Goal: Task Accomplishment & Management: Use online tool/utility

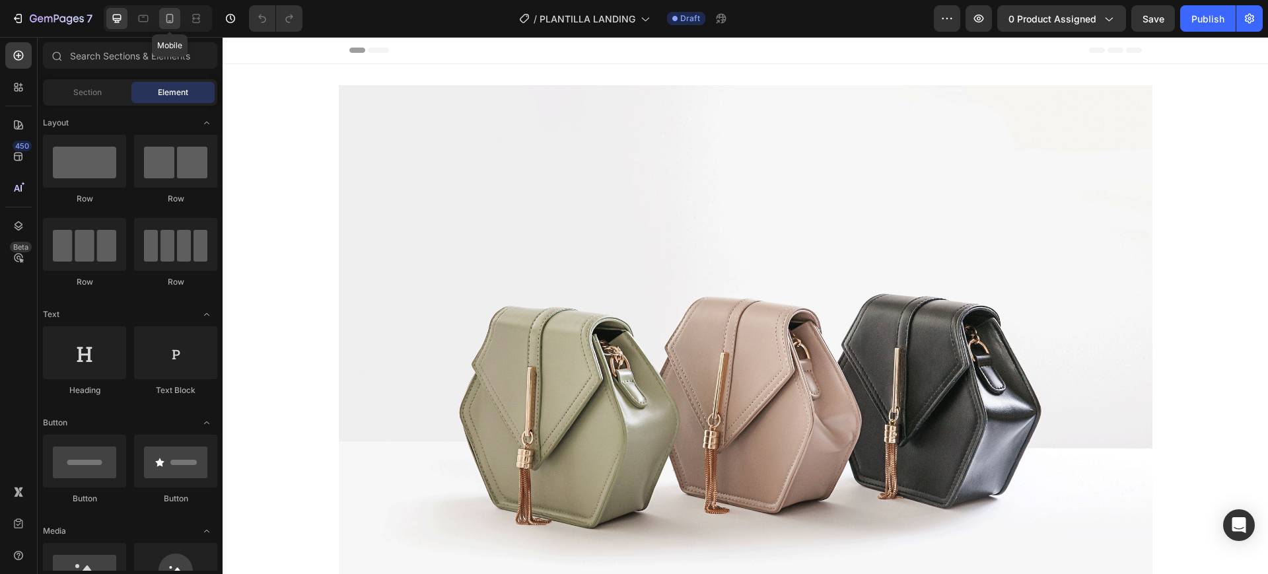
click at [166, 22] on icon at bounding box center [169, 18] width 13 height 13
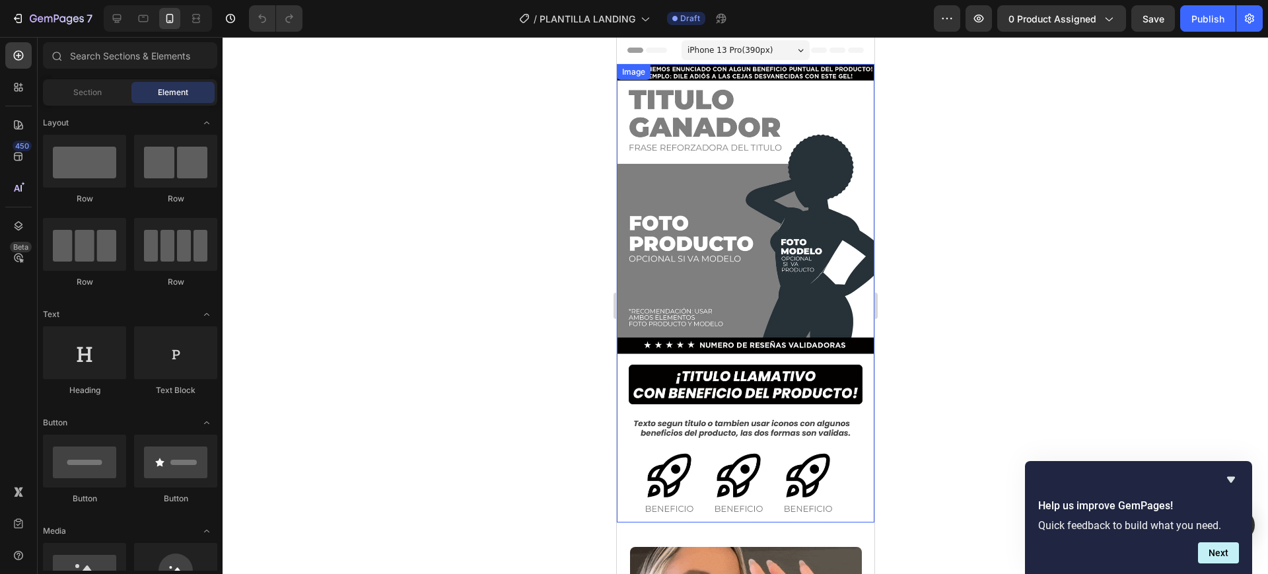
click at [557, 146] on div at bounding box center [746, 305] width 1046 height 537
click at [711, 69] on img at bounding box center [745, 293] width 258 height 458
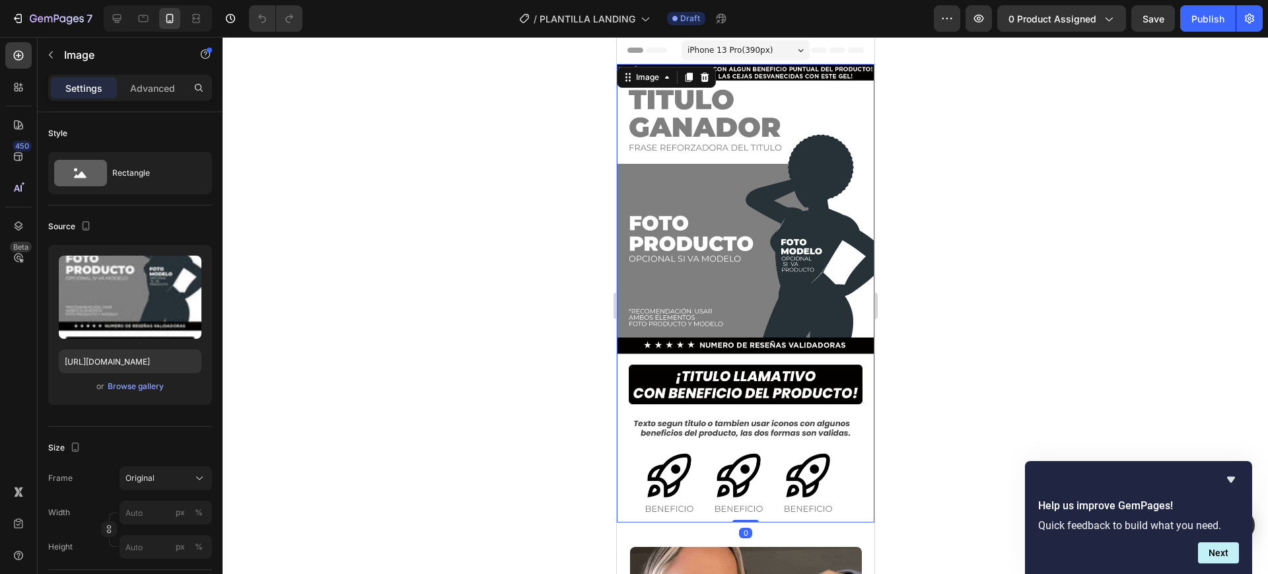
click at [991, 105] on div at bounding box center [746, 305] width 1046 height 537
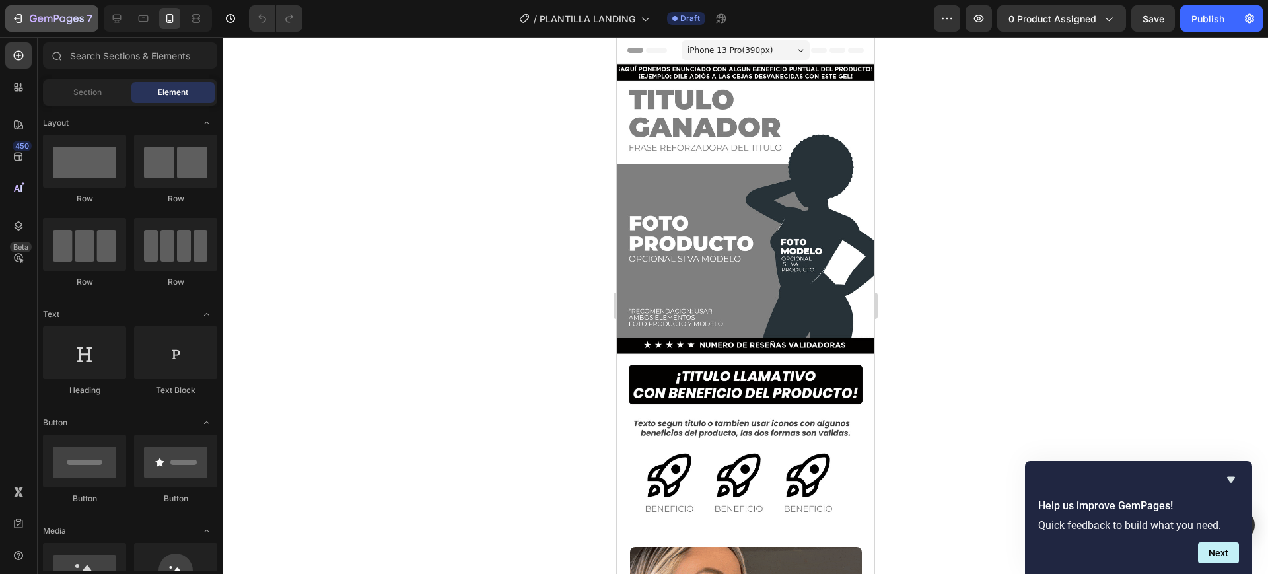
click at [20, 20] on icon "button" at bounding box center [17, 18] width 13 height 13
click at [725, 202] on img at bounding box center [745, 293] width 258 height 458
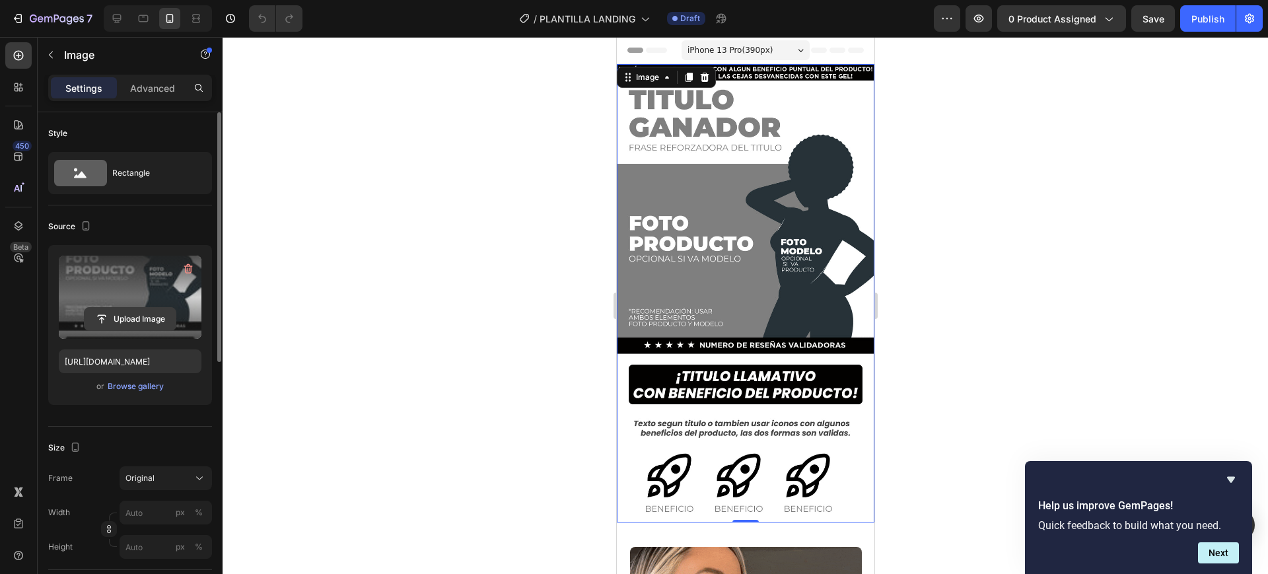
click at [138, 314] on input "file" at bounding box center [130, 319] width 91 height 22
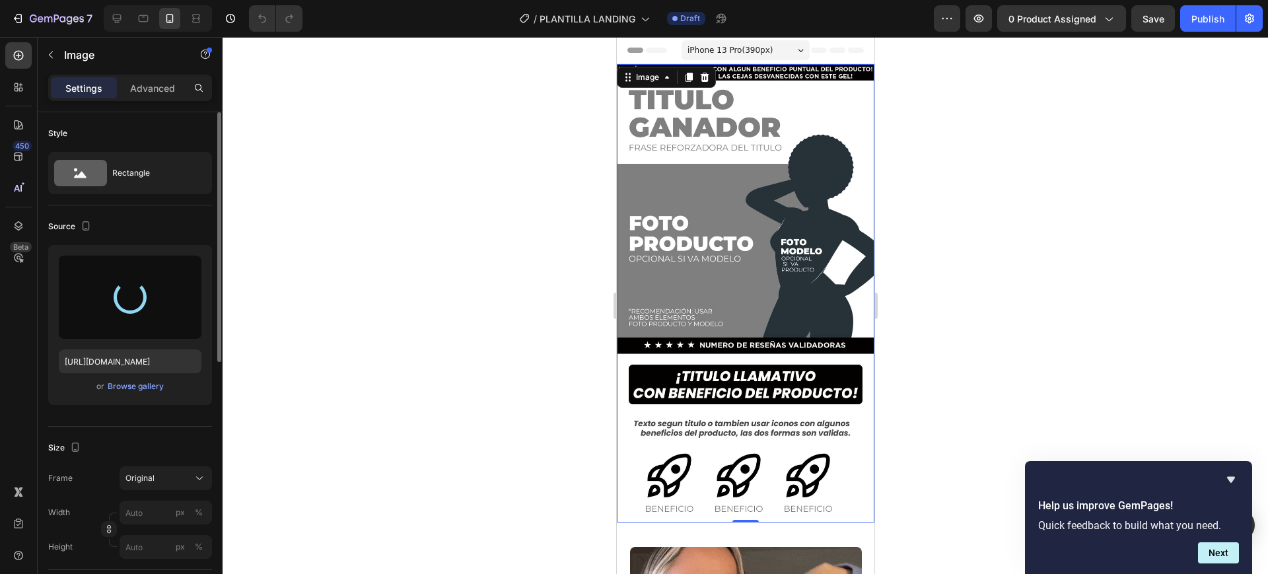
type input "[URL][DOMAIN_NAME]"
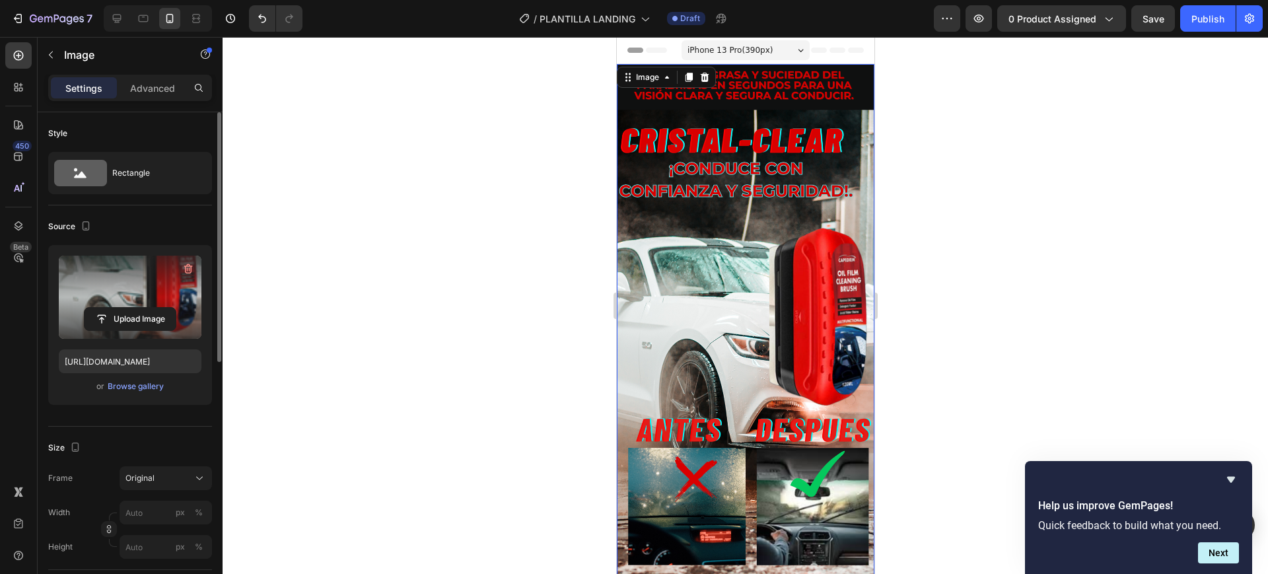
click at [988, 318] on div at bounding box center [746, 305] width 1046 height 537
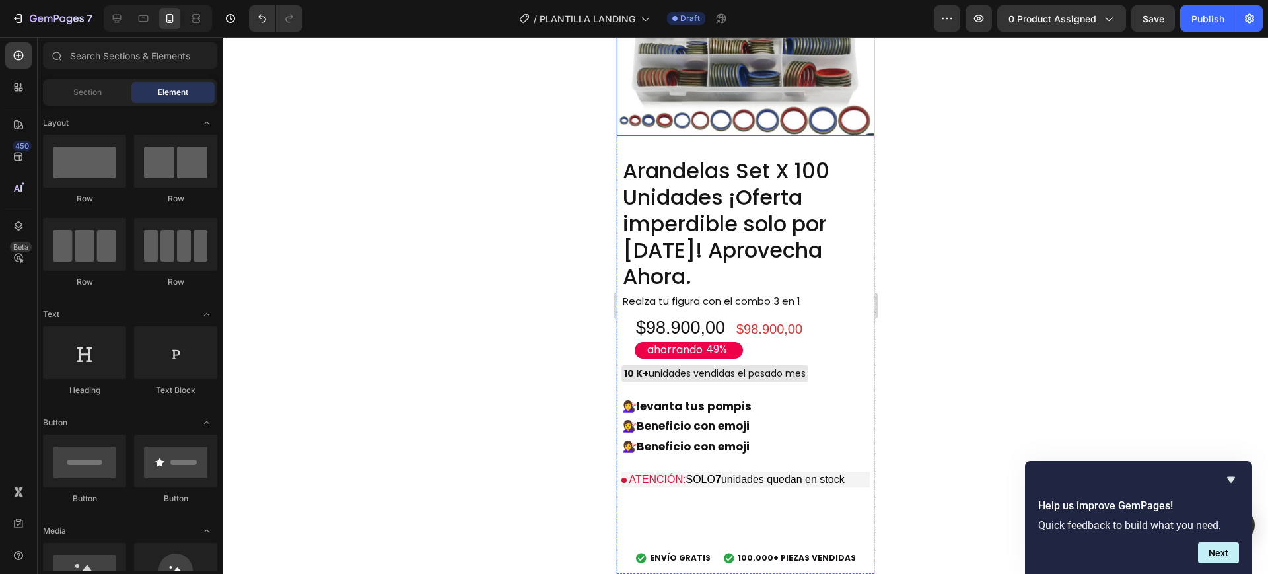
scroll to position [991, 0]
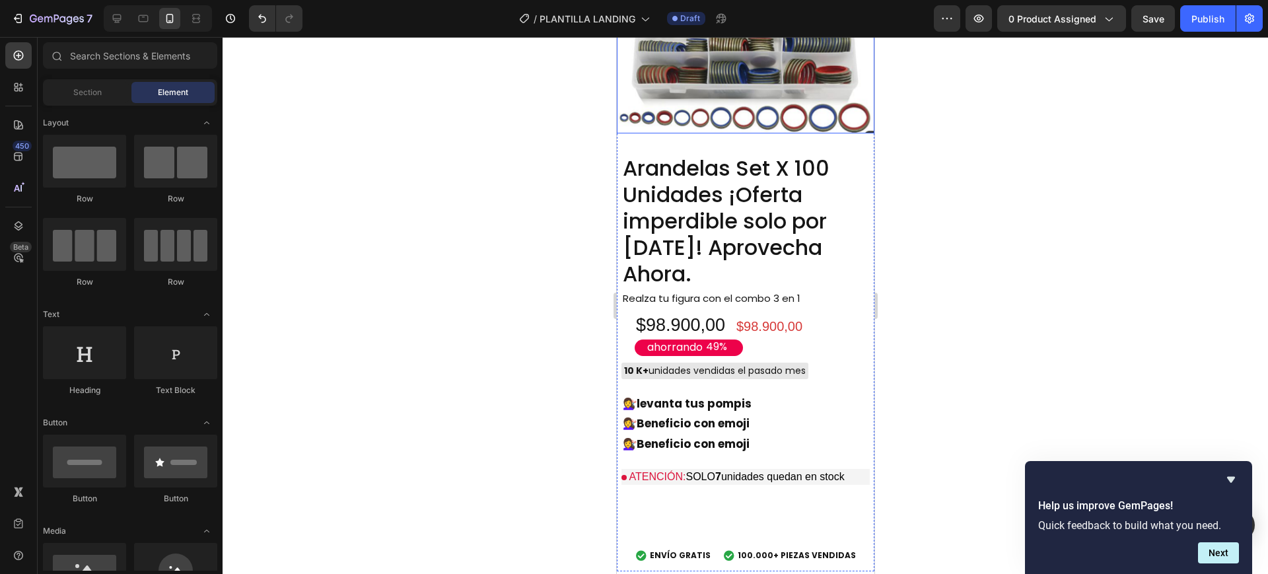
click at [700, 133] on img at bounding box center [745, 5] width 258 height 258
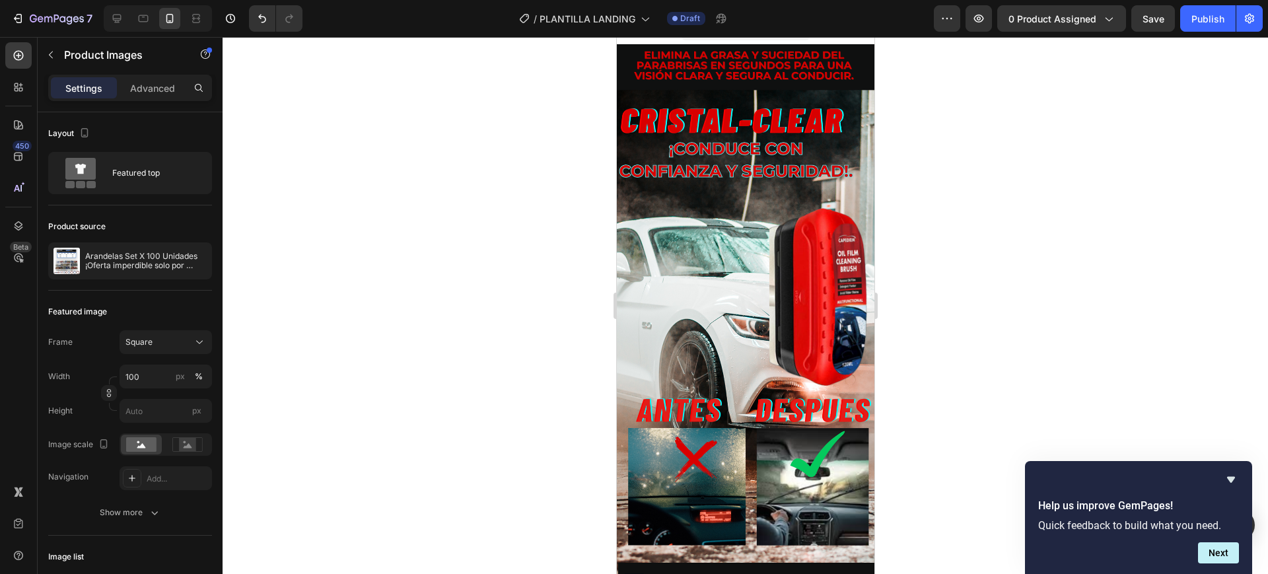
scroll to position [0, 0]
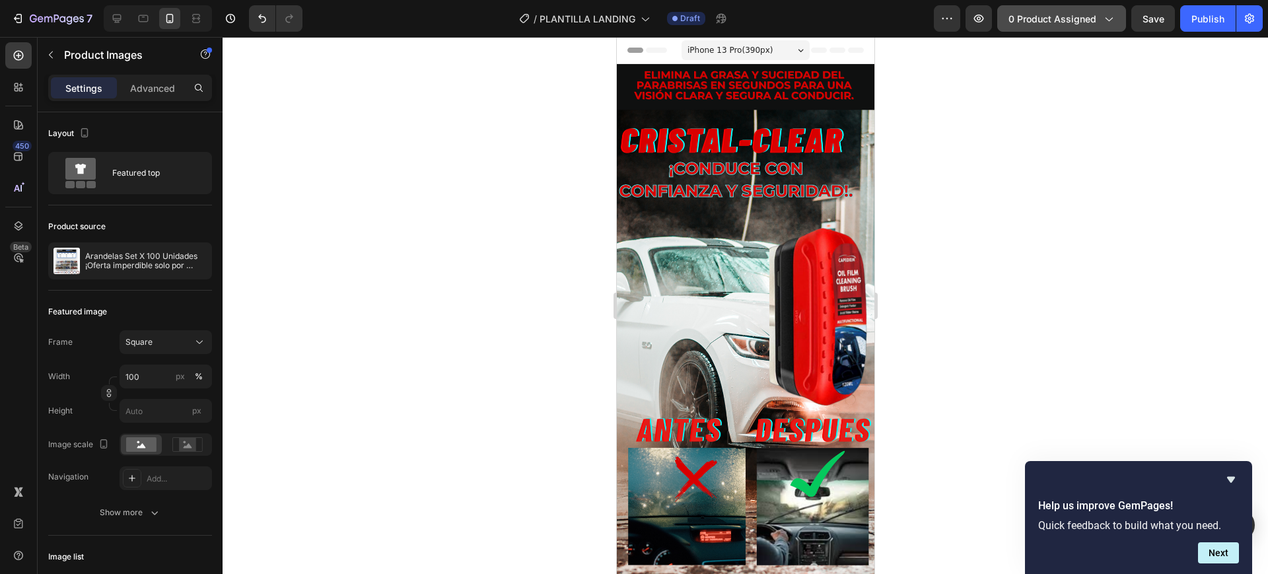
click at [1024, 21] on span "0 product assigned" at bounding box center [1053, 19] width 88 height 14
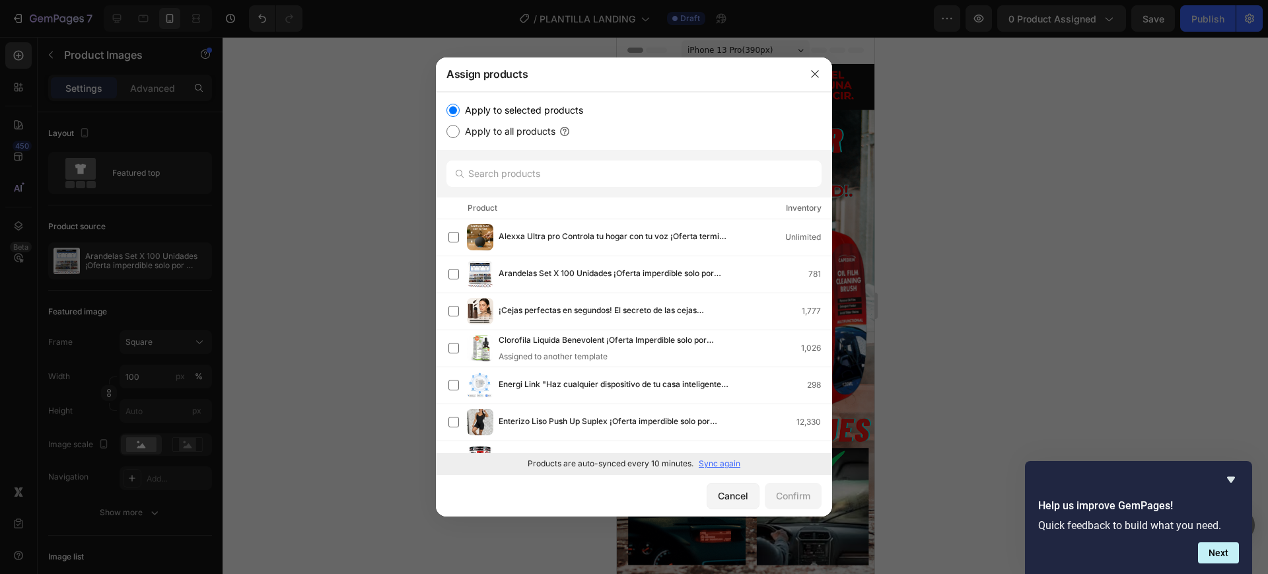
click at [458, 127] on input "Apply to all products" at bounding box center [452, 131] width 13 height 13
radio input "true"
click at [454, 113] on input "Apply to selected products" at bounding box center [452, 110] width 13 height 13
radio input "true"
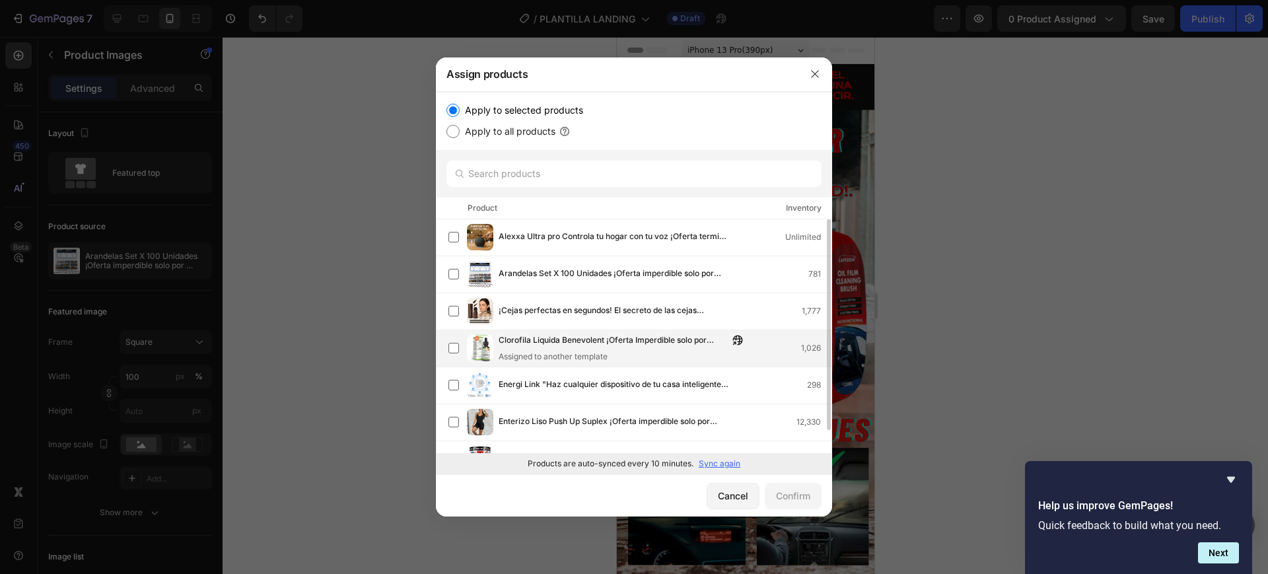
scroll to position [25, 0]
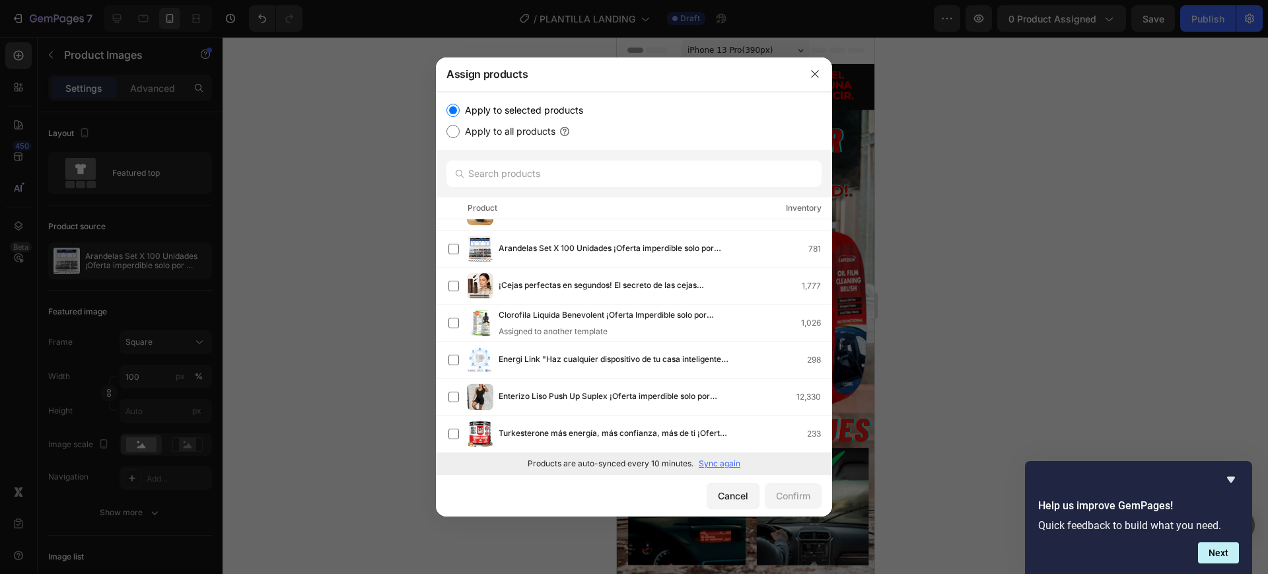
click at [712, 464] on p "Sync again" at bounding box center [720, 464] width 42 height 12
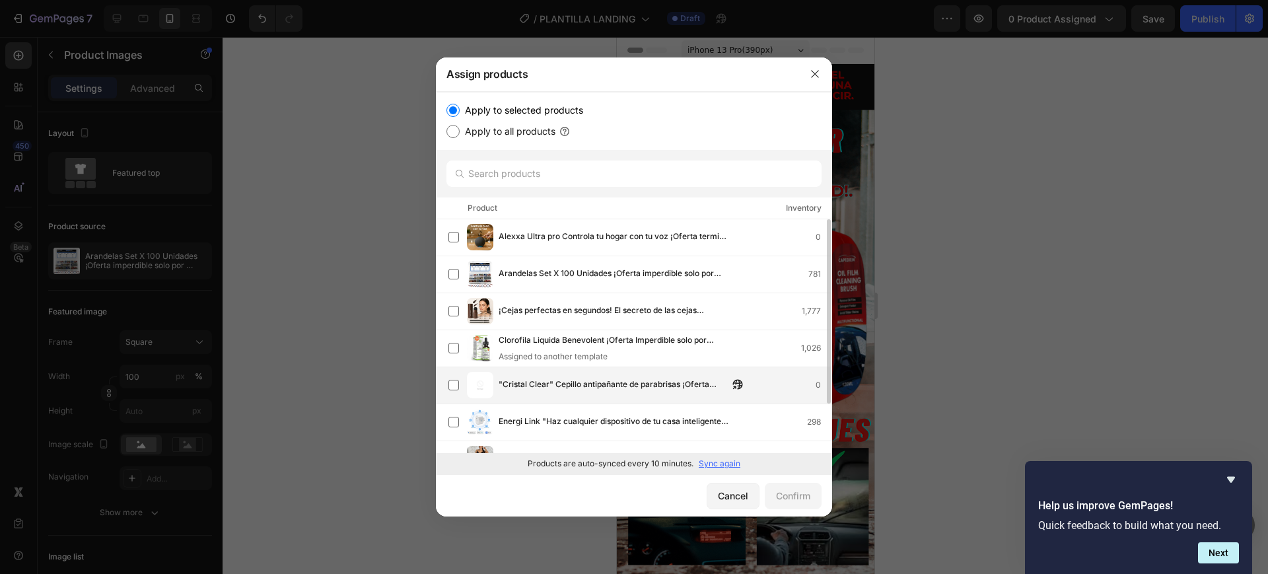
click at [594, 384] on span ""Cristal Clear" Cepillo antipañante de parabrisas ¡Oferta imperdible solo por […" at bounding box center [614, 385] width 230 height 15
click at [776, 489] on div "Confirm" at bounding box center [793, 496] width 34 height 14
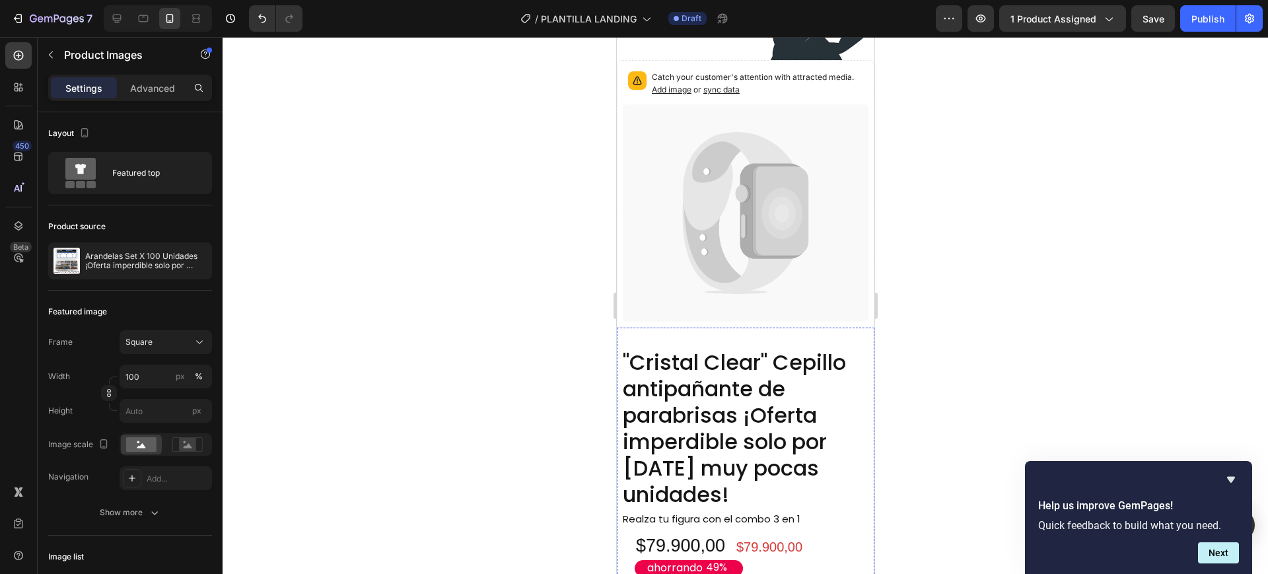
scroll to position [1061, 0]
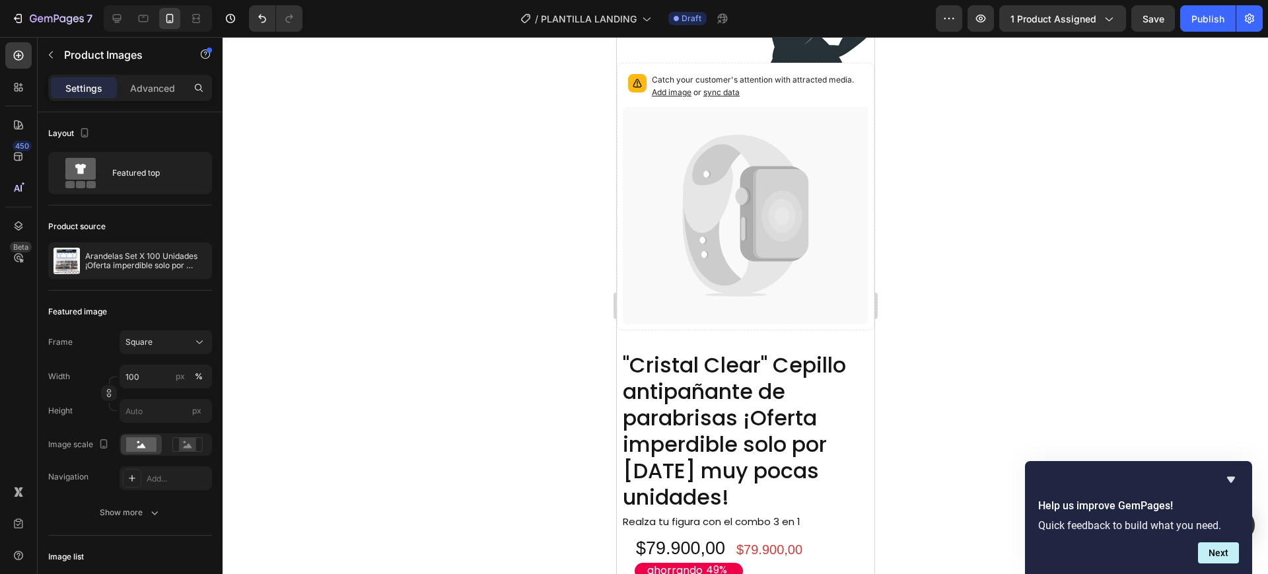
click at [717, 254] on icon at bounding box center [714, 217] width 62 height 146
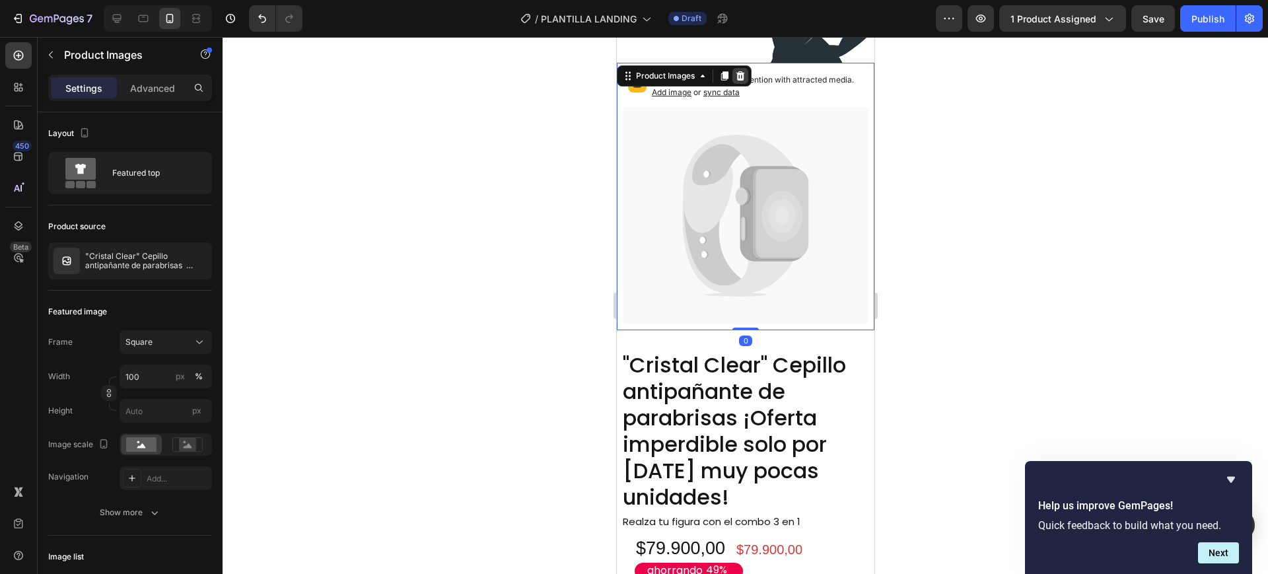
click at [741, 71] on icon at bounding box center [739, 76] width 11 height 11
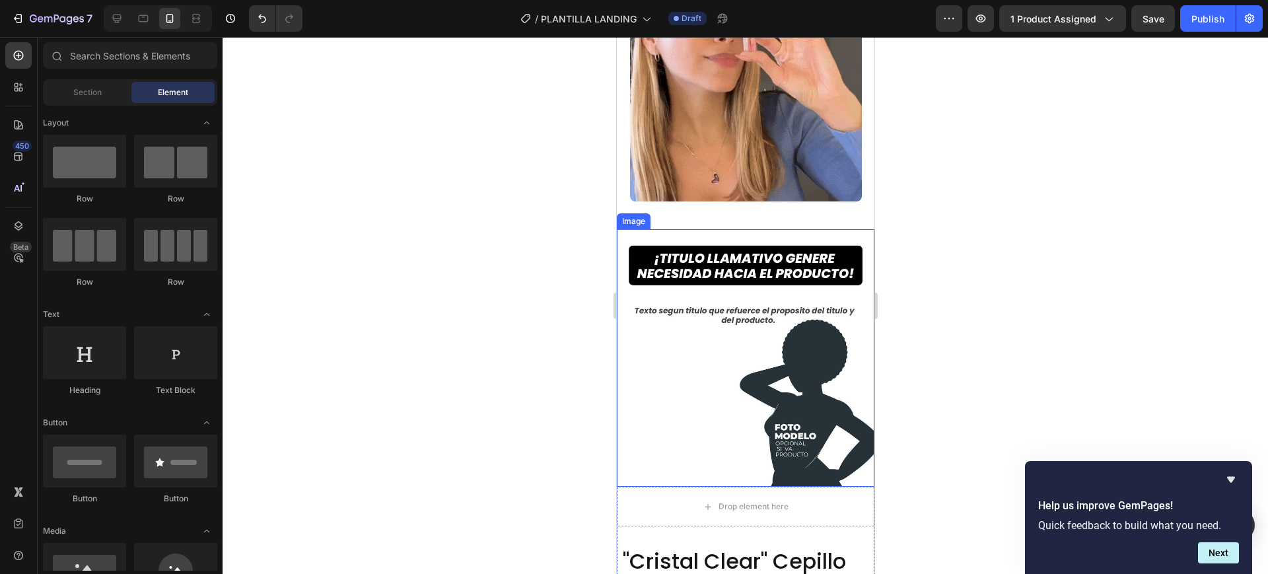
scroll to position [731, 0]
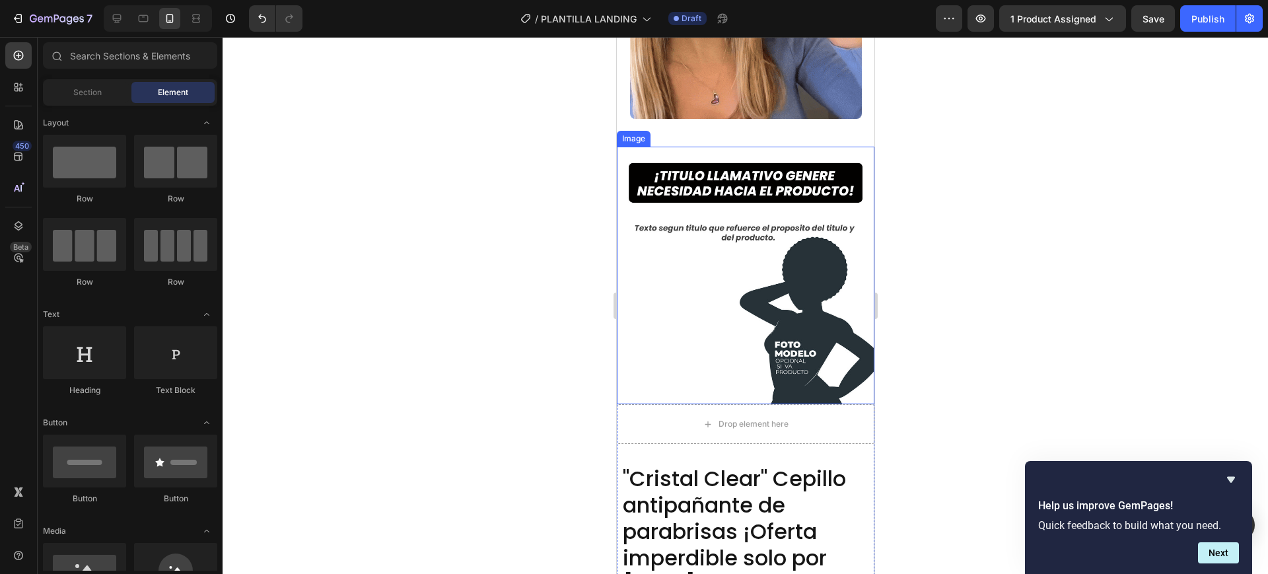
click at [729, 321] on img at bounding box center [745, 276] width 258 height 258
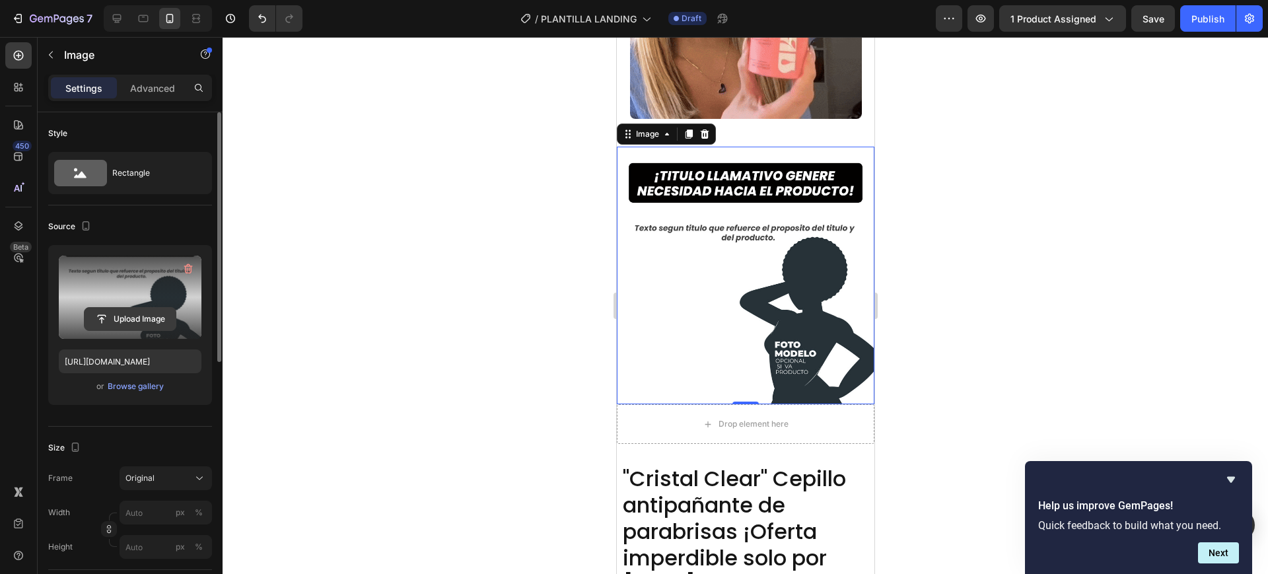
click at [129, 310] on input "file" at bounding box center [130, 319] width 91 height 22
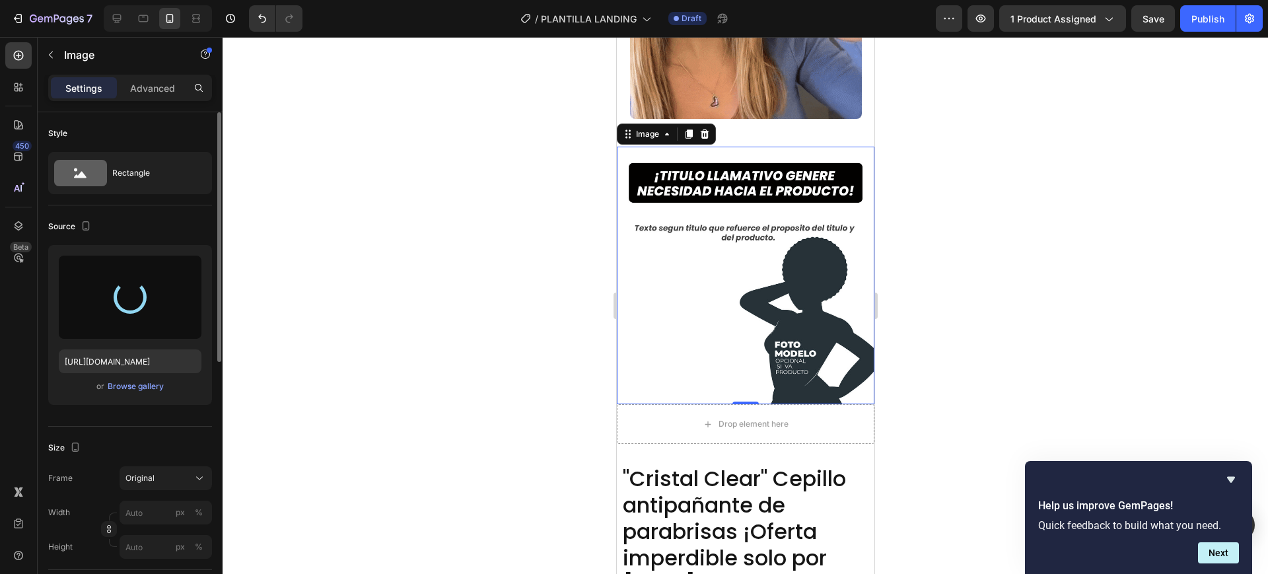
type input "[URL][DOMAIN_NAME]"
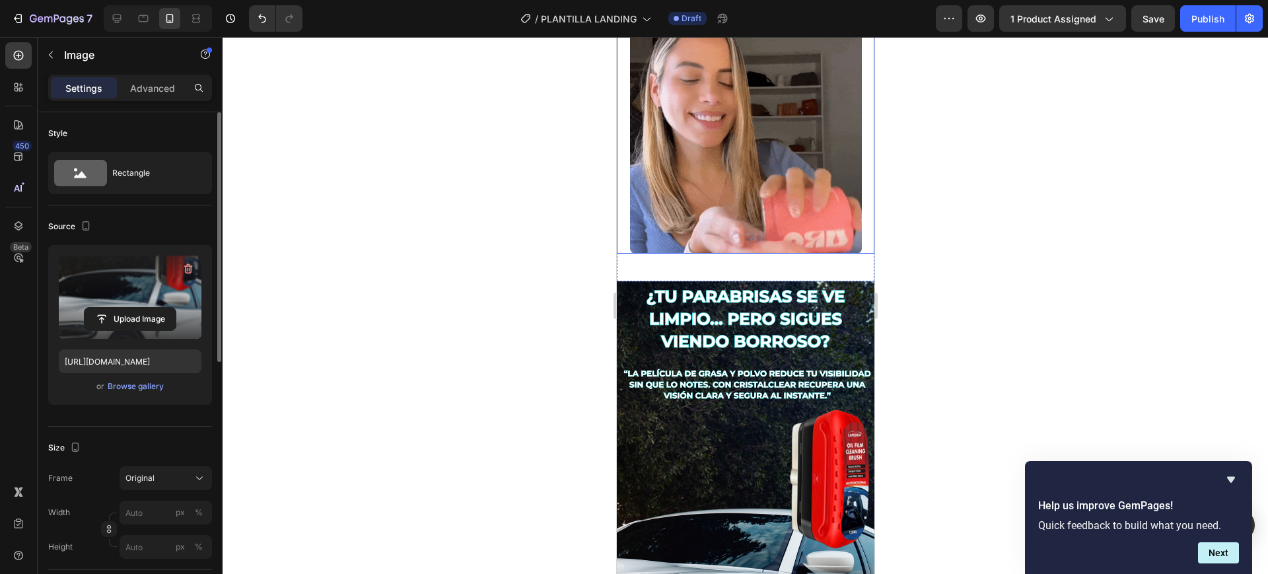
scroll to position [495, 0]
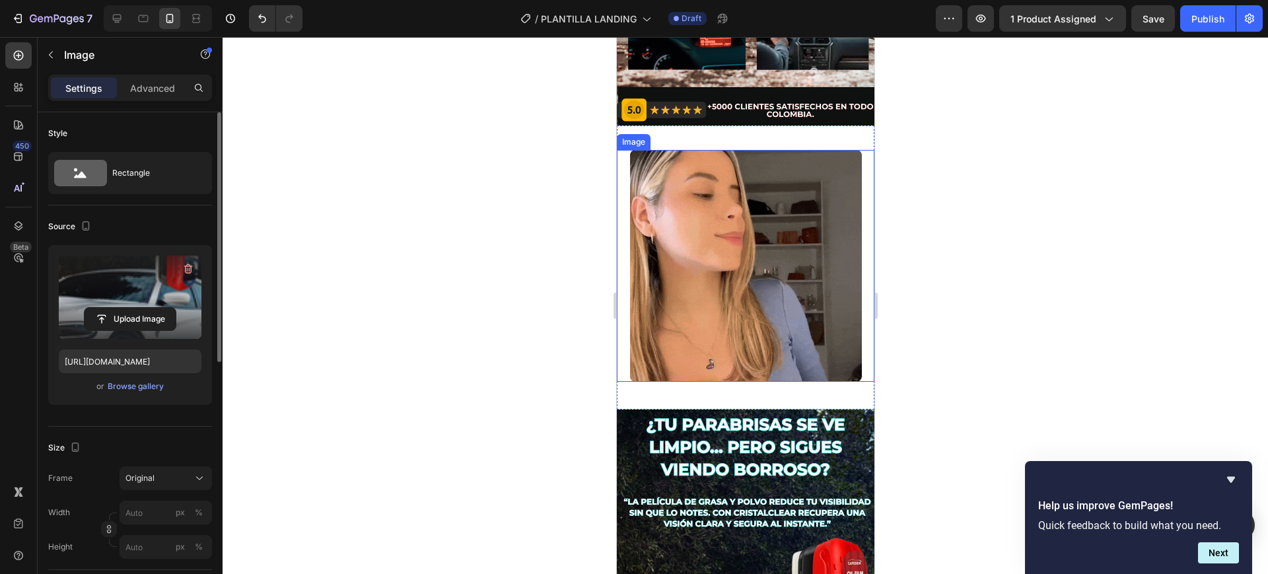
click at [690, 264] on img at bounding box center [745, 266] width 232 height 232
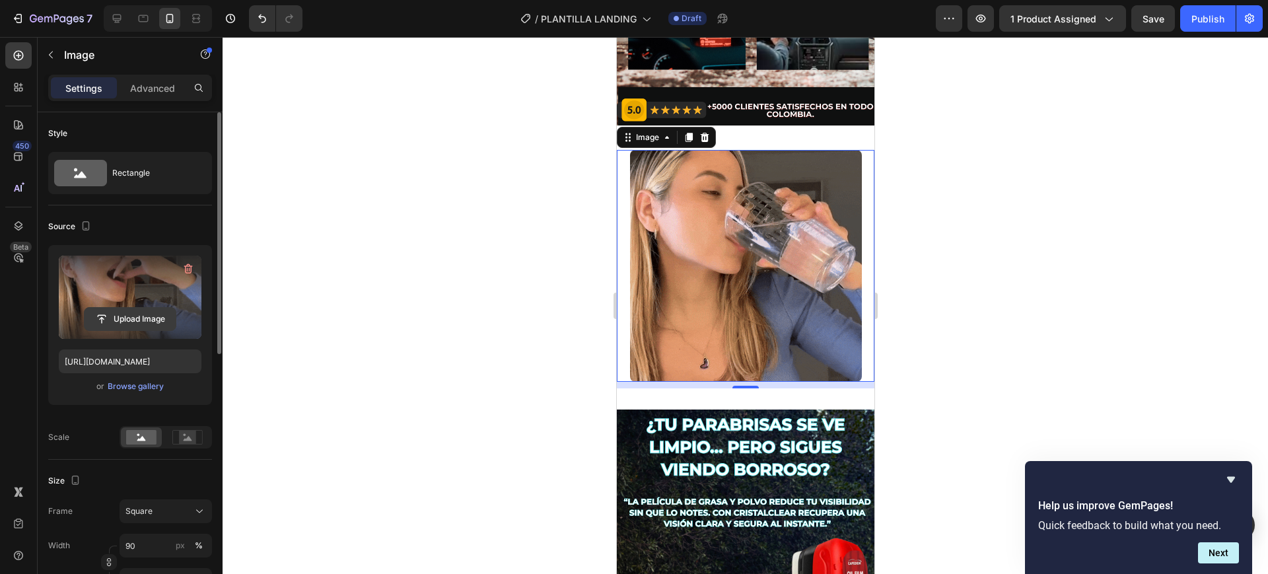
click at [114, 322] on input "file" at bounding box center [130, 319] width 91 height 22
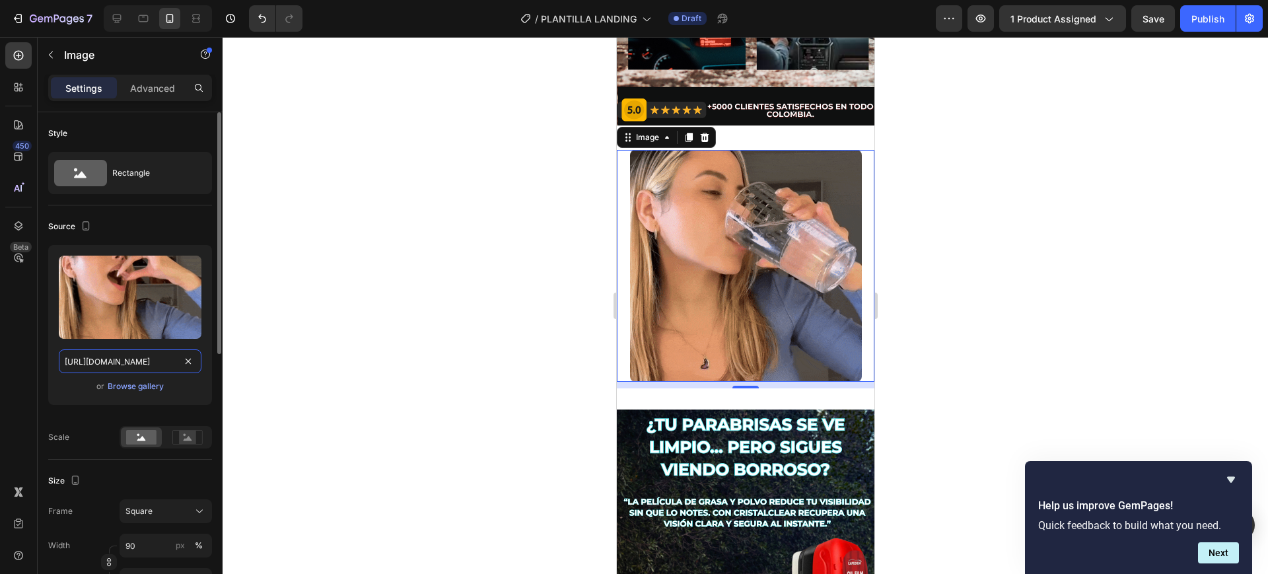
click at [148, 361] on input "[URL][DOMAIN_NAME]" at bounding box center [130, 361] width 143 height 24
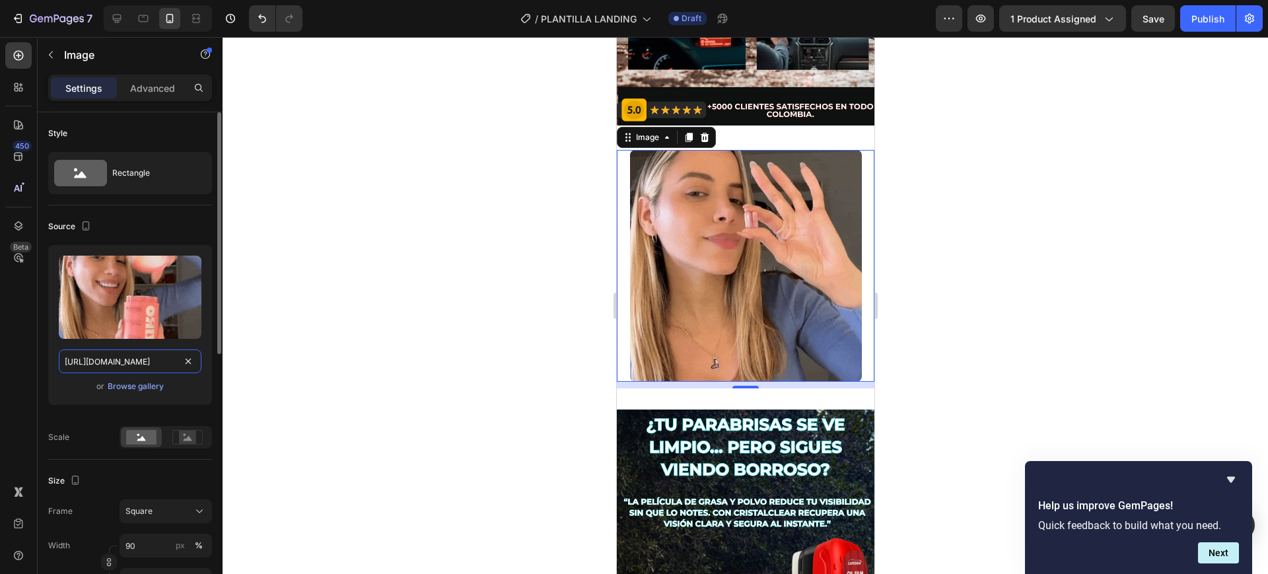
paste input "[DOMAIN_NAME][URL]"
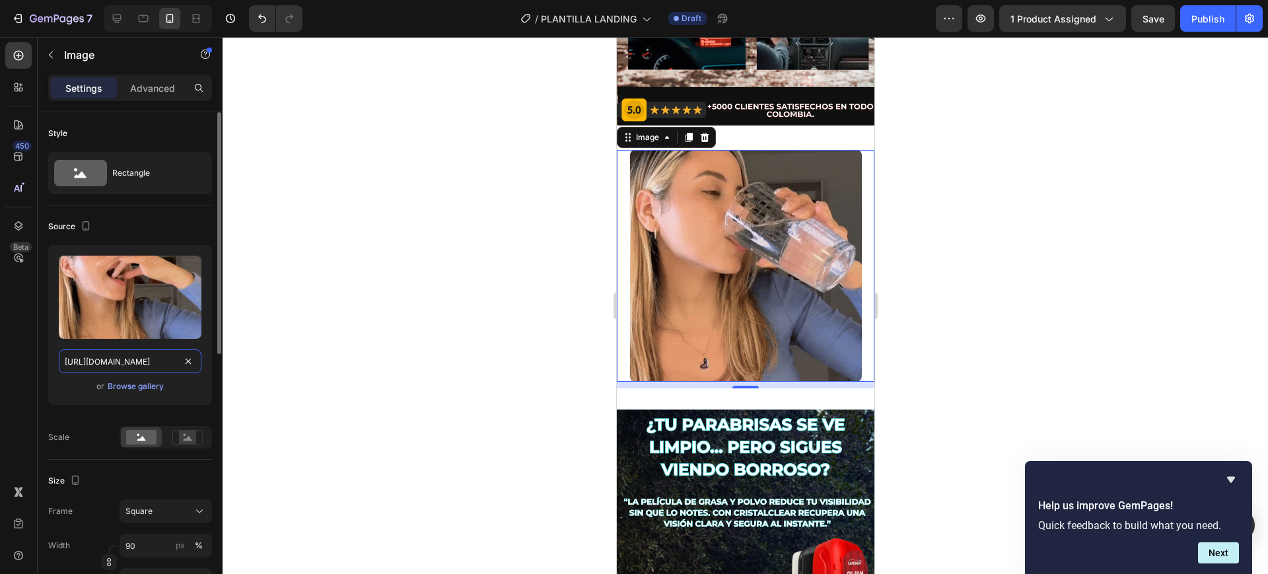
type input "[URL][DOMAIN_NAME]"
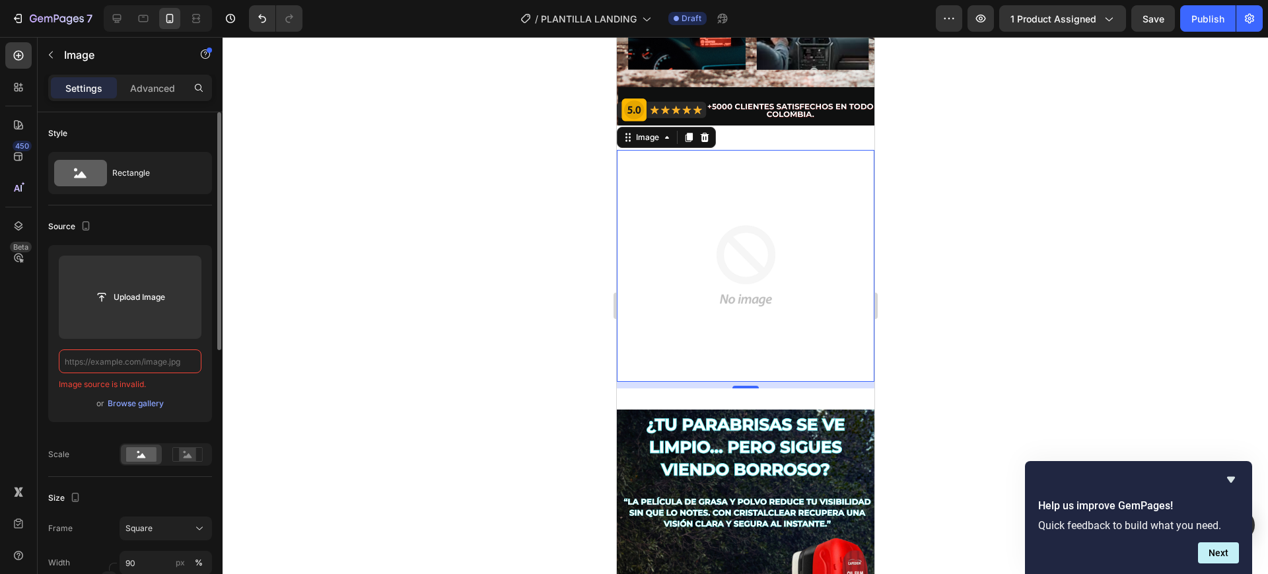
scroll to position [0, 0]
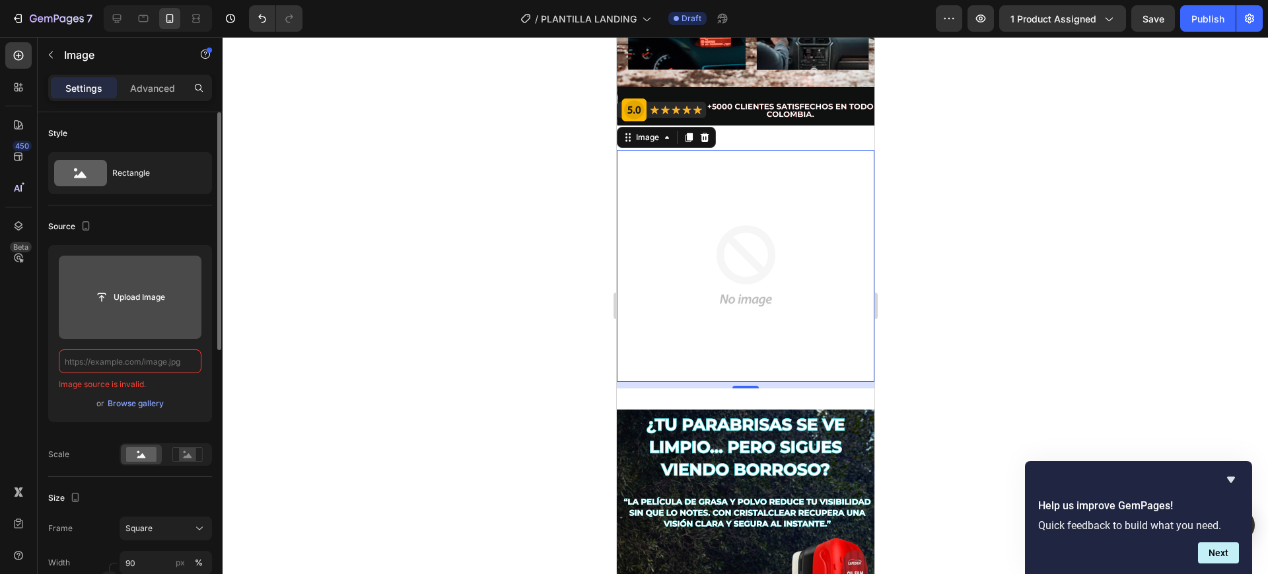
click at [133, 299] on input "file" at bounding box center [130, 297] width 91 height 22
type input "C:\fakepath\OPINIONES QUE HABLAN POR SI SOLa.gif"
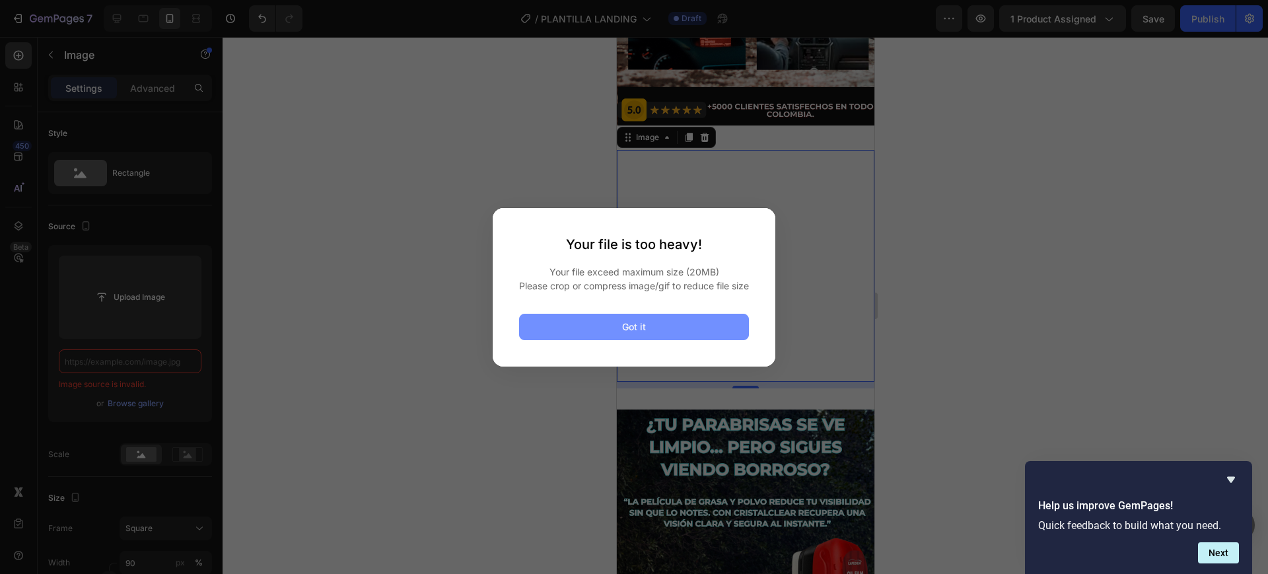
click at [616, 328] on button "Got it" at bounding box center [634, 327] width 230 height 26
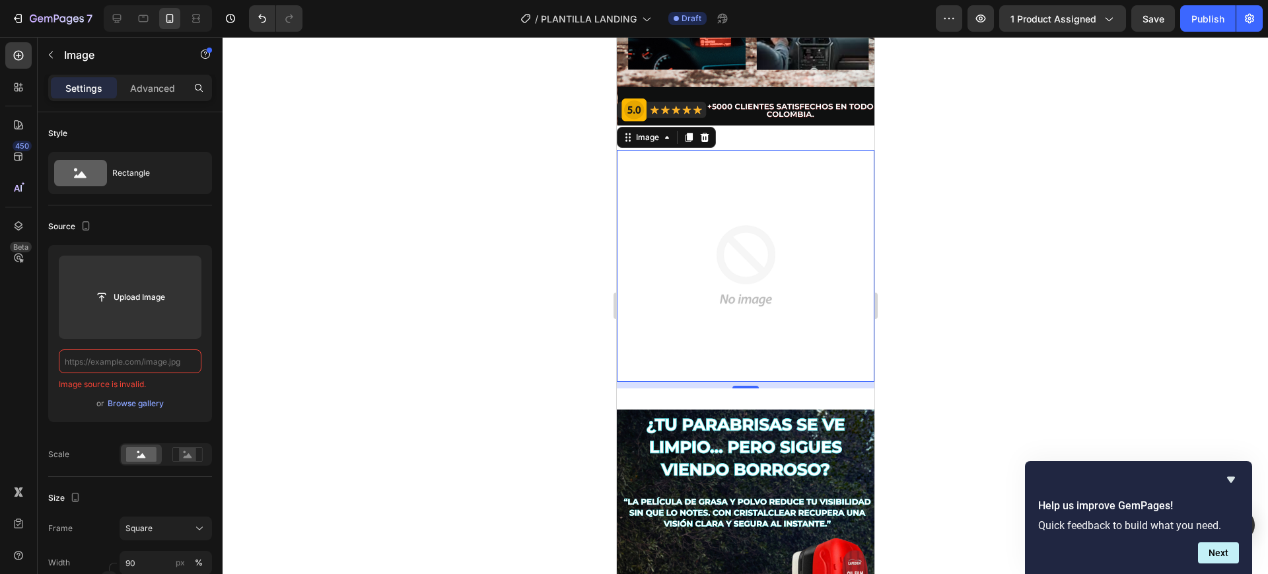
click at [1022, 365] on div at bounding box center [746, 305] width 1046 height 537
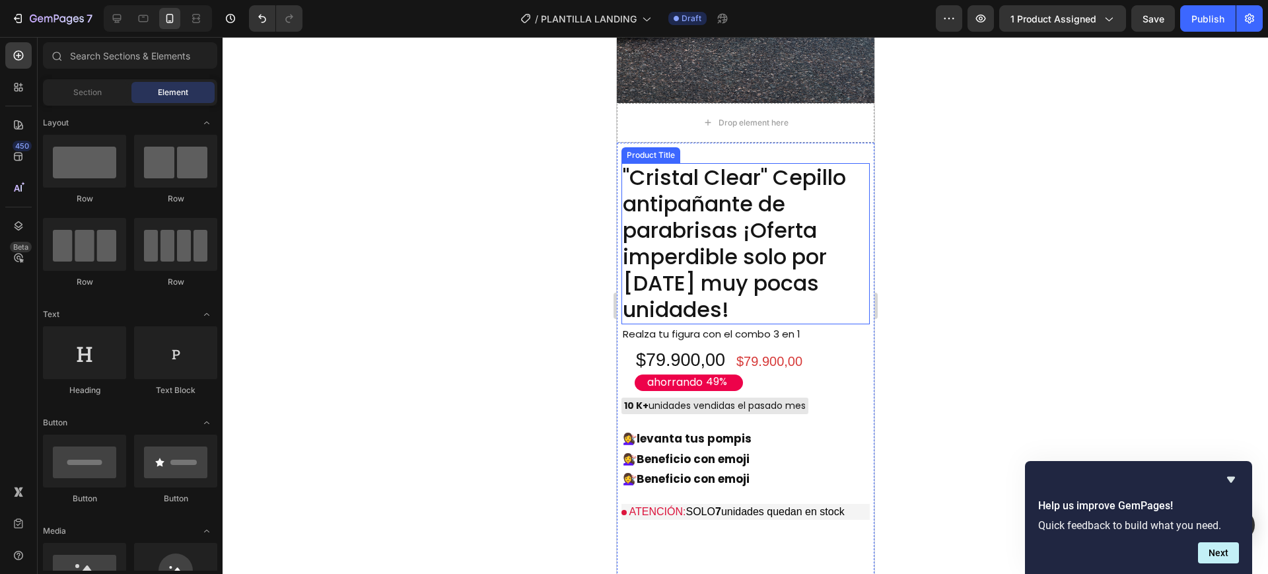
scroll to position [1404, 0]
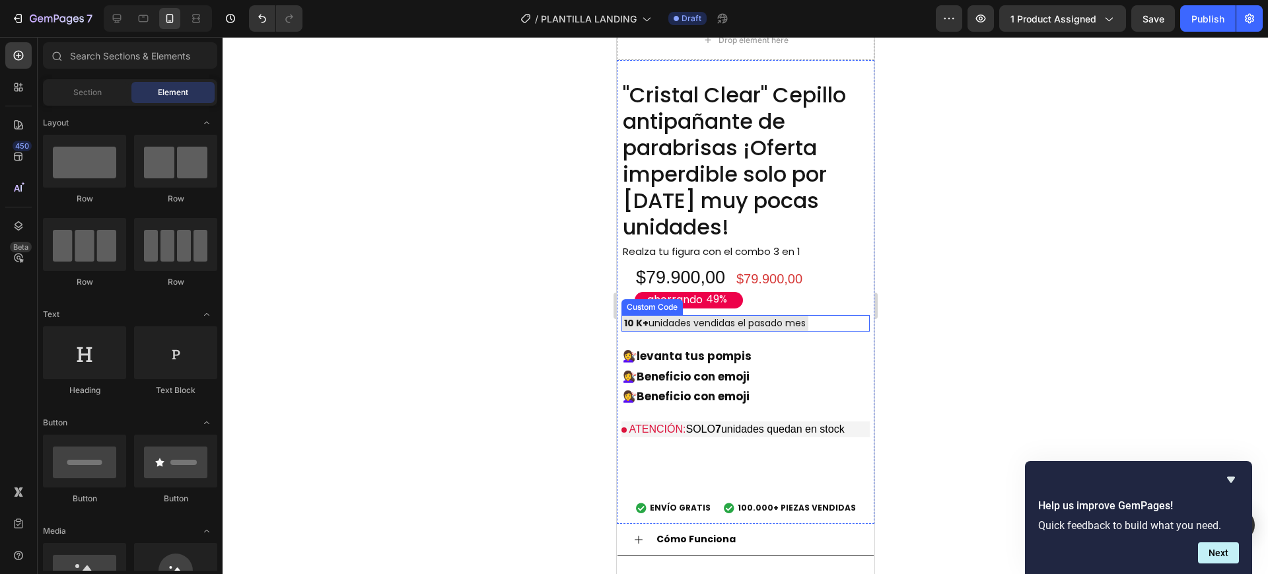
click at [692, 315] on div "10 K+ unidades vendidas el pasado mes" at bounding box center [714, 323] width 187 height 17
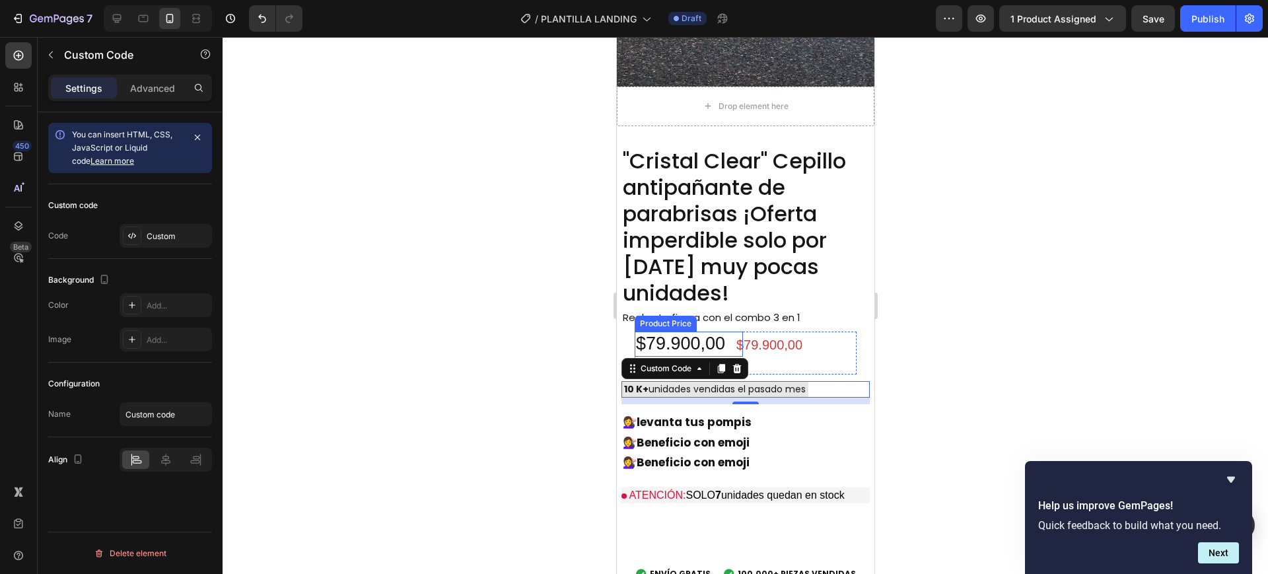
scroll to position [1321, 0]
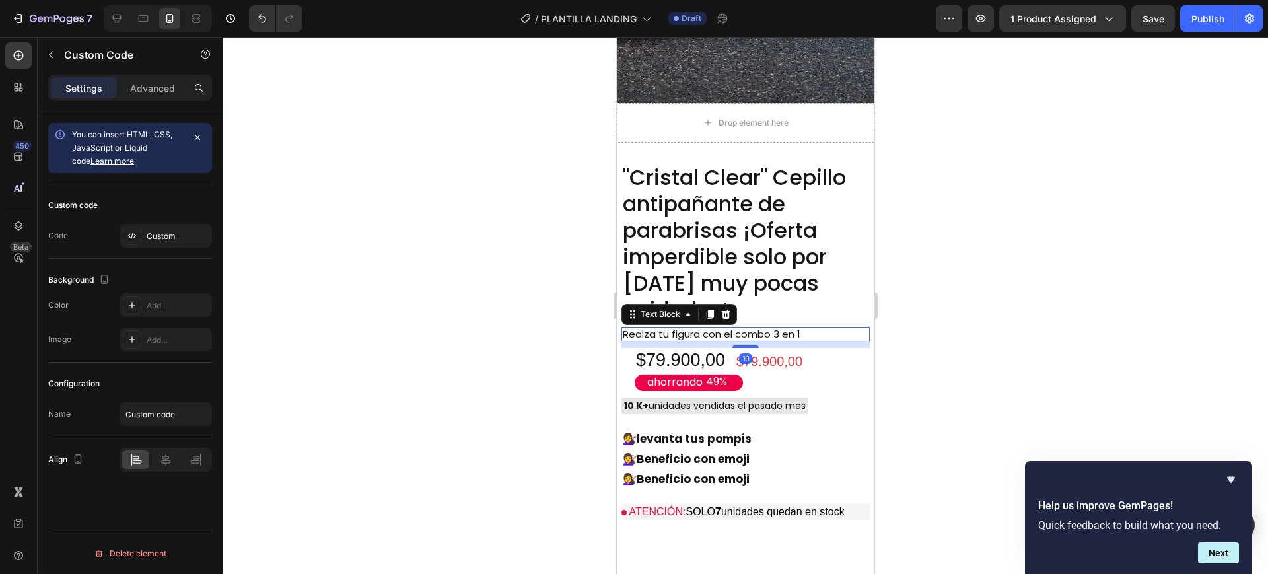
click at [798, 328] on p "Realza tu figura con el combo 3 en 1" at bounding box center [721, 334] width 199 height 13
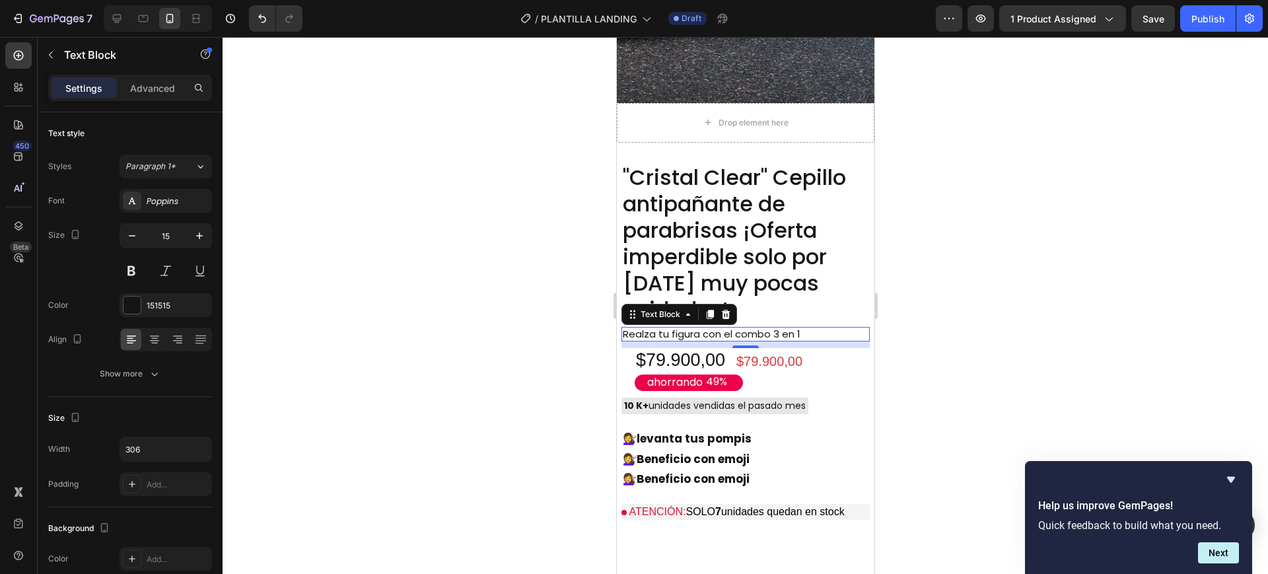
click at [804, 328] on p "Realza tu figura con el combo 3 en 1" at bounding box center [721, 334] width 199 height 13
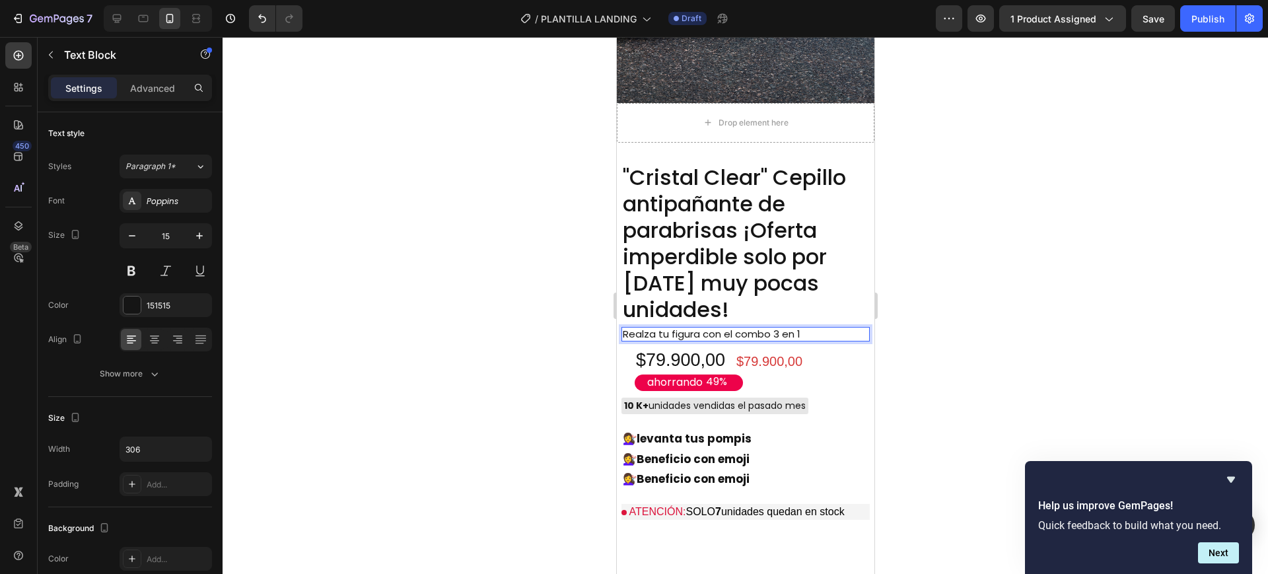
click at [804, 328] on p "Realza tu figura con el combo 3 en 1" at bounding box center [721, 334] width 199 height 13
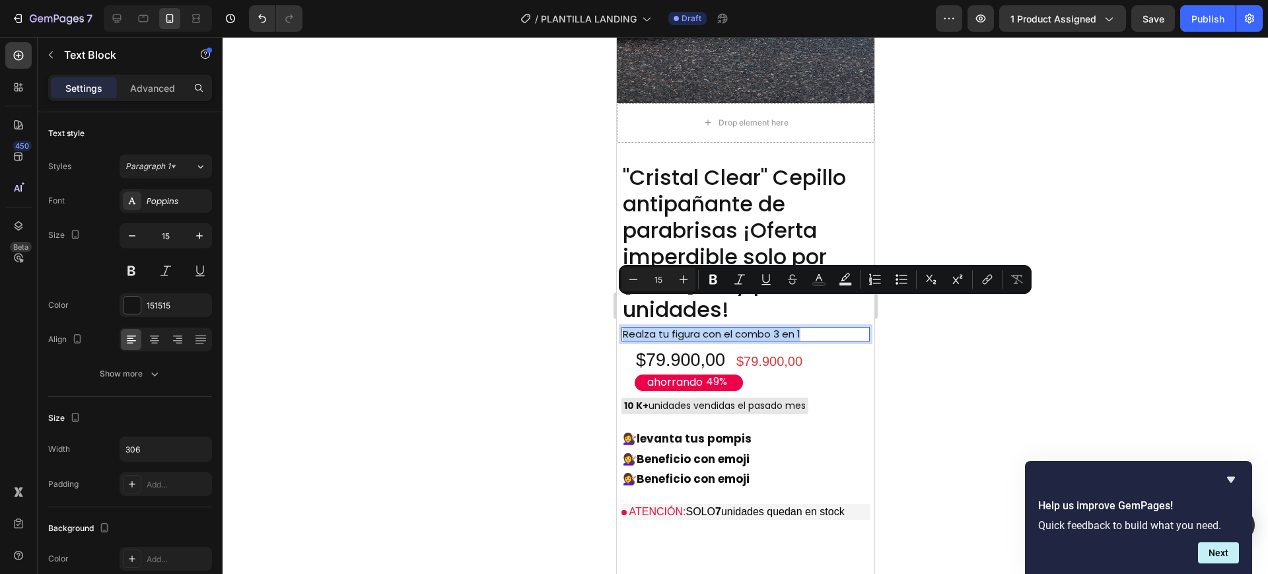
click at [800, 328] on p "Realza tu figura con el combo 3 en 1" at bounding box center [721, 334] width 199 height 13
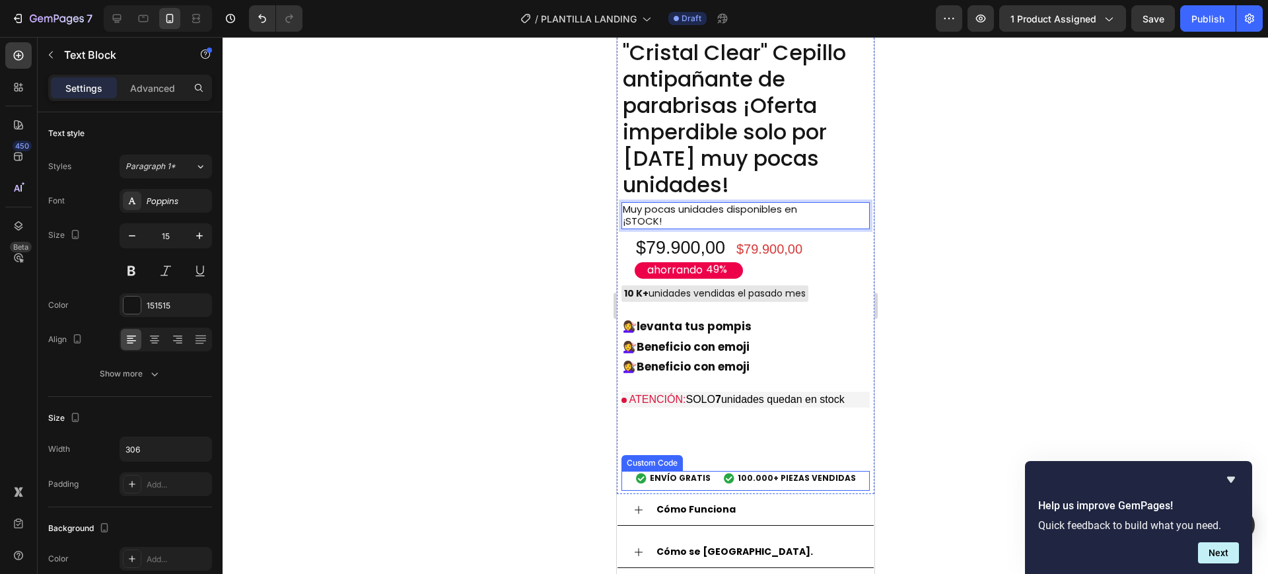
scroll to position [1486, 0]
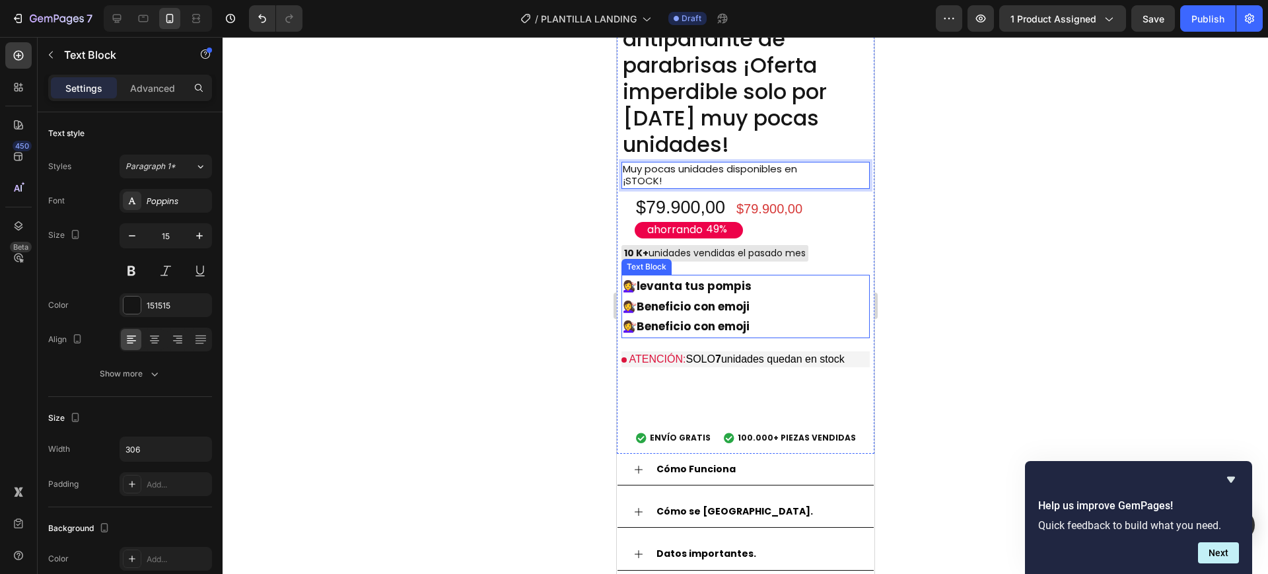
click at [702, 299] on strong "Beneficio con emoji" at bounding box center [692, 307] width 113 height 16
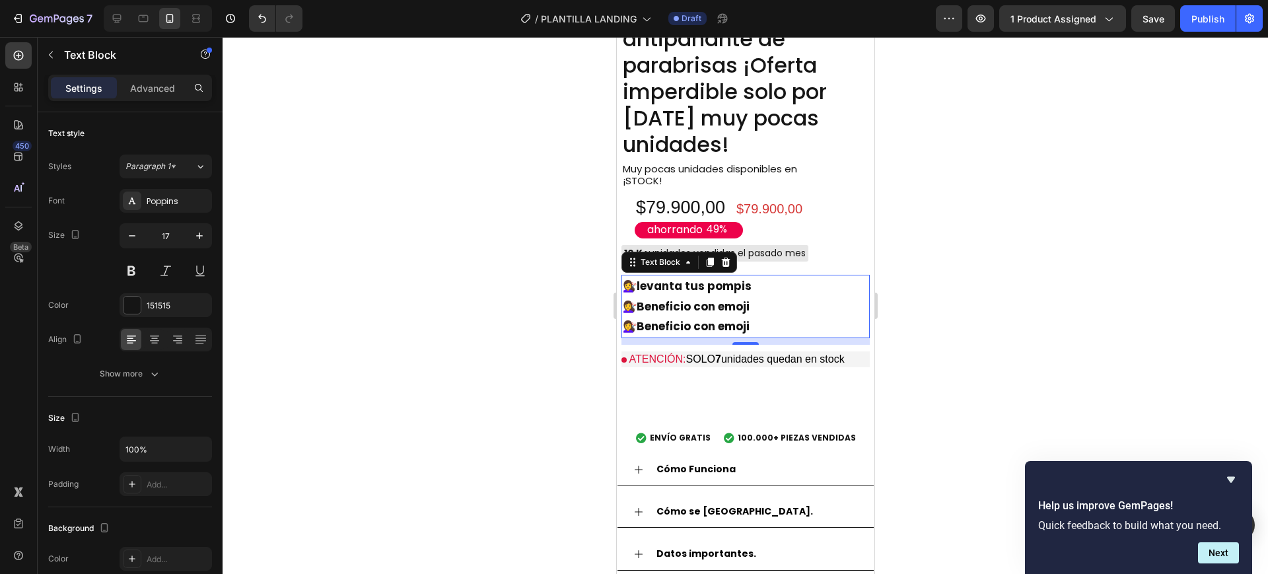
click at [713, 278] on strong "levanta tus pompis" at bounding box center [693, 286] width 115 height 16
click at [750, 278] on strong "levanta tus pompis" at bounding box center [693, 286] width 115 height 16
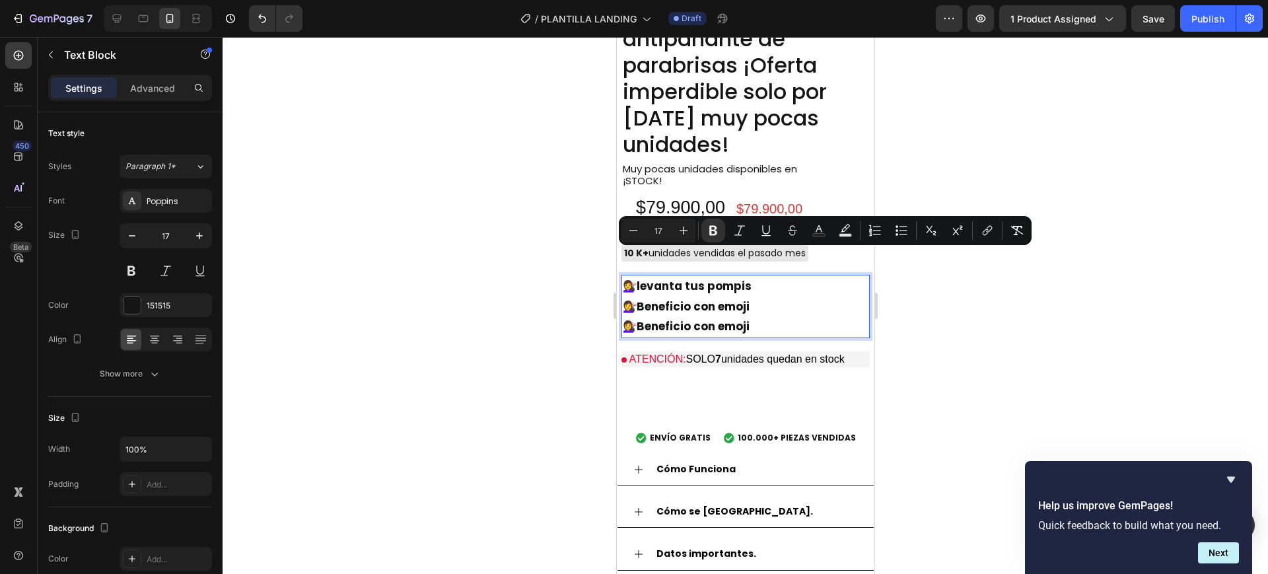
drag, startPoint x: 755, startPoint y: 256, endPoint x: 635, endPoint y: 251, distance: 119.6
click at [635, 276] on p "💇‍♀️ levanta tus pompis" at bounding box center [745, 286] width 246 height 20
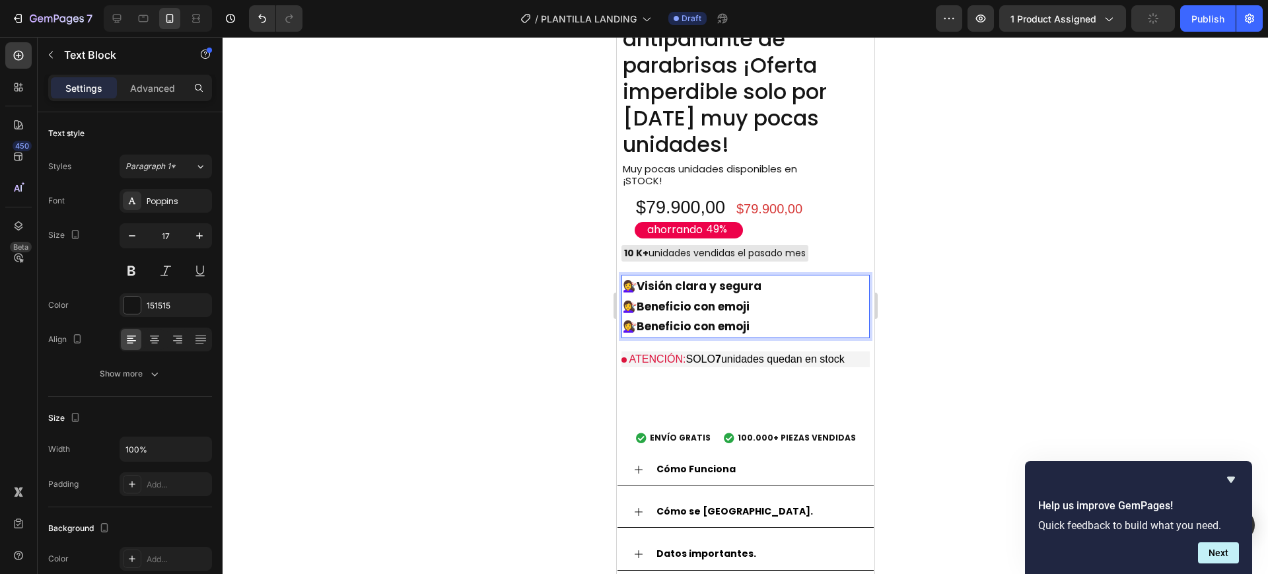
click at [641, 299] on strong "Beneficio con emoji" at bounding box center [692, 307] width 113 height 16
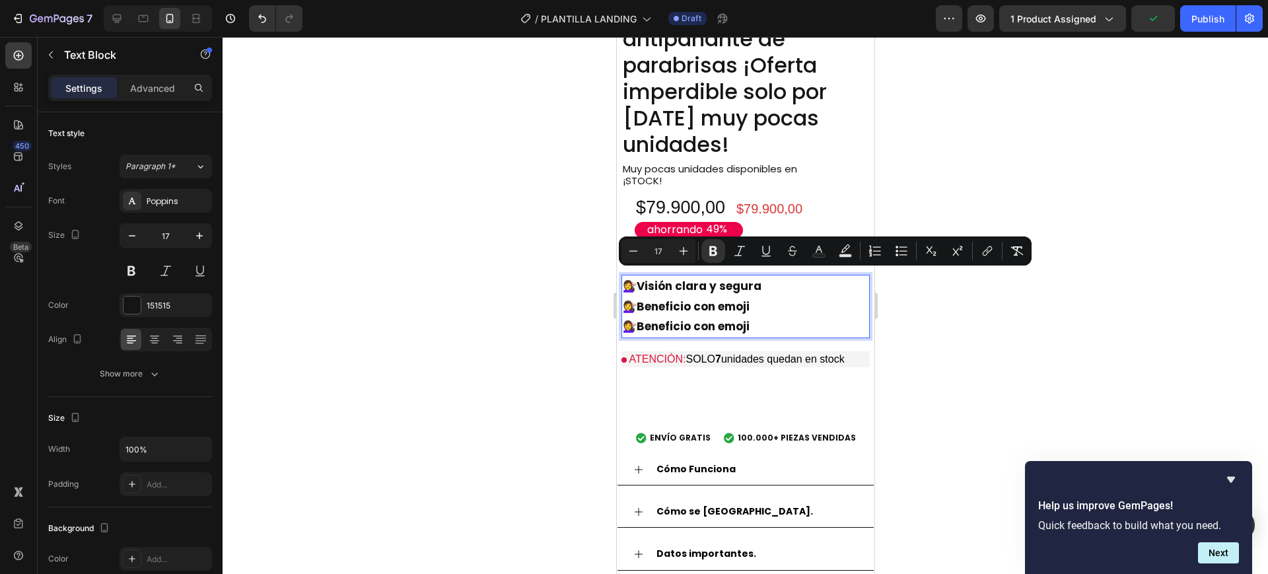
drag, startPoint x: 640, startPoint y: 275, endPoint x: 746, endPoint y: 281, distance: 106.5
click at [746, 299] on strong "Beneficio con emoji" at bounding box center [692, 307] width 113 height 16
copy strong "Beneficio con emoji"
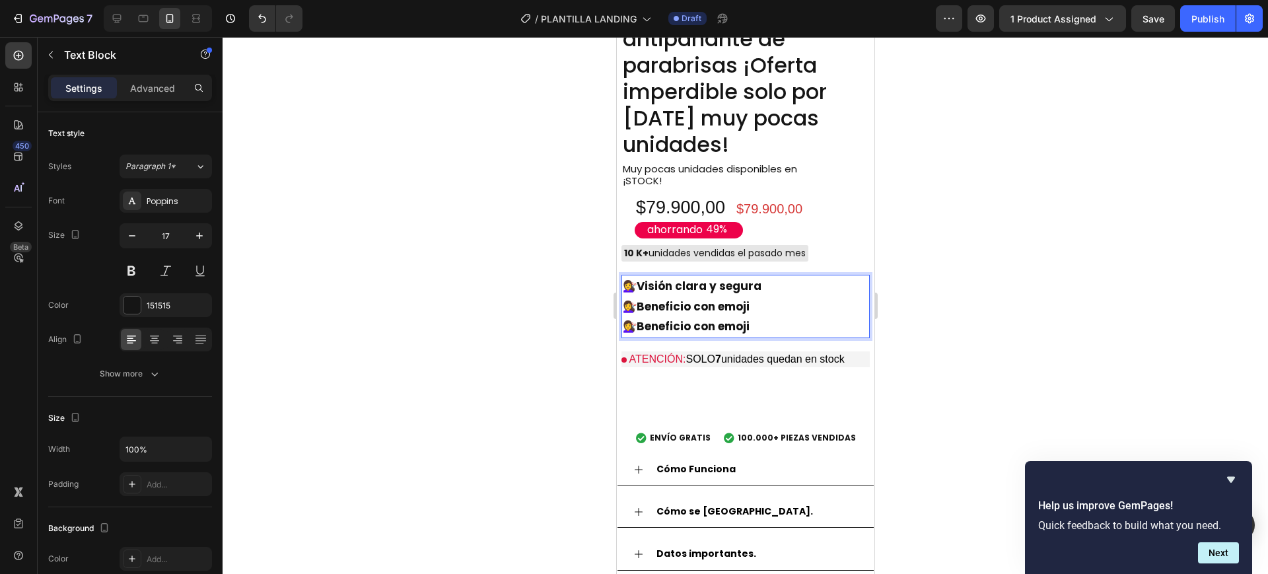
click at [637, 299] on strong "Beneficio con emoji" at bounding box center [692, 307] width 113 height 16
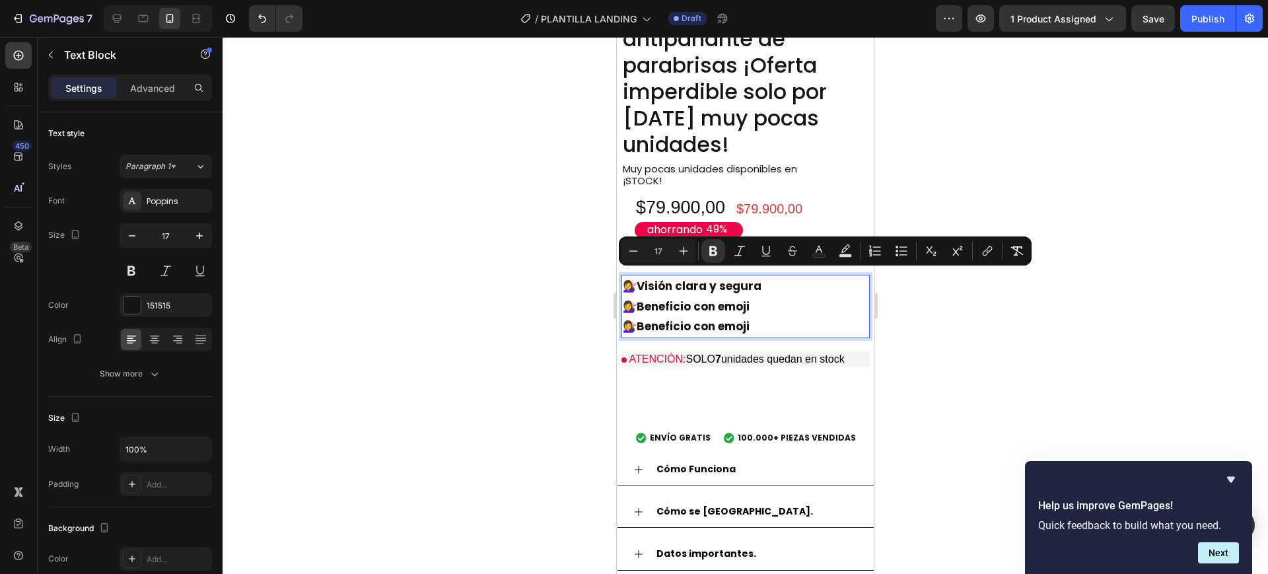
drag, startPoint x: 637, startPoint y: 277, endPoint x: 745, endPoint y: 283, distance: 107.8
click at [745, 299] on strong "Beneficio con emoji" at bounding box center [692, 307] width 113 height 16
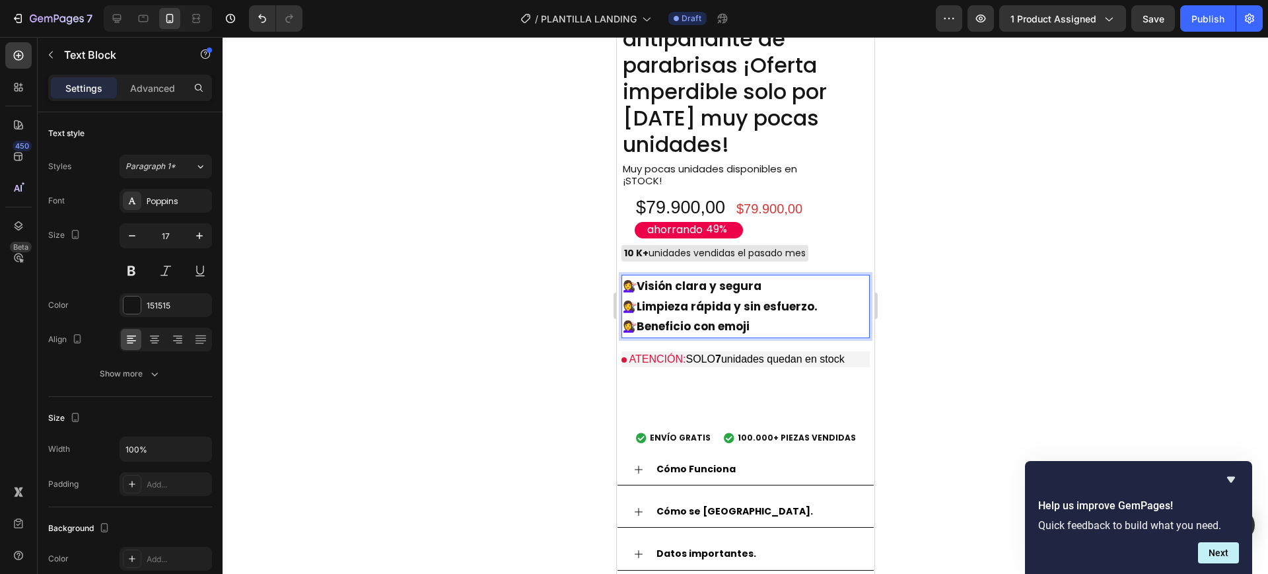
click at [762, 276] on p "💇‍♀️ Visión clara y segura" at bounding box center [745, 286] width 246 height 20
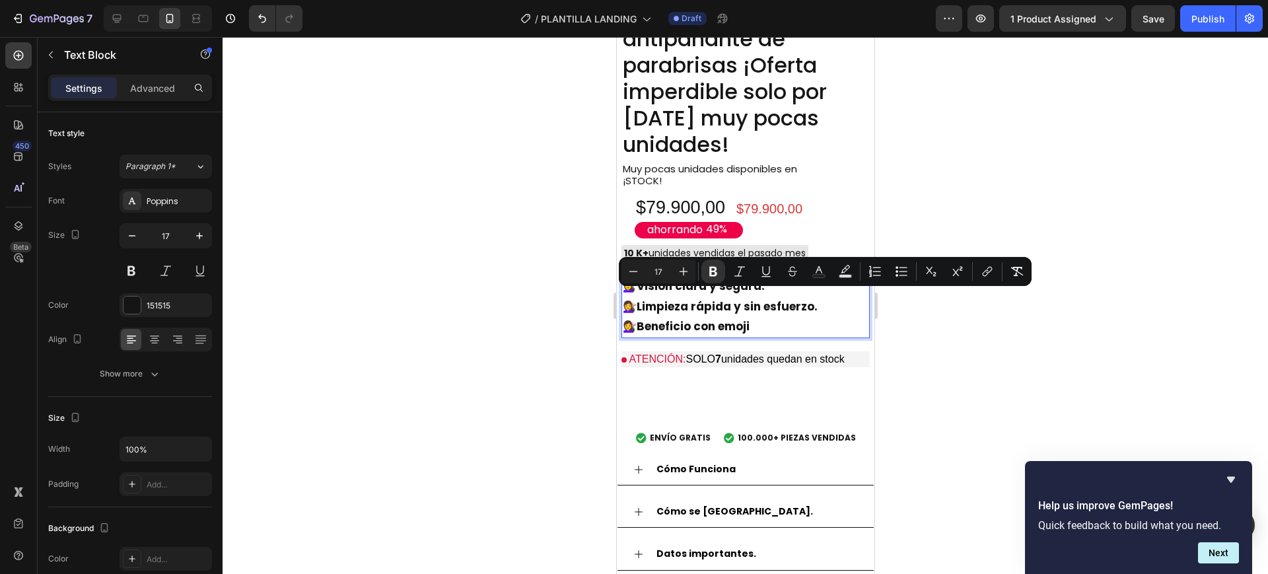
drag, startPoint x: 766, startPoint y: 299, endPoint x: 641, endPoint y: 296, distance: 124.9
click at [641, 316] on p "💇‍♀️ Beneficio con emoji" at bounding box center [745, 326] width 246 height 20
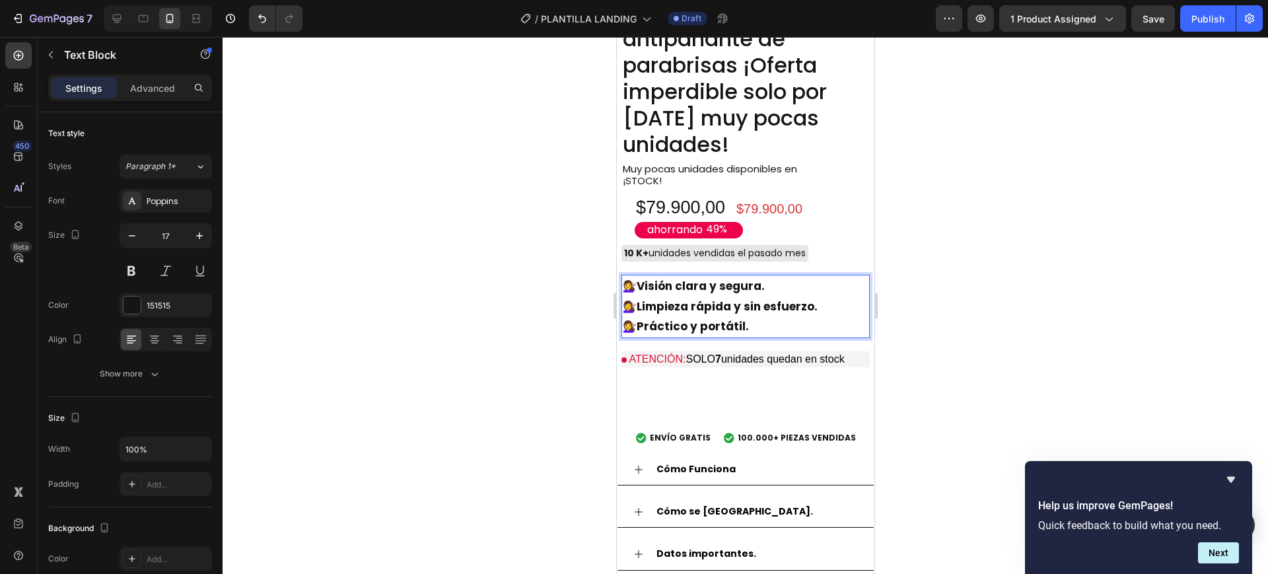
click at [629, 276] on p "💇‍♀️ Visión clara y segura." at bounding box center [745, 286] width 246 height 20
click at [635, 276] on p "💇‍♀️ Visión clara y segura." at bounding box center [745, 286] width 246 height 20
drag, startPoint x: 633, startPoint y: 258, endPoint x: 625, endPoint y: 258, distance: 7.9
click at [625, 276] on p "💇‍♀️ Visión clara y segura." at bounding box center [745, 286] width 246 height 20
click at [641, 278] on strong "👅👁️Visión clara y segura." at bounding box center [700, 286] width 156 height 16
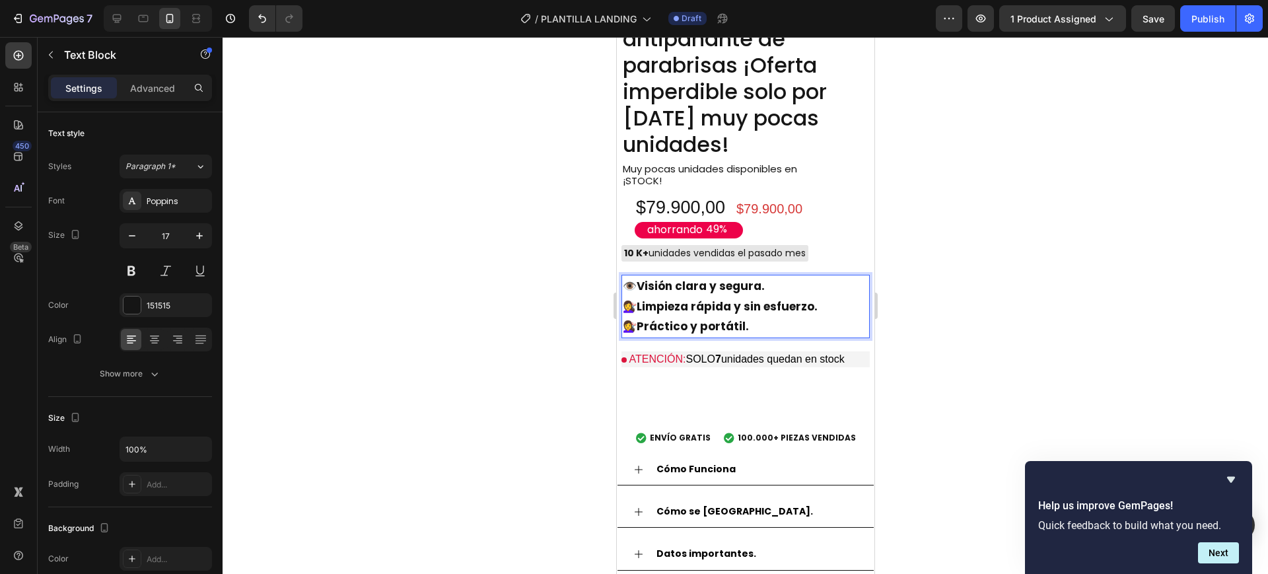
click at [635, 297] on p "💇‍♀️ Limpieza rápida y sin esfuerzo." at bounding box center [745, 307] width 246 height 20
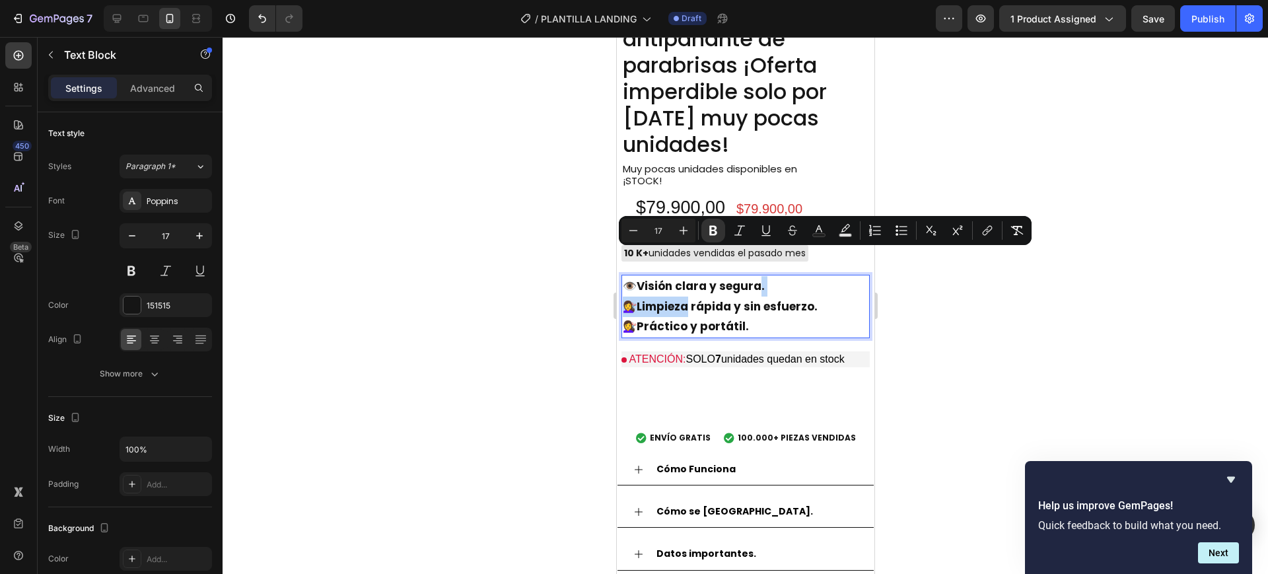
drag, startPoint x: 635, startPoint y: 277, endPoint x: 629, endPoint y: 277, distance: 6.6
click at [629, 297] on p "💇‍♀️ Limpieza rápida y sin esfuerzo." at bounding box center [745, 307] width 246 height 20
click at [631, 297] on p "💇‍♀️ Limpieza rápida y sin esfuerzo." at bounding box center [745, 307] width 246 height 20
click at [638, 299] on strong "Limpieza rápida y sin esfuerzo." at bounding box center [726, 307] width 181 height 16
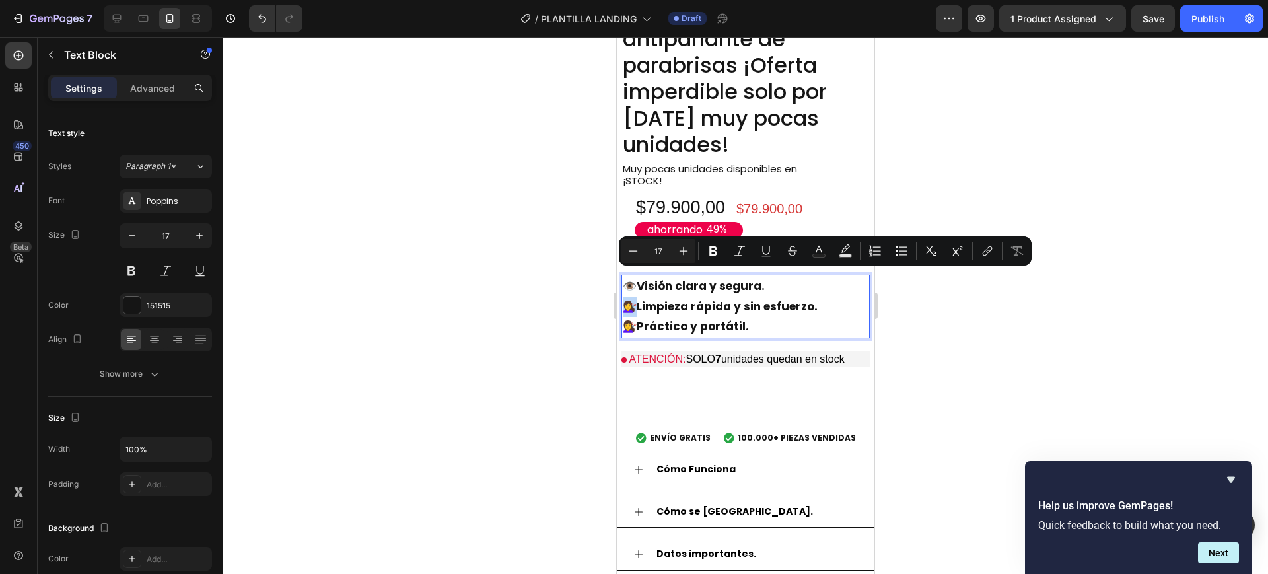
drag, startPoint x: 638, startPoint y: 277, endPoint x: 627, endPoint y: 277, distance: 10.6
click at [627, 297] on p "💇‍♀️ Limpieza rápida y sin esfuerzo." at bounding box center [745, 307] width 246 height 20
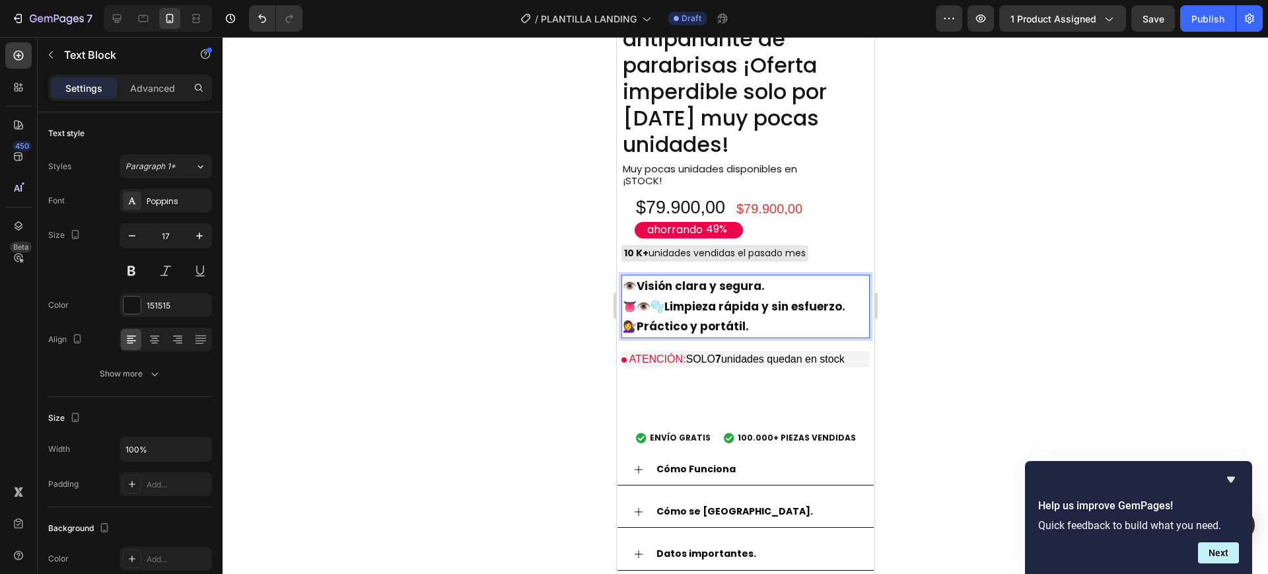
click at [648, 299] on strong "👅👁️🫧Limpieza rápida y sin esfuerzo." at bounding box center [733, 307] width 223 height 16
drag, startPoint x: 635, startPoint y: 295, endPoint x: 622, endPoint y: 296, distance: 13.9
click at [622, 316] on p "💇‍♀️ Práctico y portátil." at bounding box center [745, 326] width 246 height 20
drag, startPoint x: 670, startPoint y: 294, endPoint x: 624, endPoint y: 295, distance: 46.3
click at [624, 318] on strong "👅👁️🫧👌 Práctico y portátil." at bounding box center [707, 326] width 170 height 16
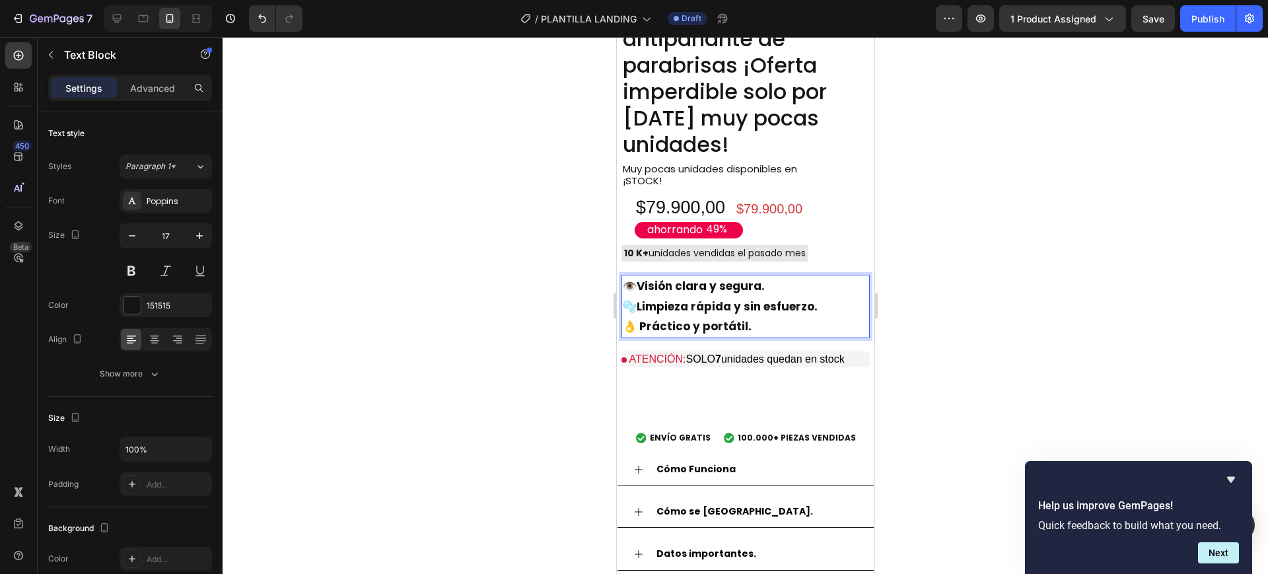
click at [983, 314] on div at bounding box center [746, 305] width 1046 height 537
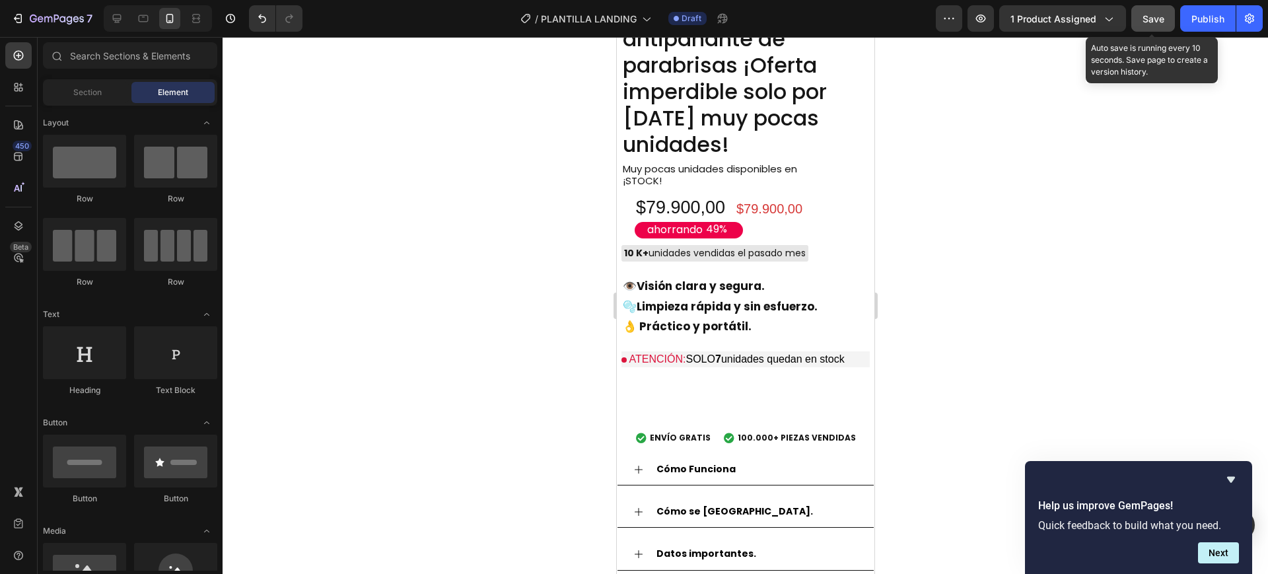
click at [1144, 13] on span "Save" at bounding box center [1154, 18] width 22 height 11
click at [1151, 17] on span "Save" at bounding box center [1154, 18] width 22 height 11
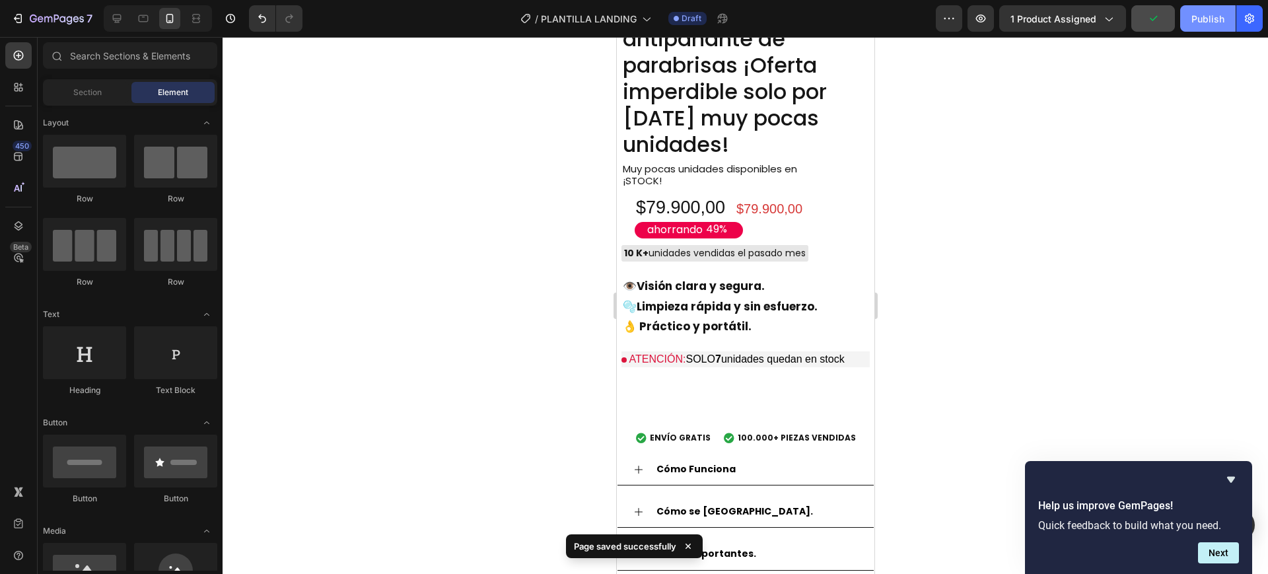
click at [1198, 12] on div "Publish" at bounding box center [1208, 19] width 33 height 14
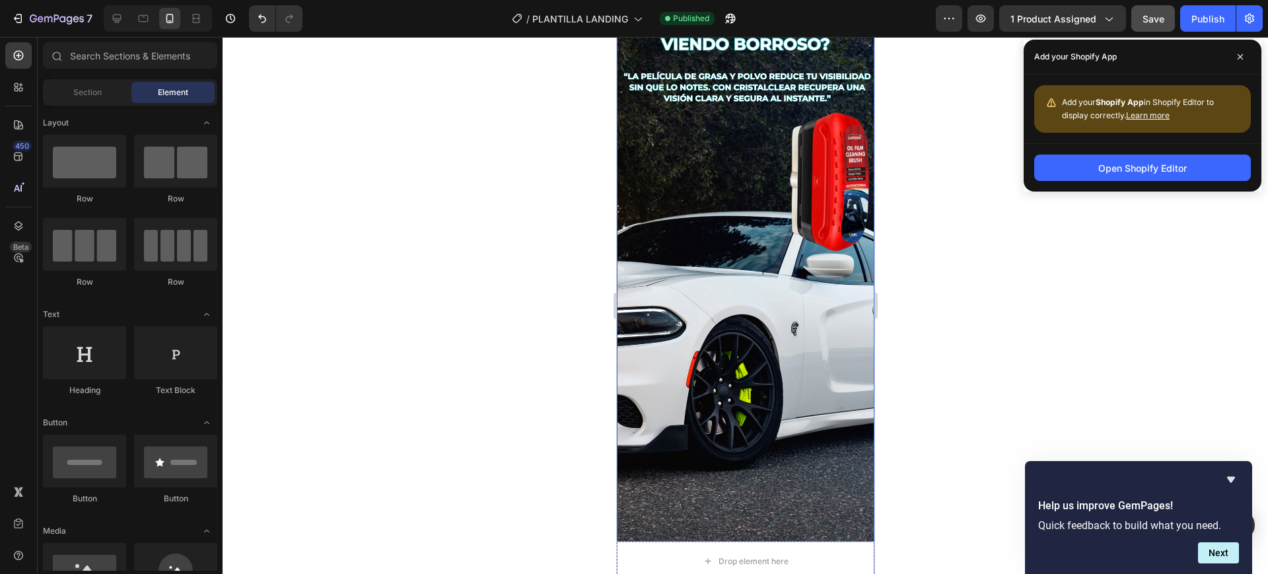
scroll to position [884, 0]
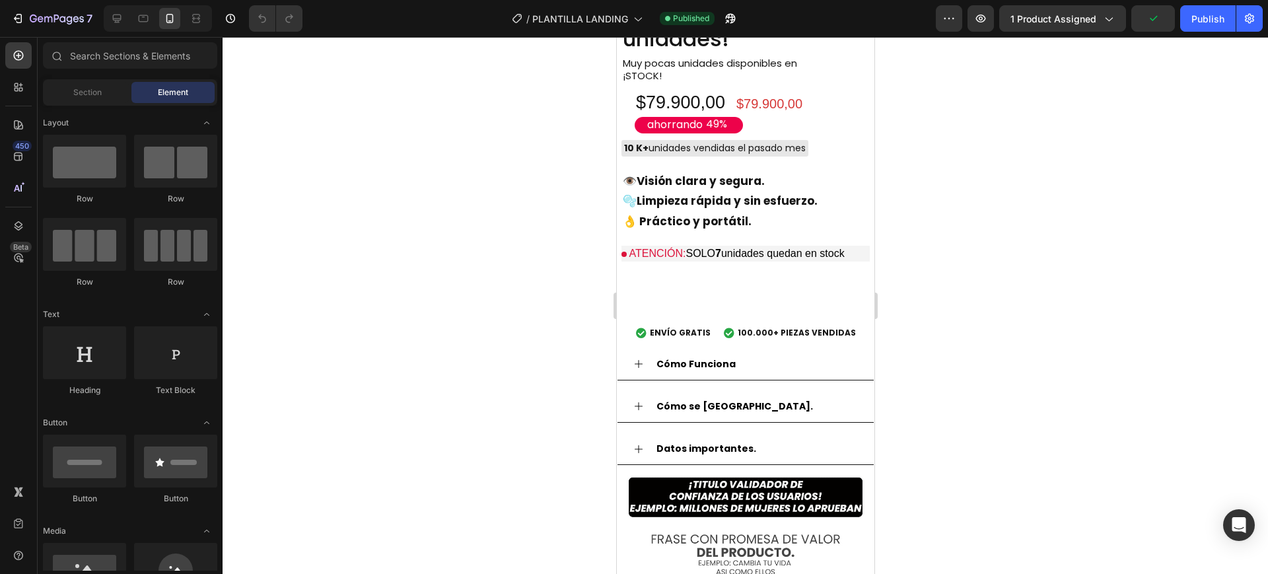
scroll to position [1038, 0]
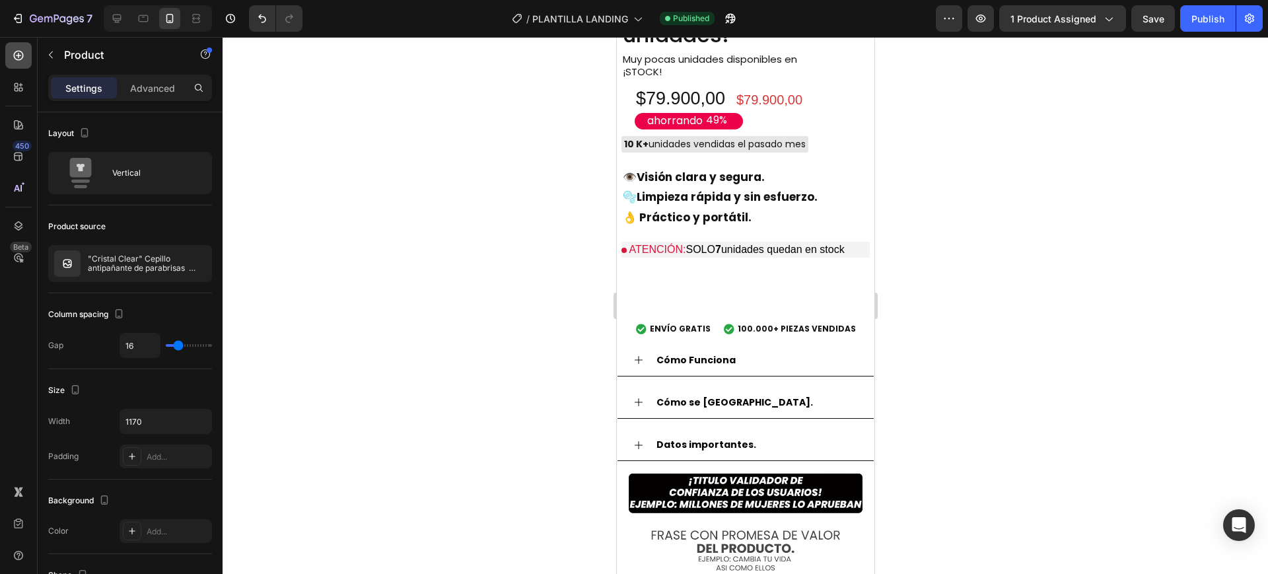
click at [16, 53] on icon at bounding box center [18, 55] width 13 height 13
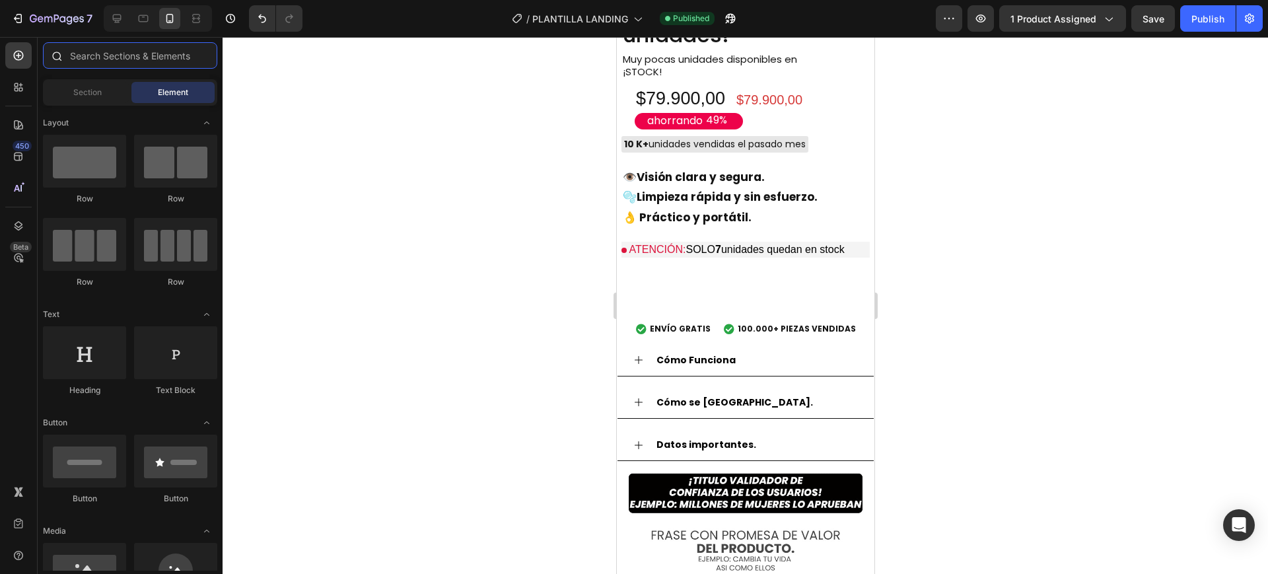
click at [79, 57] on input "text" at bounding box center [130, 55] width 174 height 26
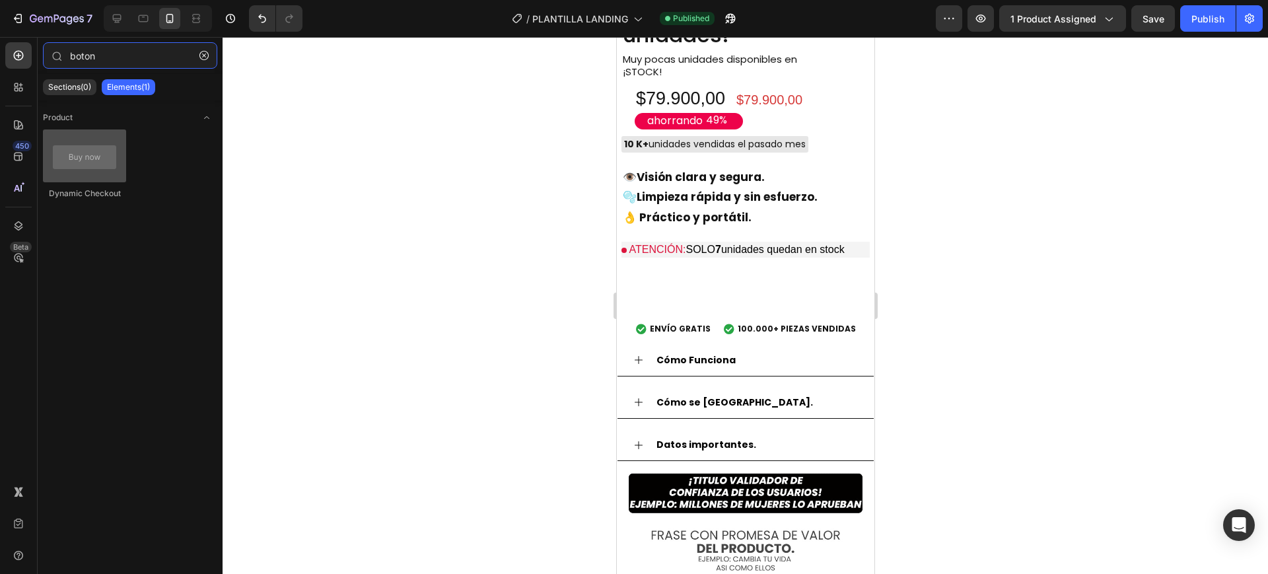
type input "boton"
click at [78, 161] on div at bounding box center [84, 155] width 83 height 53
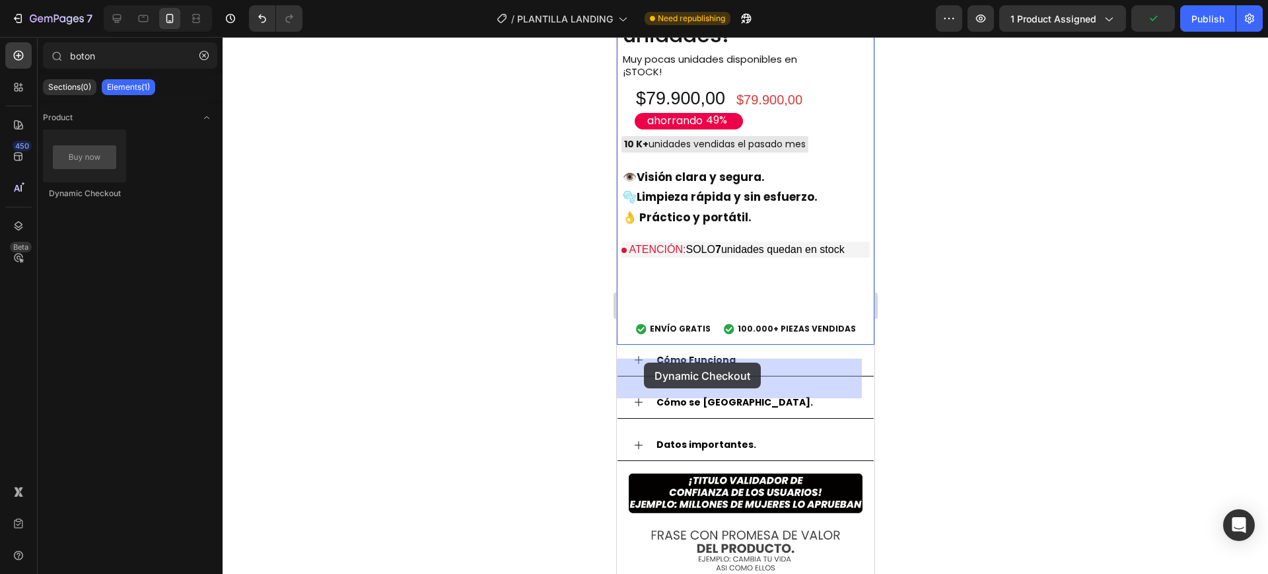
drag, startPoint x: 694, startPoint y: 198, endPoint x: 645, endPoint y: 363, distance: 171.6
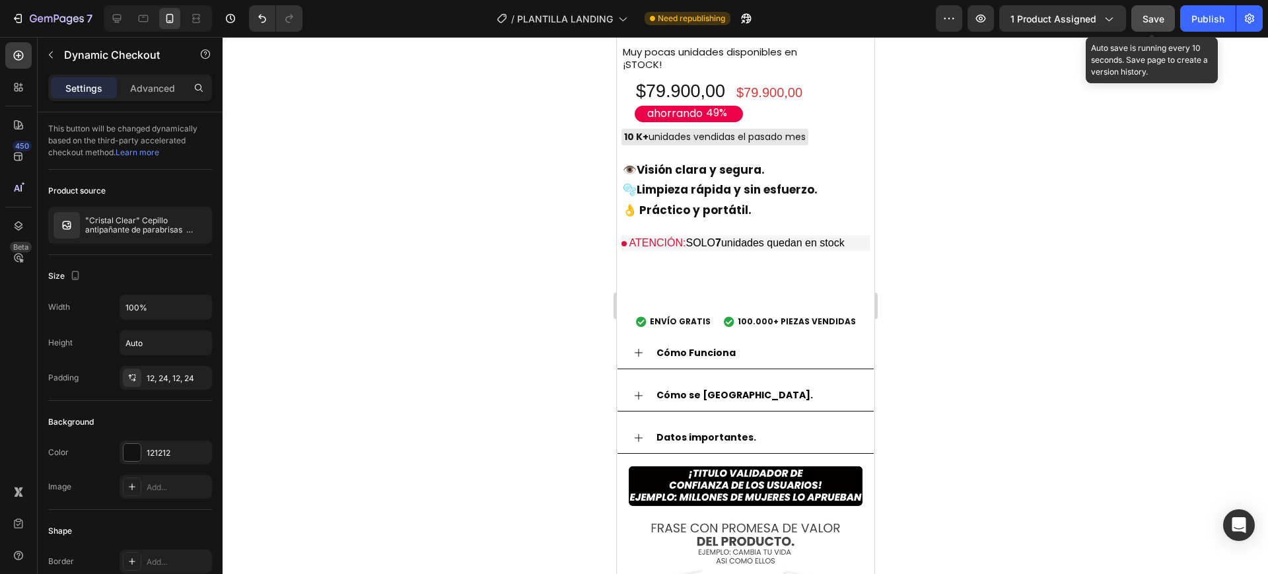
click at [1157, 19] on span "Save" at bounding box center [1154, 18] width 22 height 11
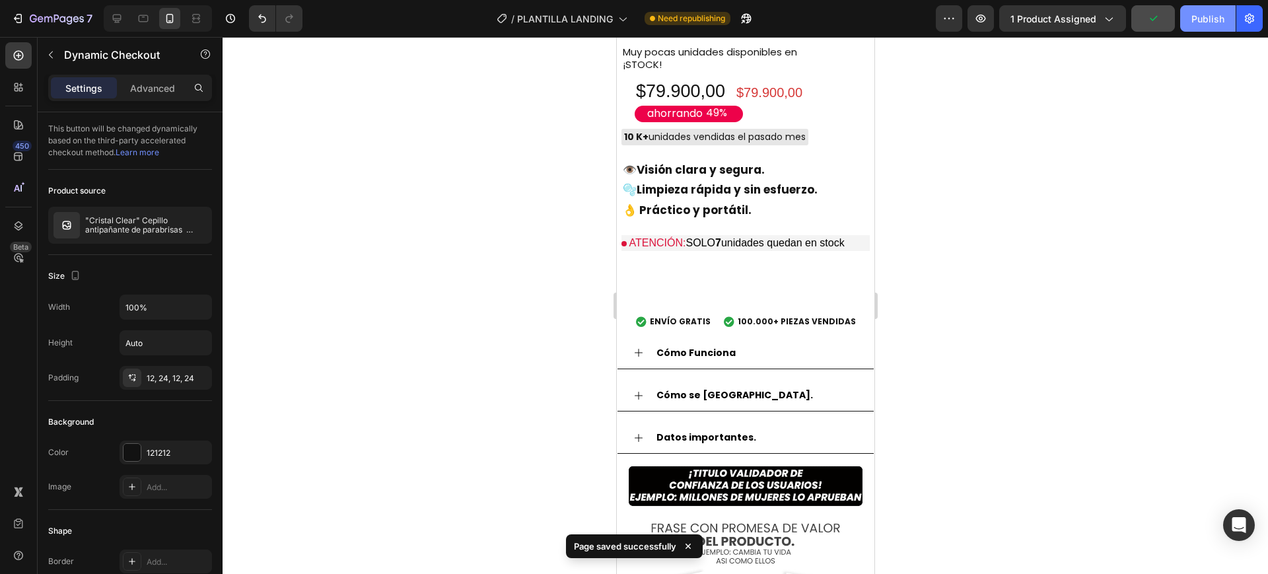
click at [1204, 20] on div "Publish" at bounding box center [1208, 19] width 33 height 14
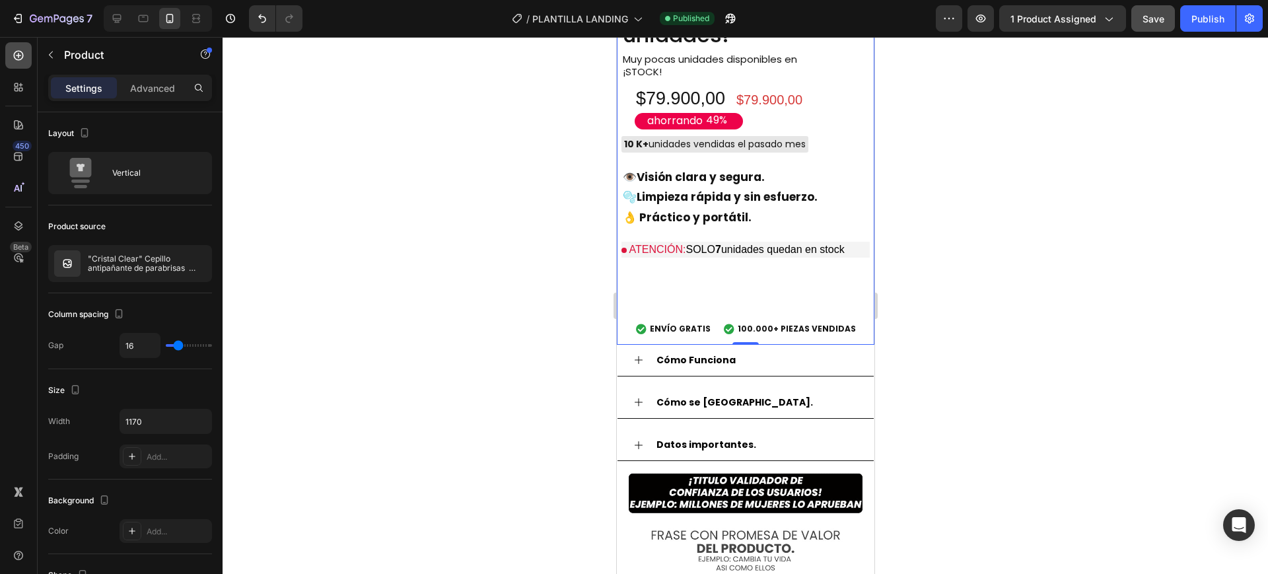
click at [20, 51] on icon at bounding box center [19, 56] width 10 height 10
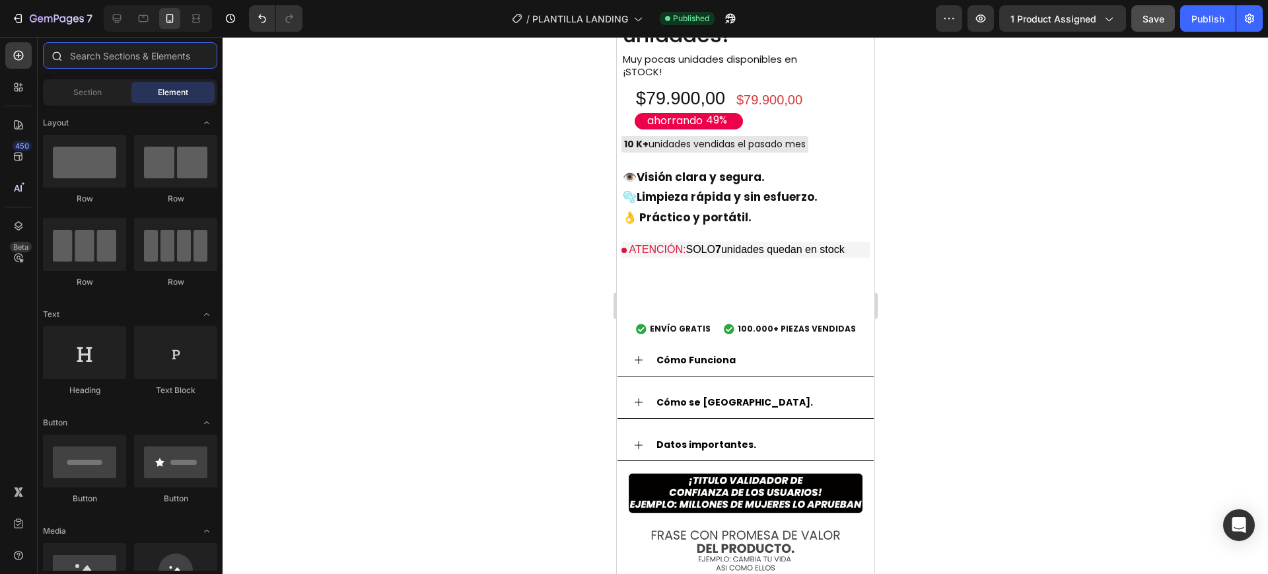
click at [82, 52] on input "text" at bounding box center [130, 55] width 174 height 26
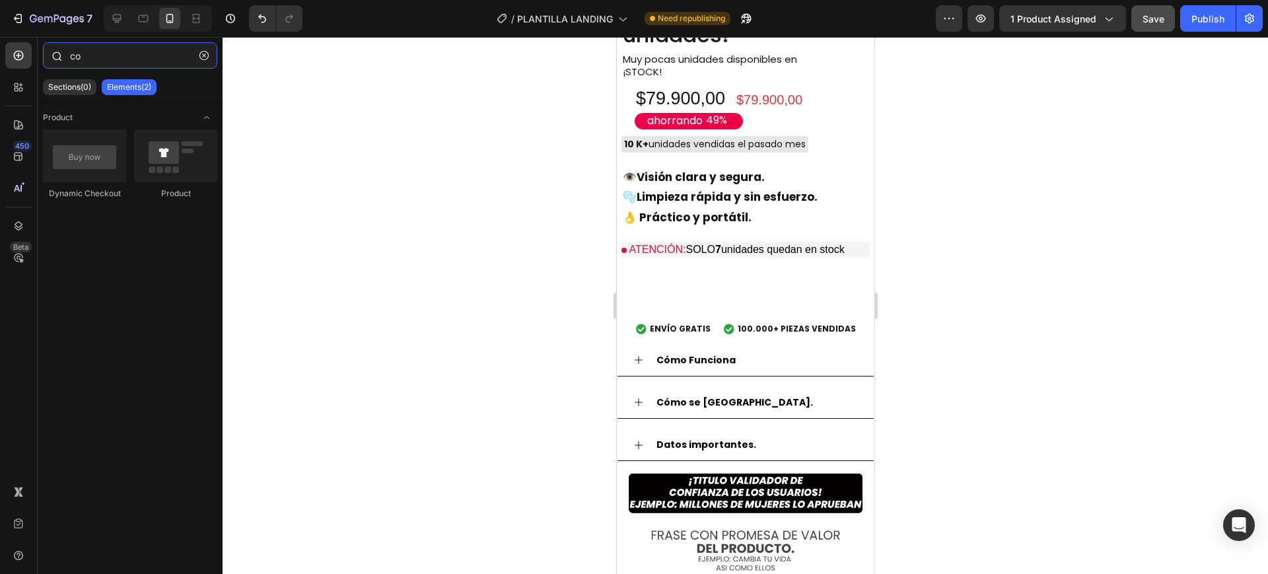
type input "c"
type input "boton"
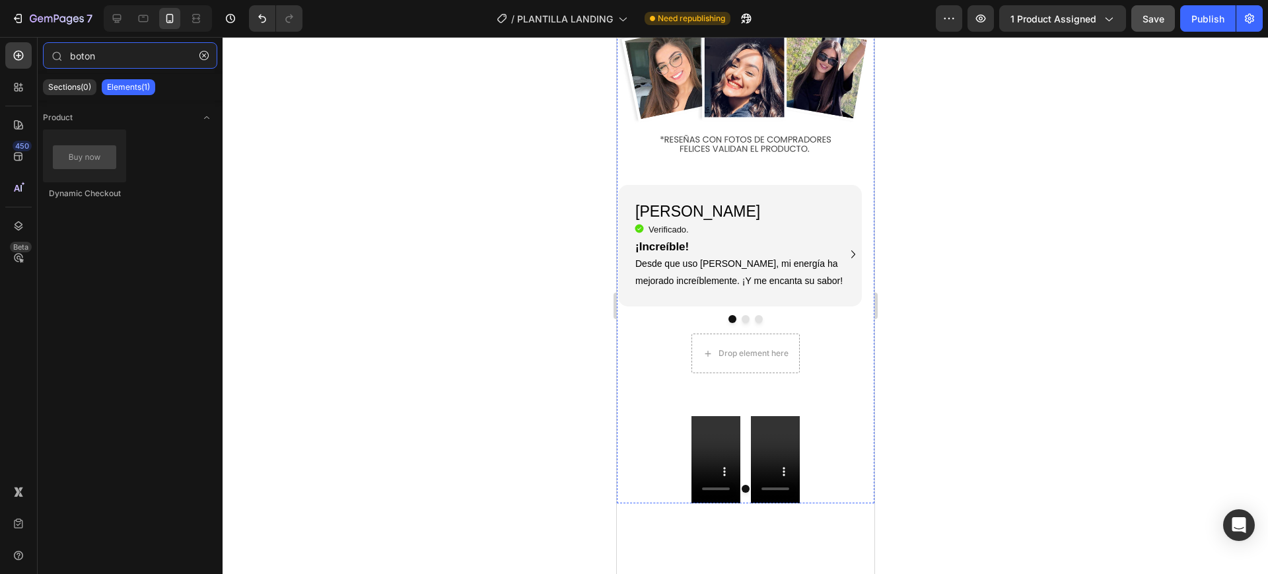
scroll to position [1595, 0]
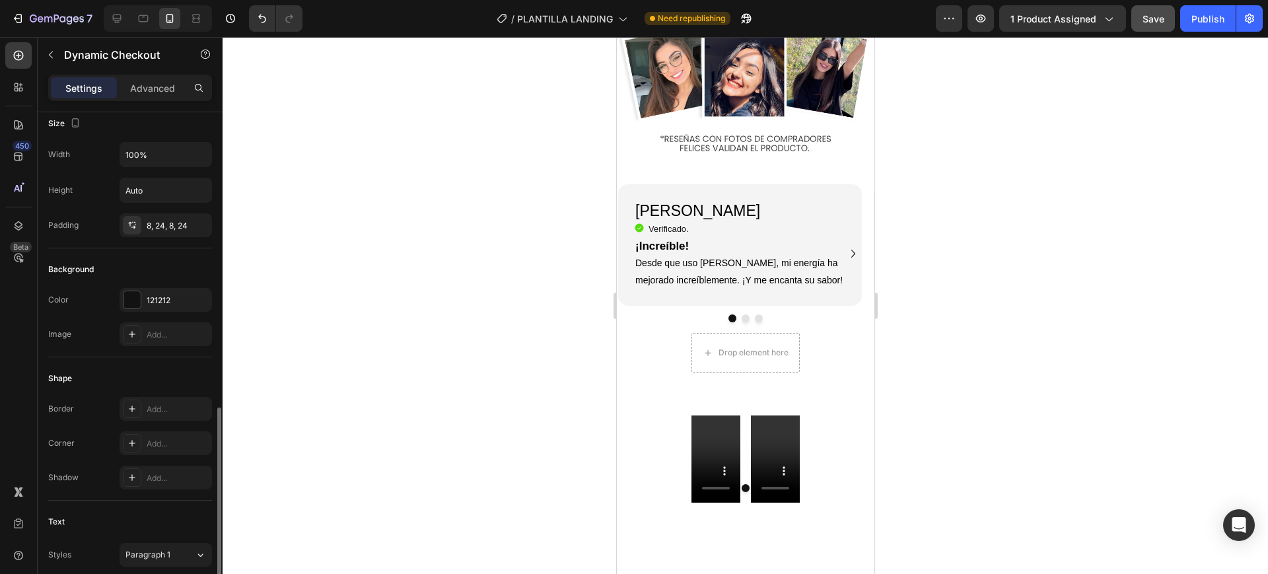
scroll to position [132, 0]
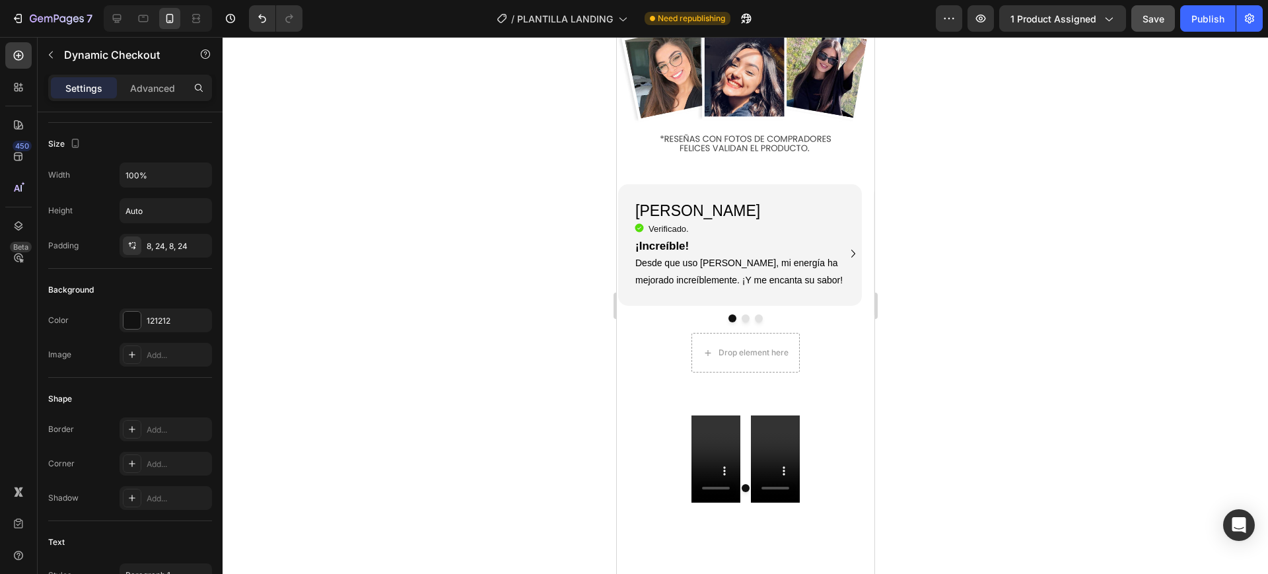
click at [1114, 19] on icon "button" at bounding box center [1108, 18] width 13 height 13
click at [1250, 16] on icon "button" at bounding box center [1249, 18] width 13 height 13
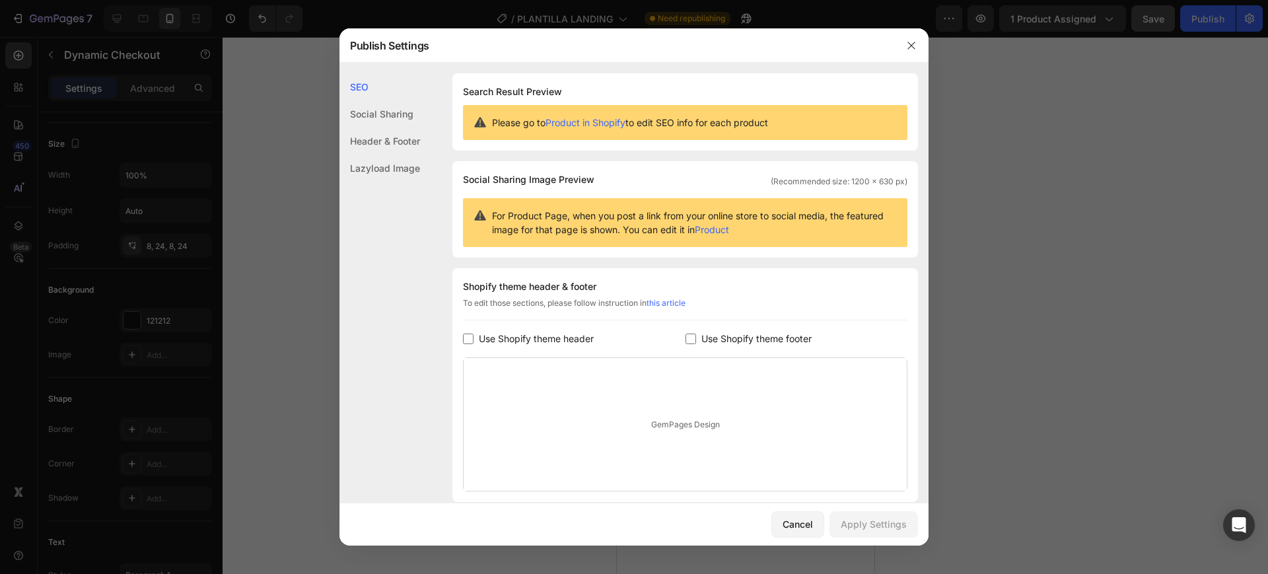
click at [469, 338] on input "checkbox" at bounding box center [468, 339] width 11 height 11
checkbox input "true"
click at [687, 338] on input "checkbox" at bounding box center [691, 339] width 11 height 11
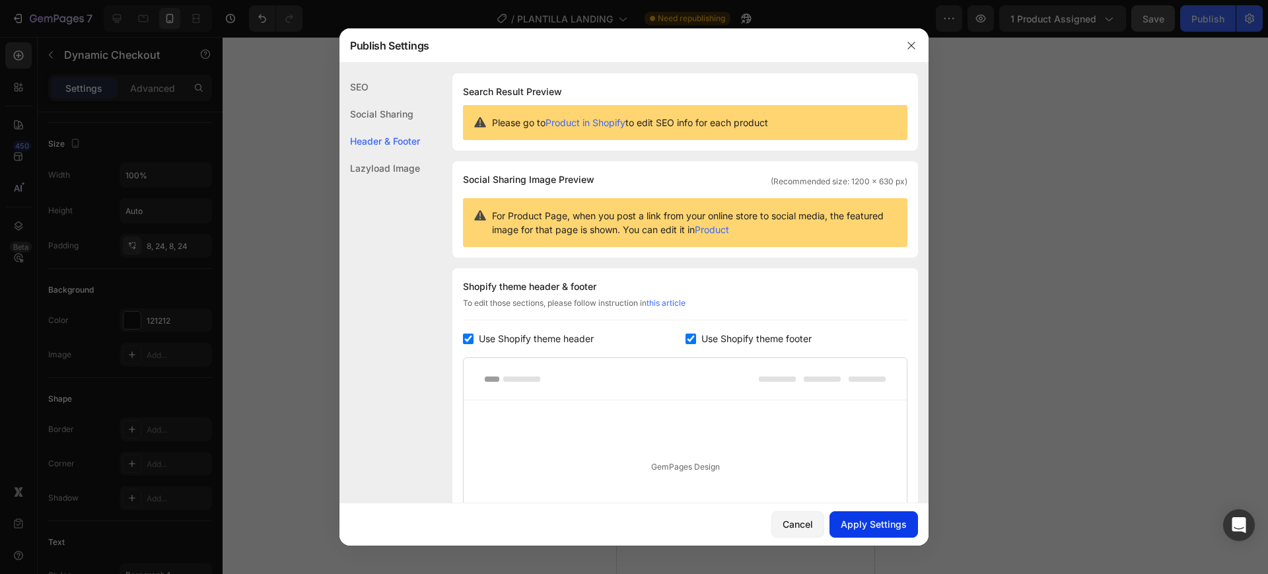
click at [845, 517] on div "Apply Settings" at bounding box center [874, 524] width 66 height 14
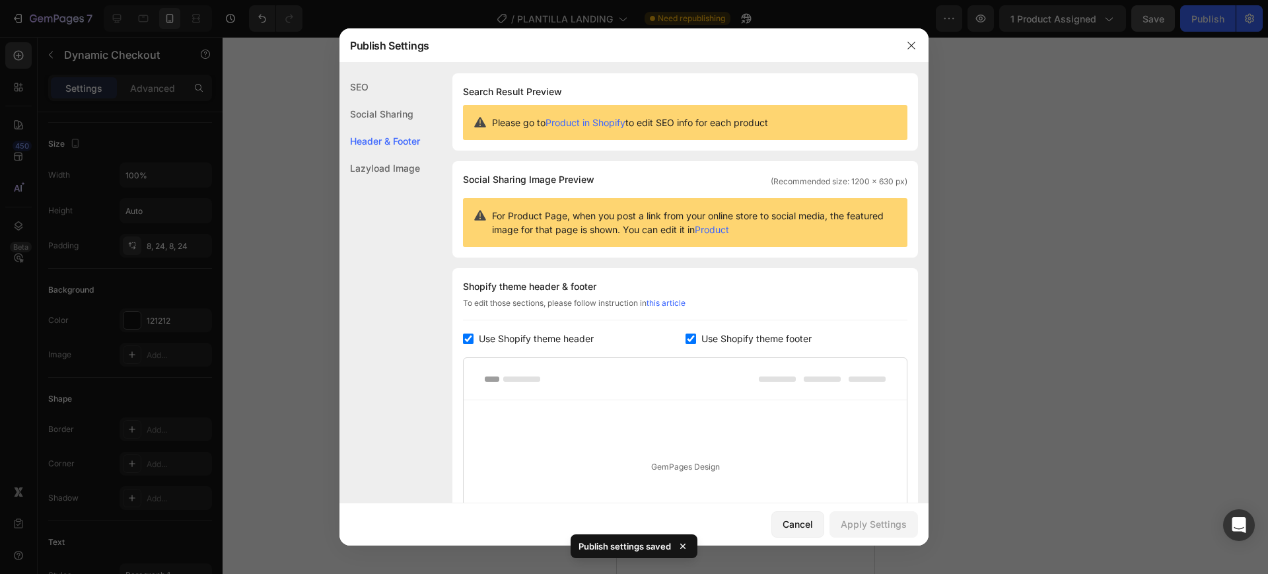
click at [686, 336] on input "checkbox" at bounding box center [691, 339] width 11 height 11
checkbox input "false"
click at [470, 336] on input "checkbox" at bounding box center [468, 339] width 11 height 11
checkbox input "false"
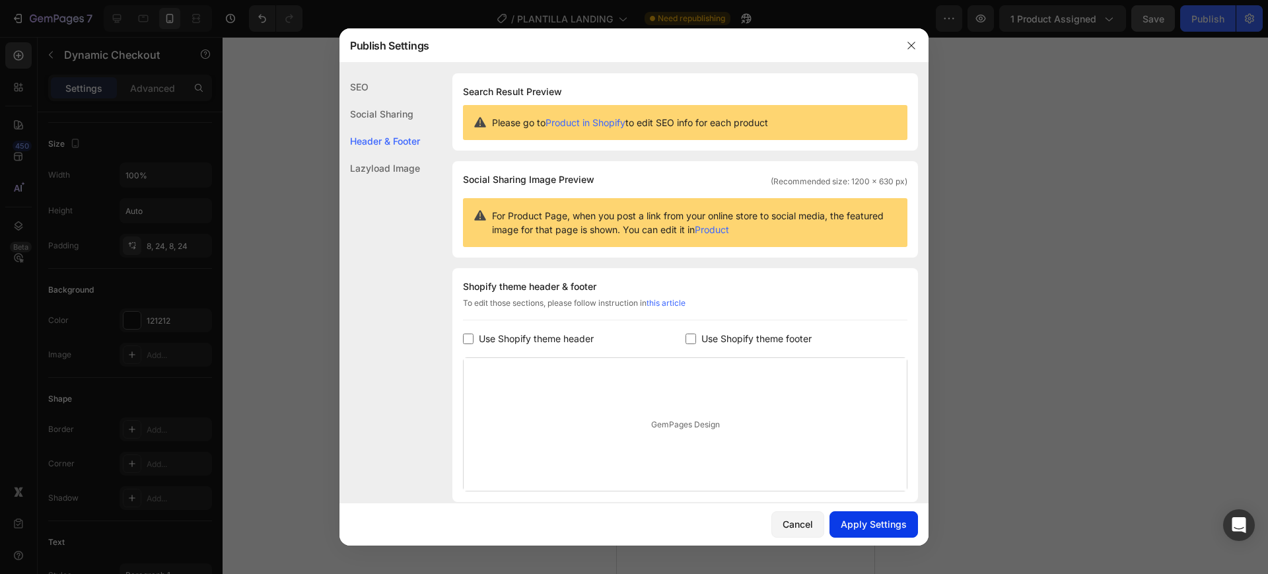
click at [860, 519] on div "Apply Settings" at bounding box center [874, 524] width 66 height 14
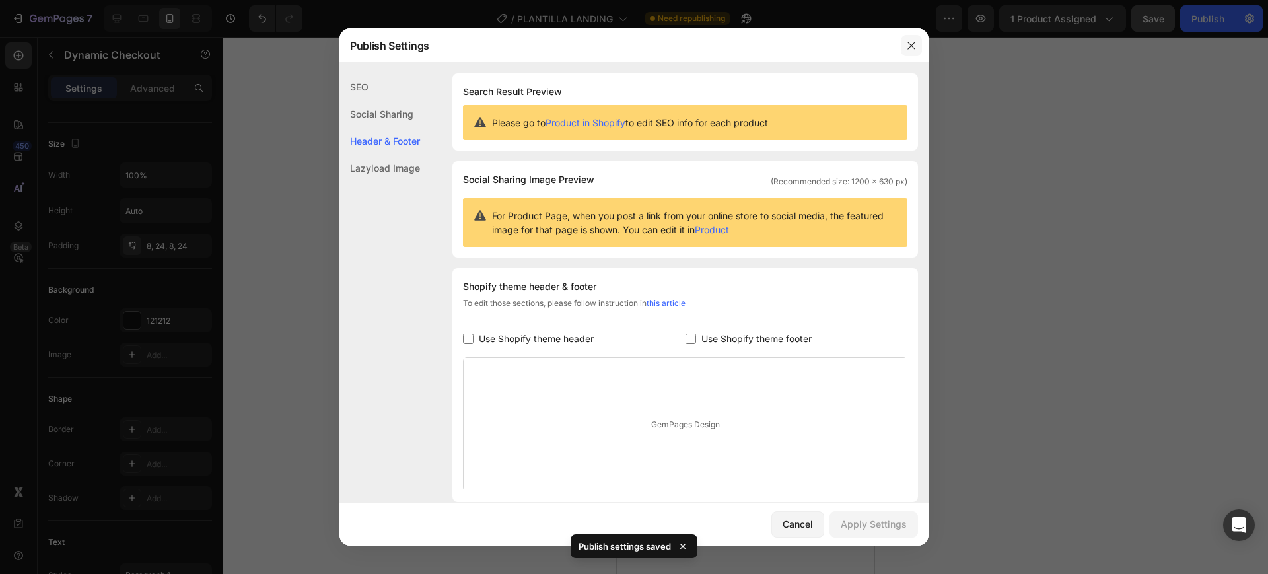
click at [908, 50] on icon "button" at bounding box center [911, 45] width 11 height 11
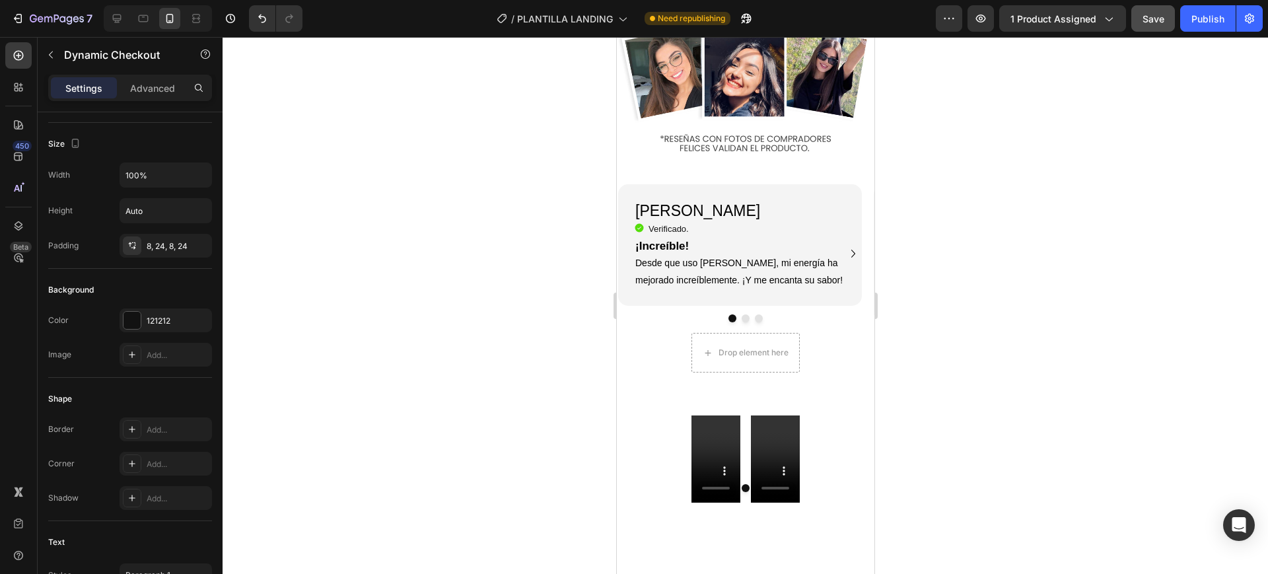
click at [50, 60] on button "button" at bounding box center [50, 54] width 21 height 21
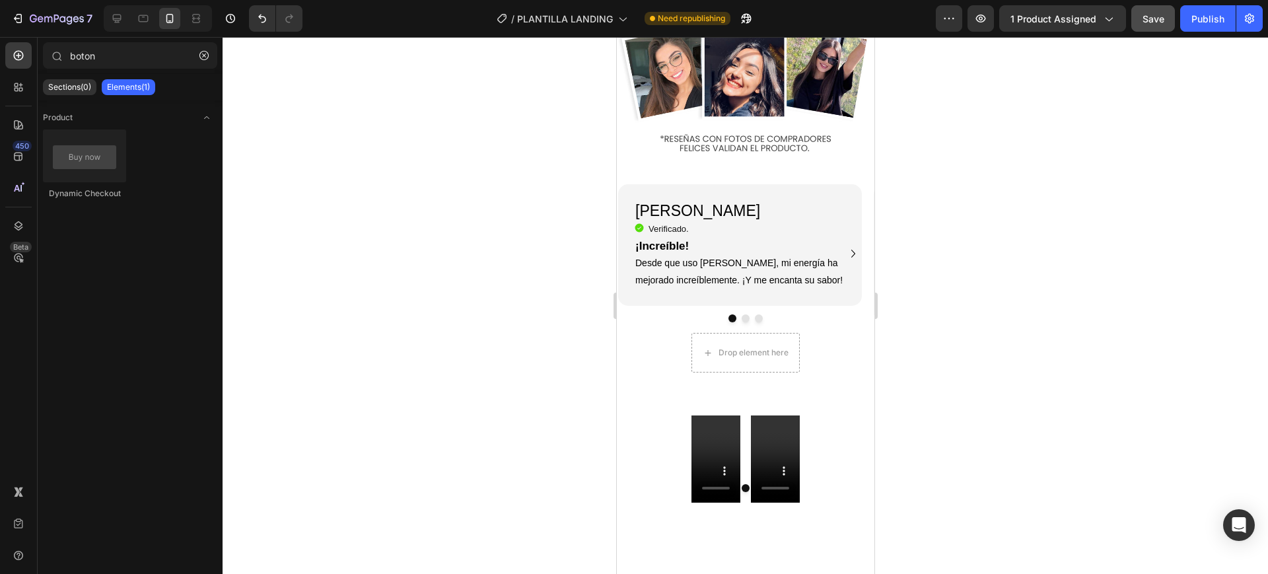
click at [111, 85] on p "Elements(1)" at bounding box center [128, 87] width 43 height 11
click at [51, 84] on p "Sections(0)" at bounding box center [69, 87] width 43 height 11
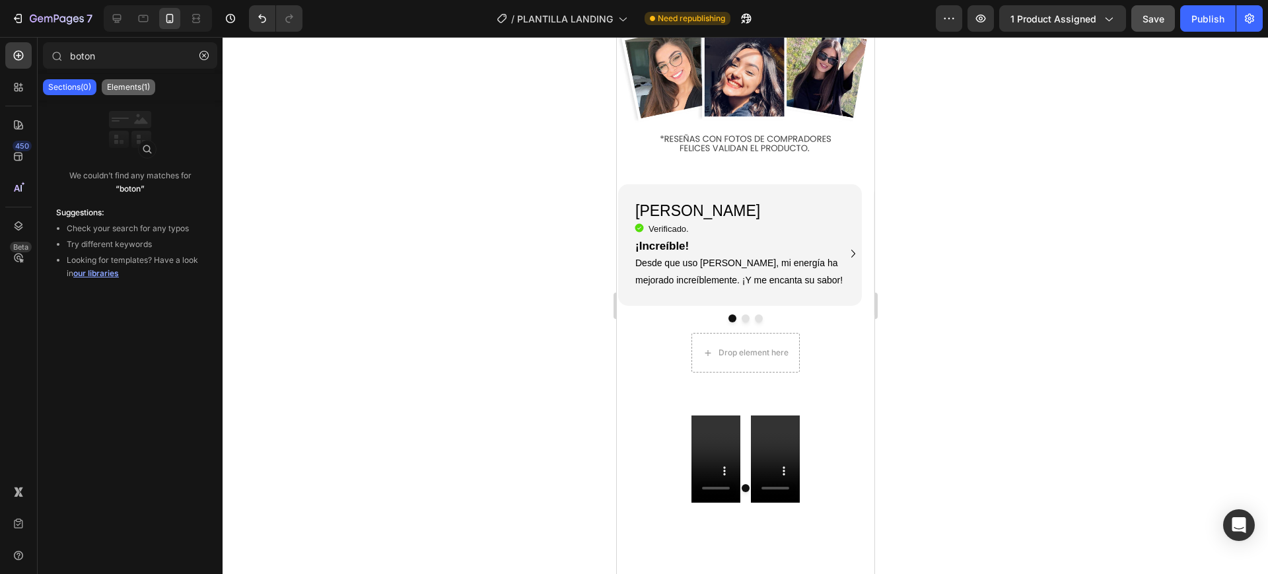
click at [118, 84] on p "Elements(1)" at bounding box center [128, 87] width 43 height 11
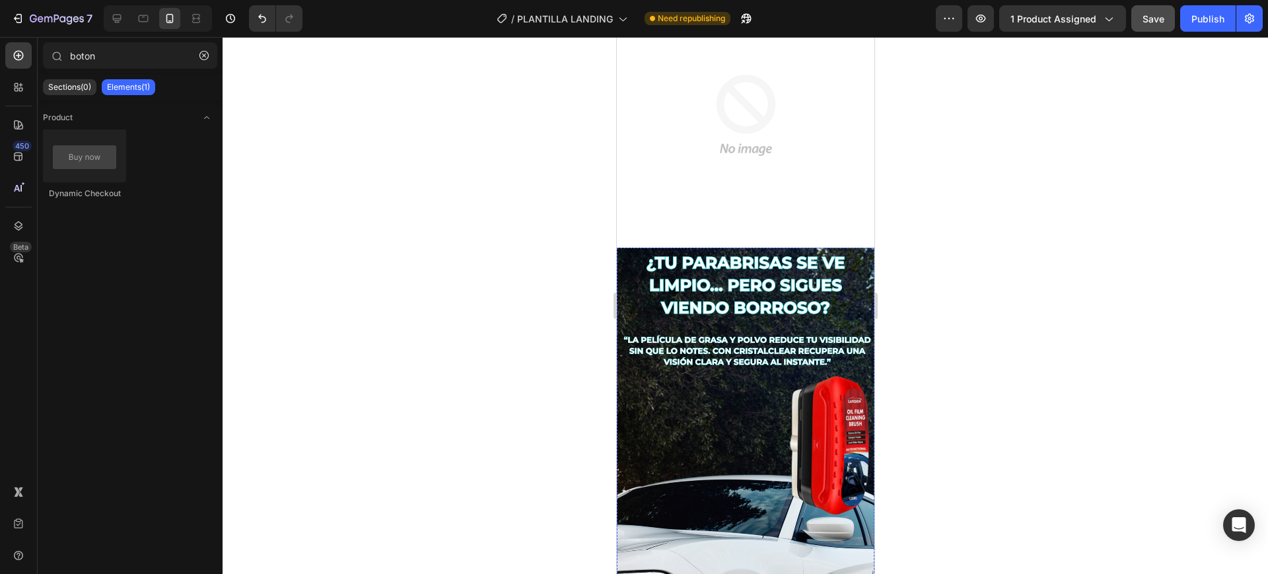
scroll to position [469, 0]
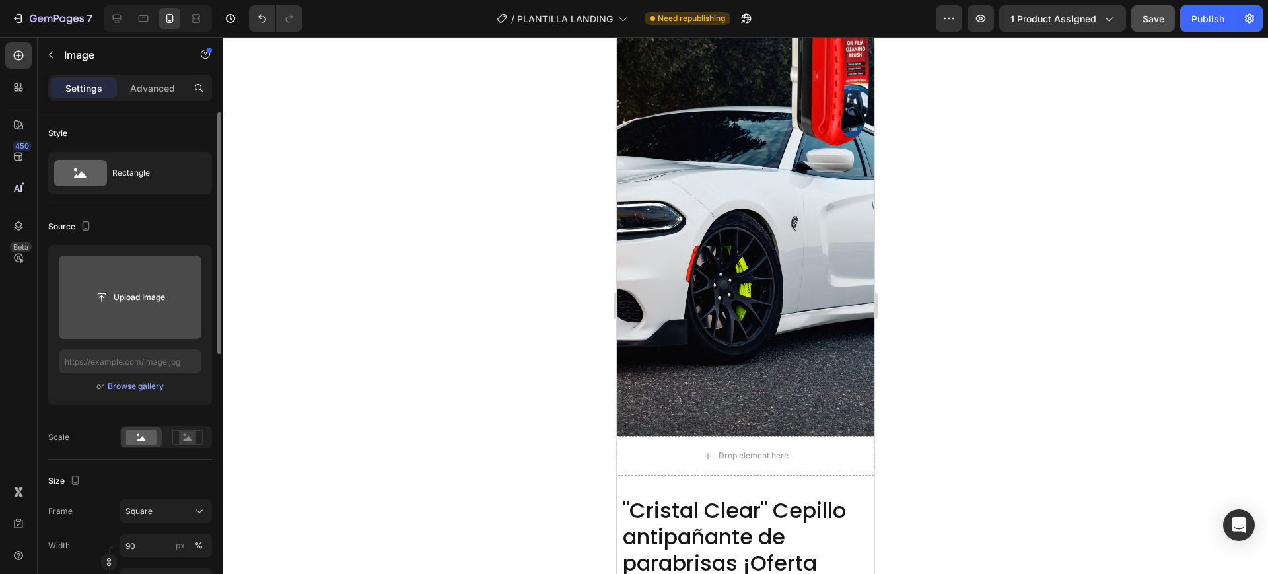
click at [132, 296] on input "file" at bounding box center [130, 297] width 91 height 22
type input "C:\fakepath\OPINIONES QUE HABLAN POR SI SOLa.gif"
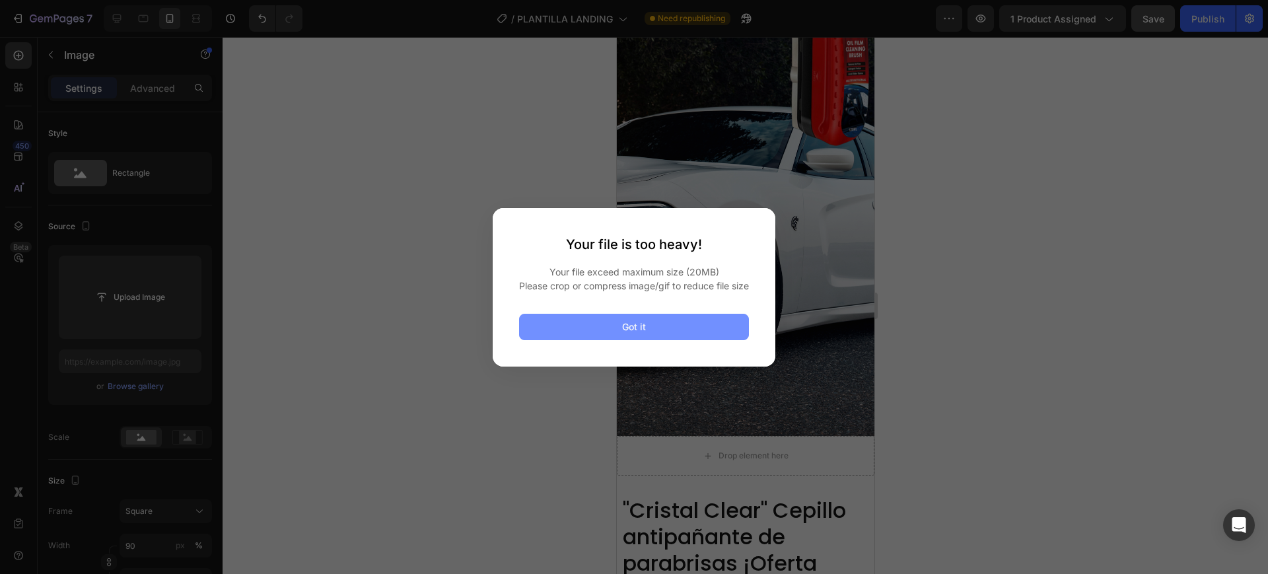
click at [580, 334] on button "Got it" at bounding box center [634, 327] width 230 height 26
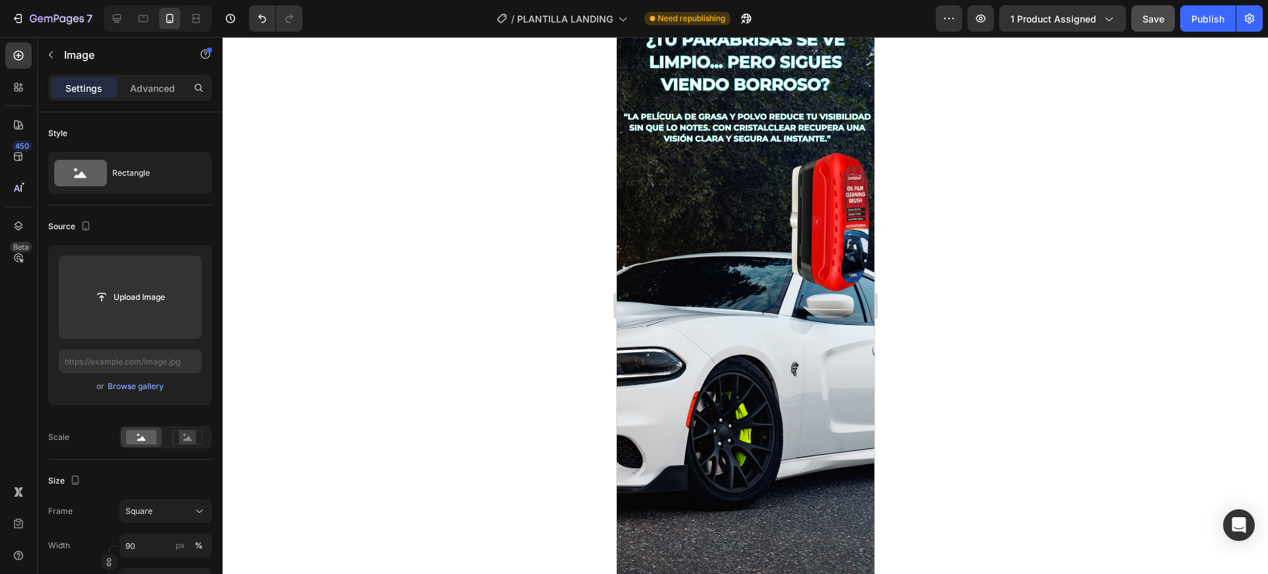
scroll to position [841, 0]
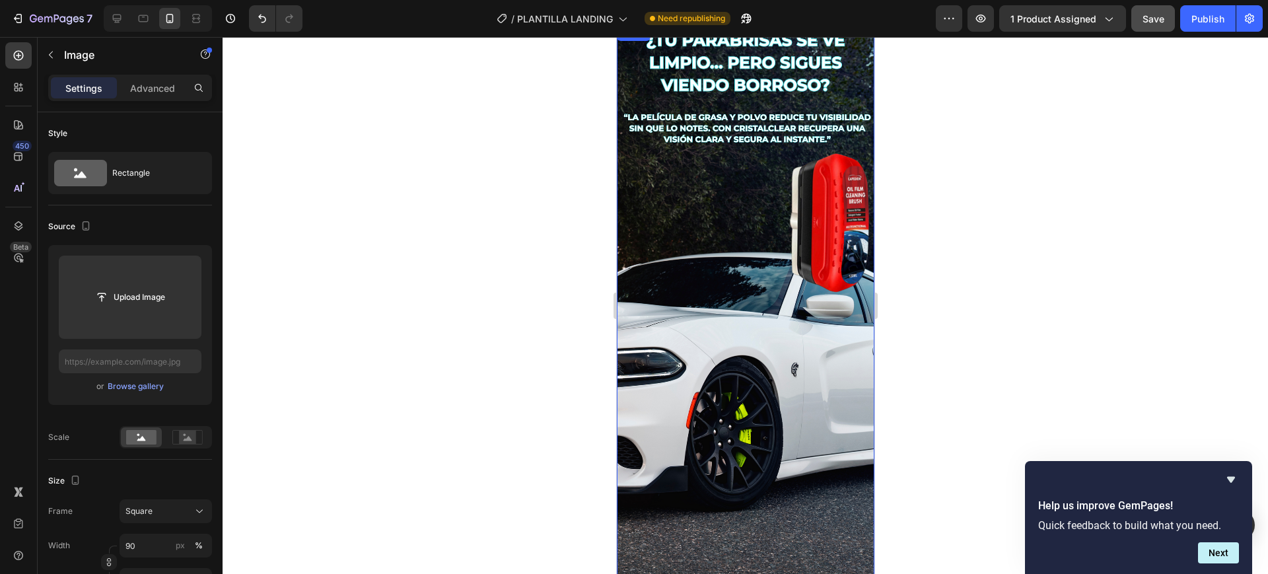
click at [670, 260] on img at bounding box center [745, 303] width 258 height 557
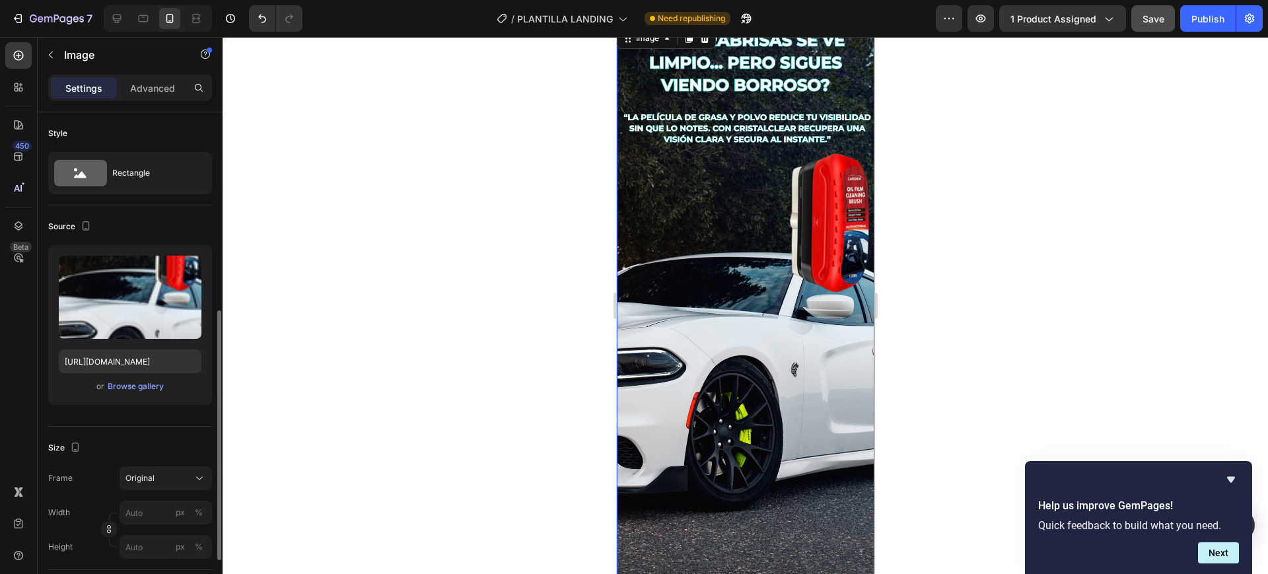
scroll to position [132, 0]
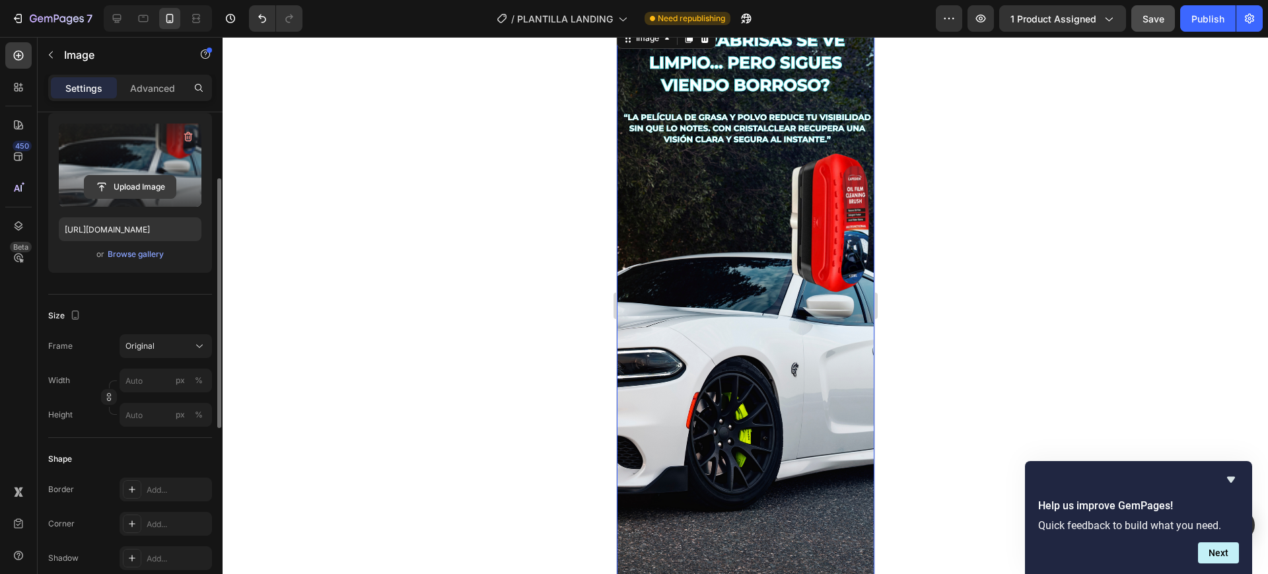
click at [140, 182] on input "file" at bounding box center [130, 187] width 91 height 22
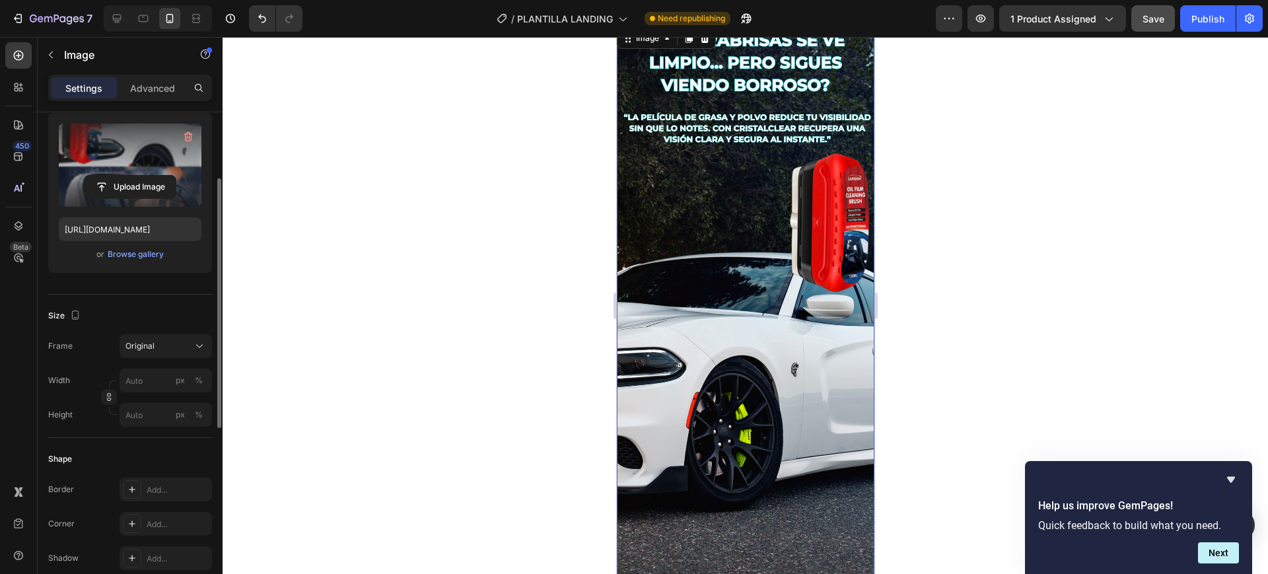
type input "https://cdn.shopify.com/s/files/1/0748/5282/7364/files/gempages_579100325739233…"
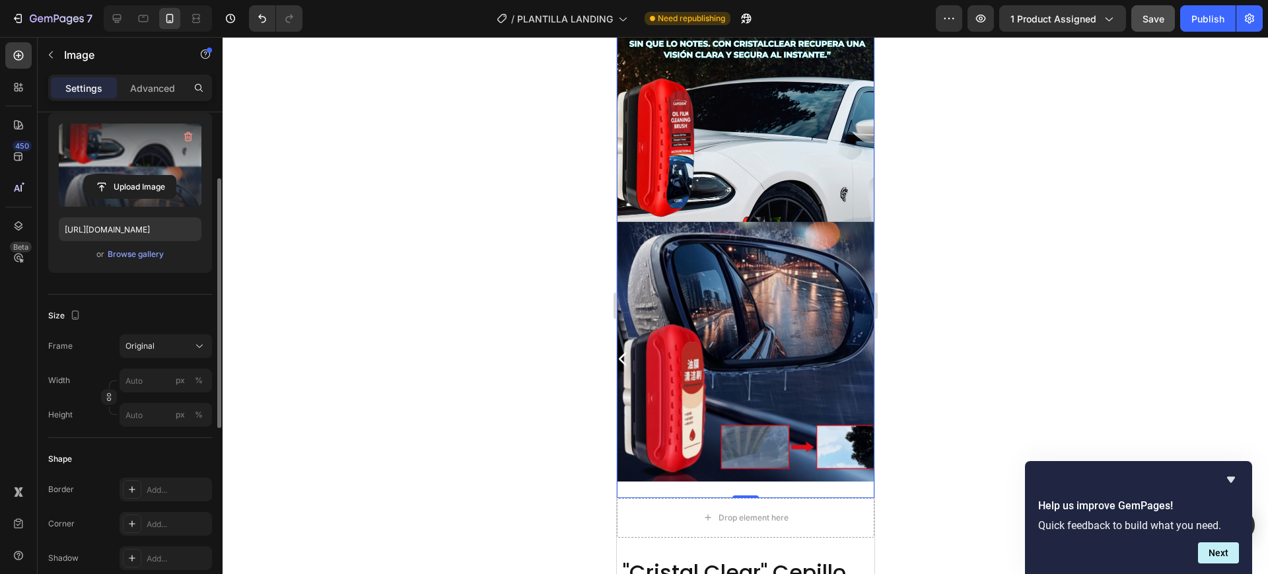
scroll to position [925, 0]
click at [918, 411] on div at bounding box center [746, 305] width 1046 height 537
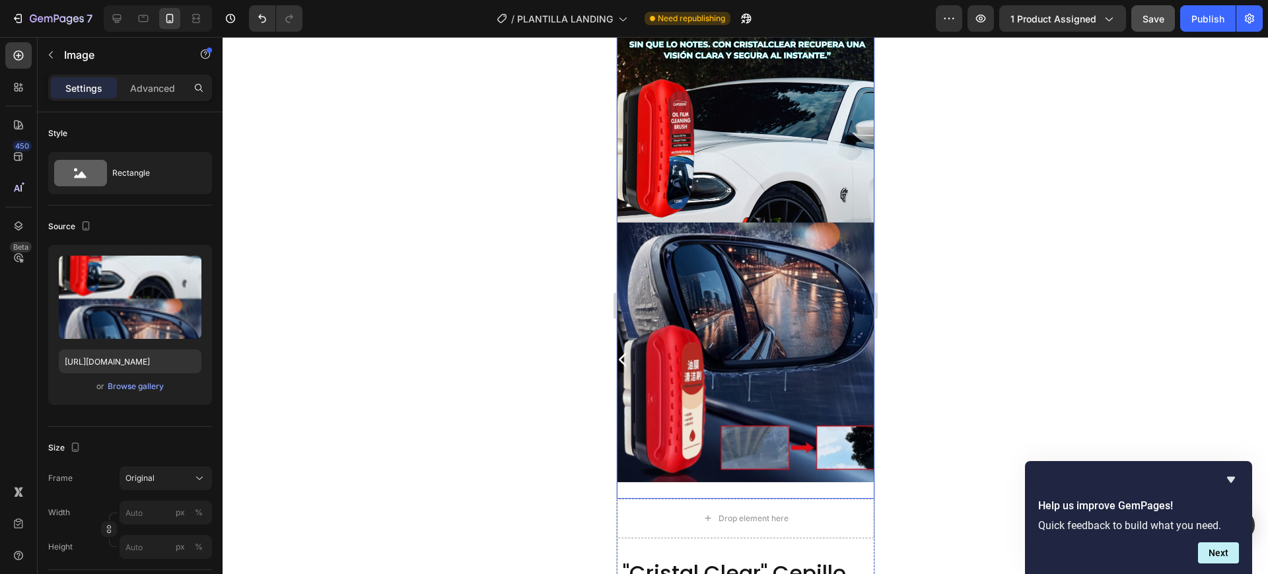
click at [758, 463] on img at bounding box center [745, 219] width 258 height 557
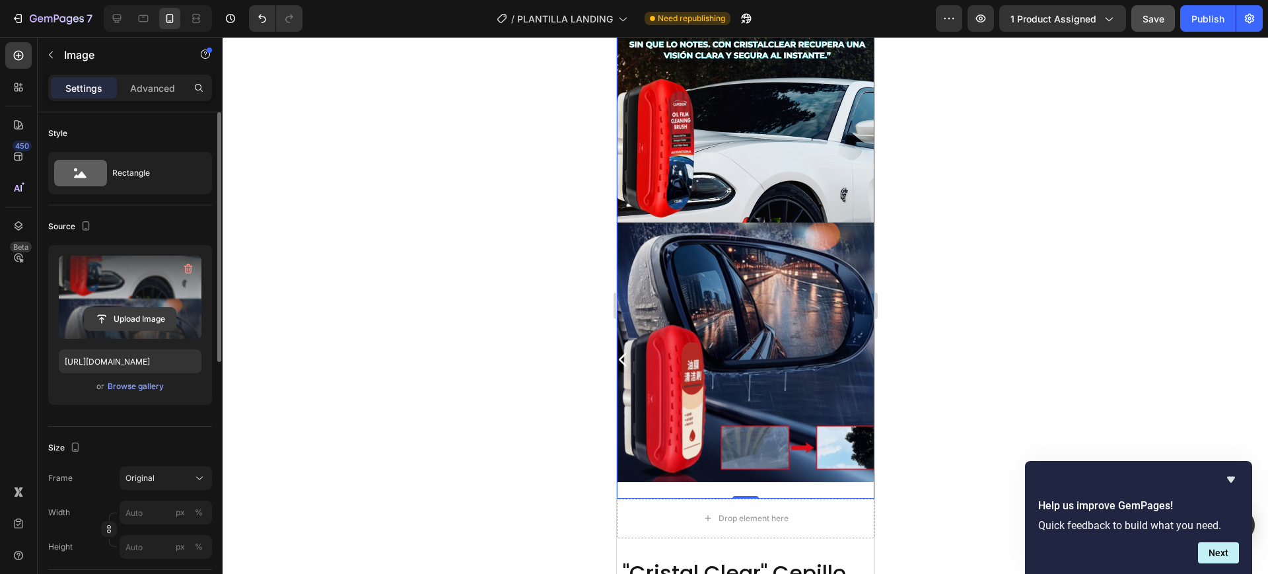
click at [133, 315] on input "file" at bounding box center [130, 319] width 91 height 22
click at [138, 313] on input "file" at bounding box center [130, 319] width 91 height 22
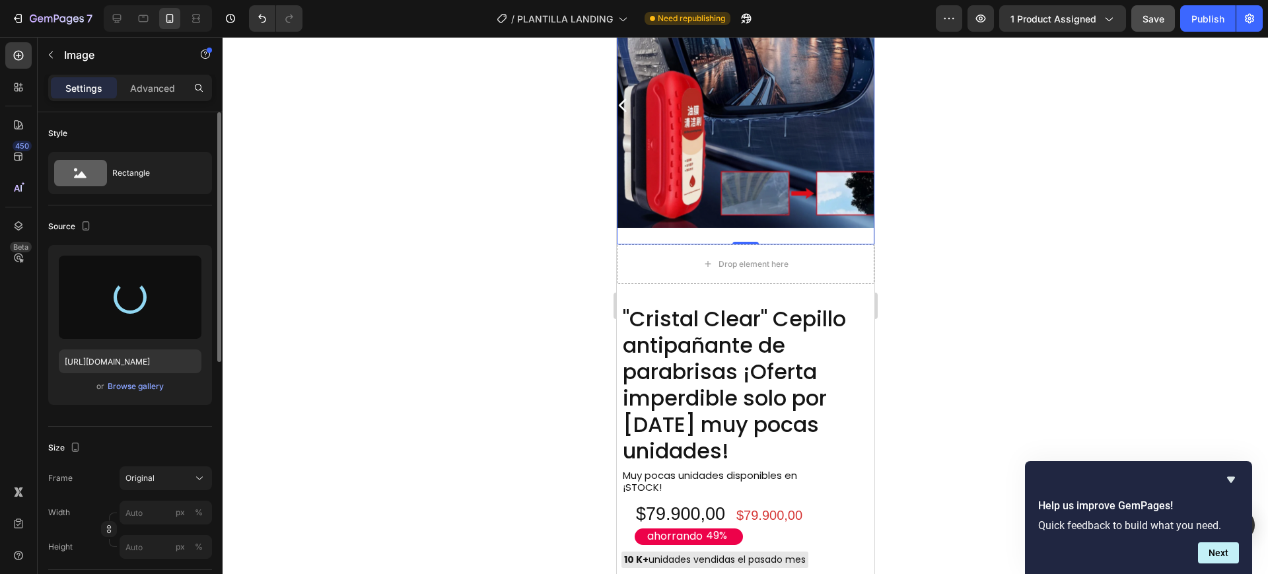
scroll to position [1179, 0]
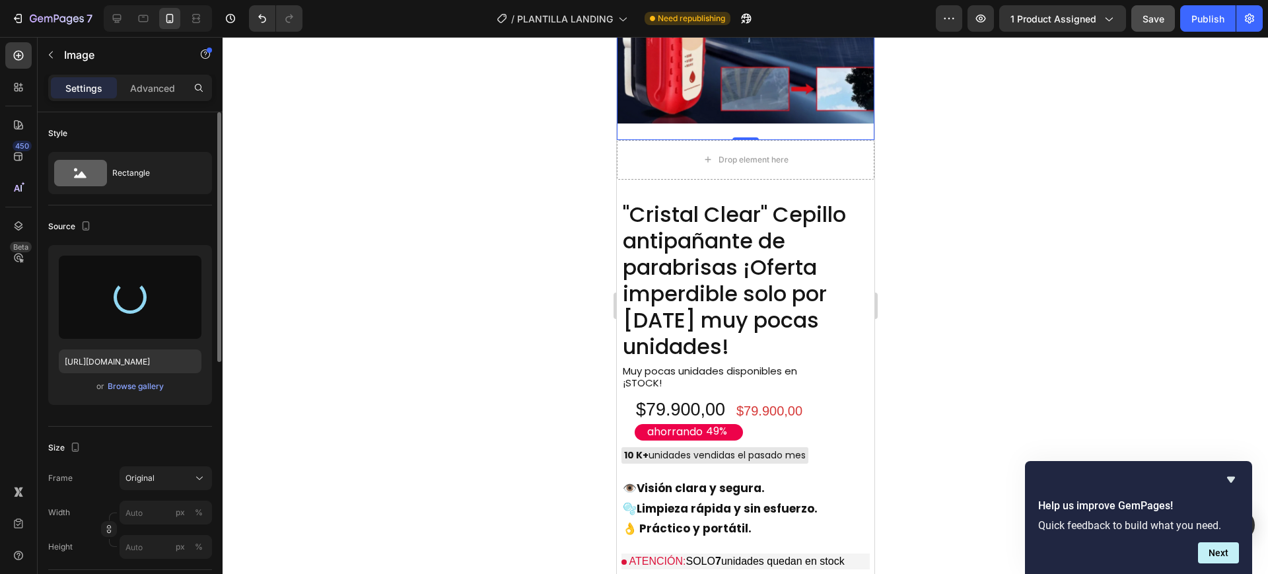
type input "https://cdn.shopify.com/s/files/1/0748/5282/7364/files/gempages_579100325739233…"
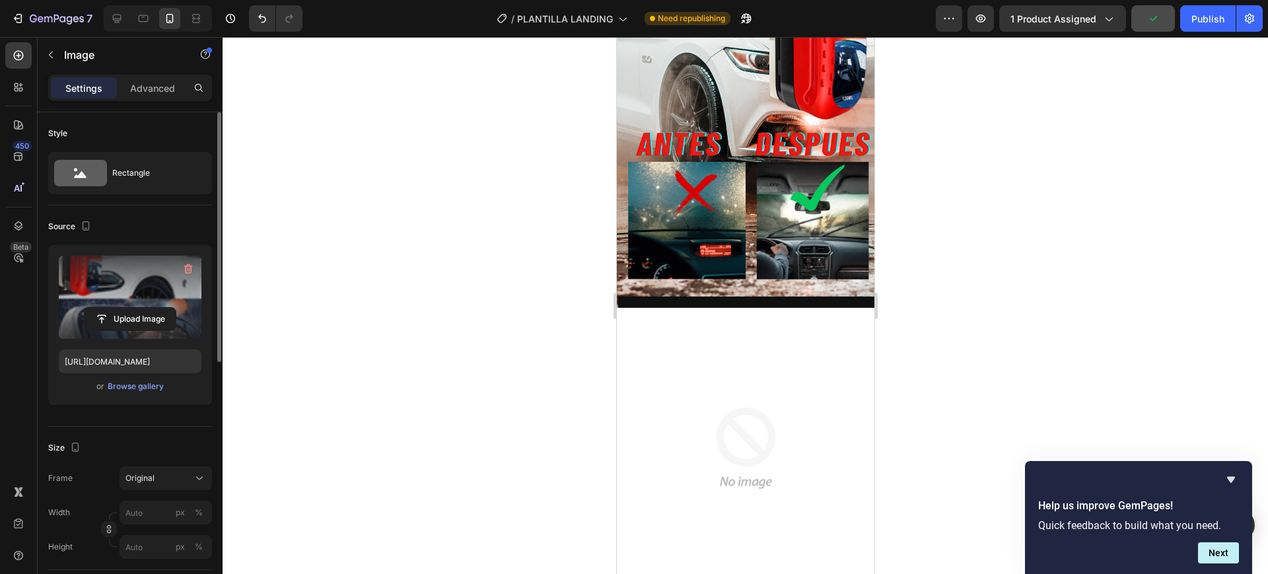
scroll to position [90, 0]
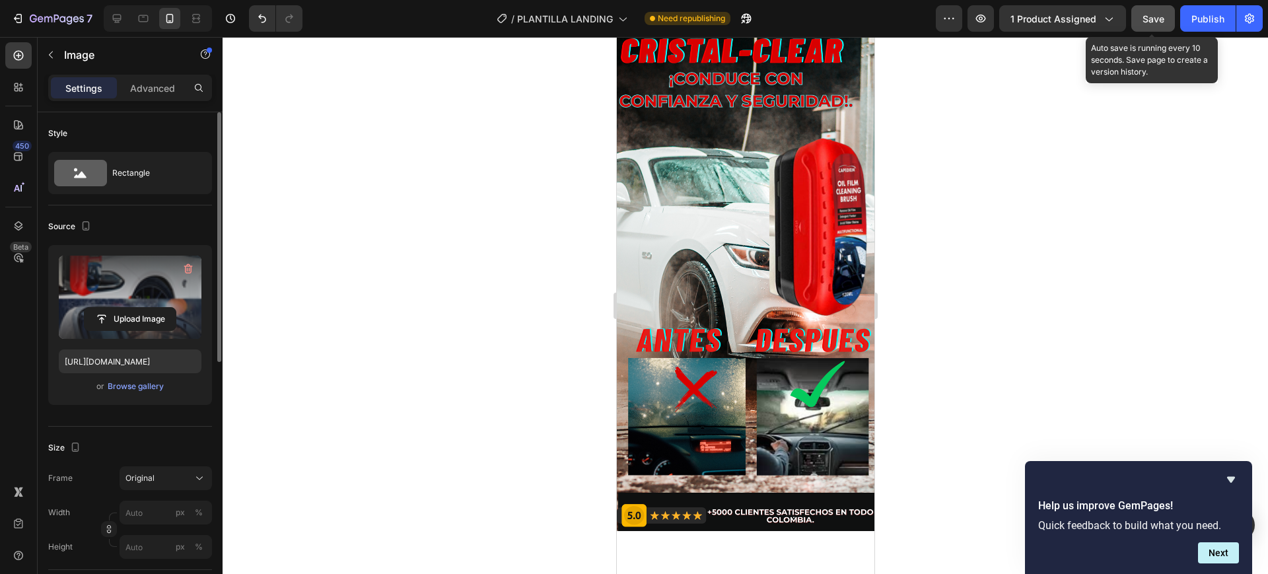
click at [1149, 19] on span "Save" at bounding box center [1154, 18] width 22 height 11
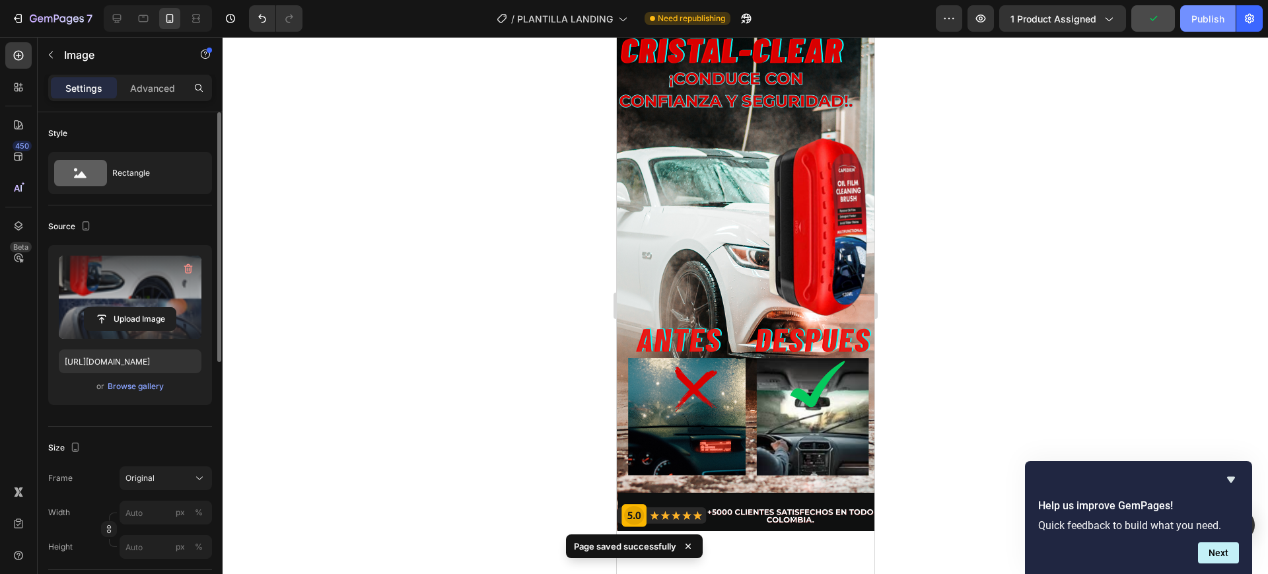
click at [1202, 20] on div "Publish" at bounding box center [1208, 19] width 33 height 14
